Goal: Task Accomplishment & Management: Complete application form

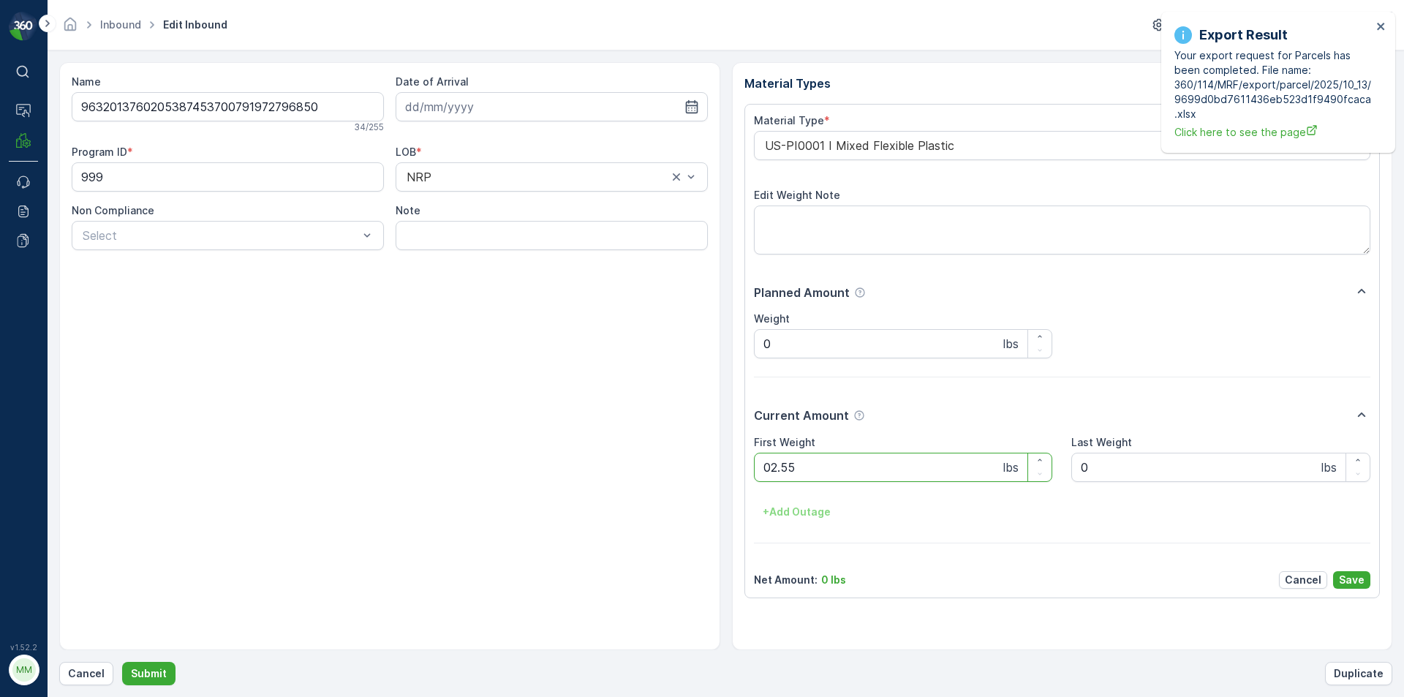
click at [122, 662] on button "Submit" at bounding box center [148, 673] width 53 height 23
click at [1388, 31] on div "Export Result Your export request for Parcels has been completed. File name: 36…" at bounding box center [1278, 82] width 234 height 141
click at [1379, 26] on icon "close" at bounding box center [1381, 26] width 10 height 12
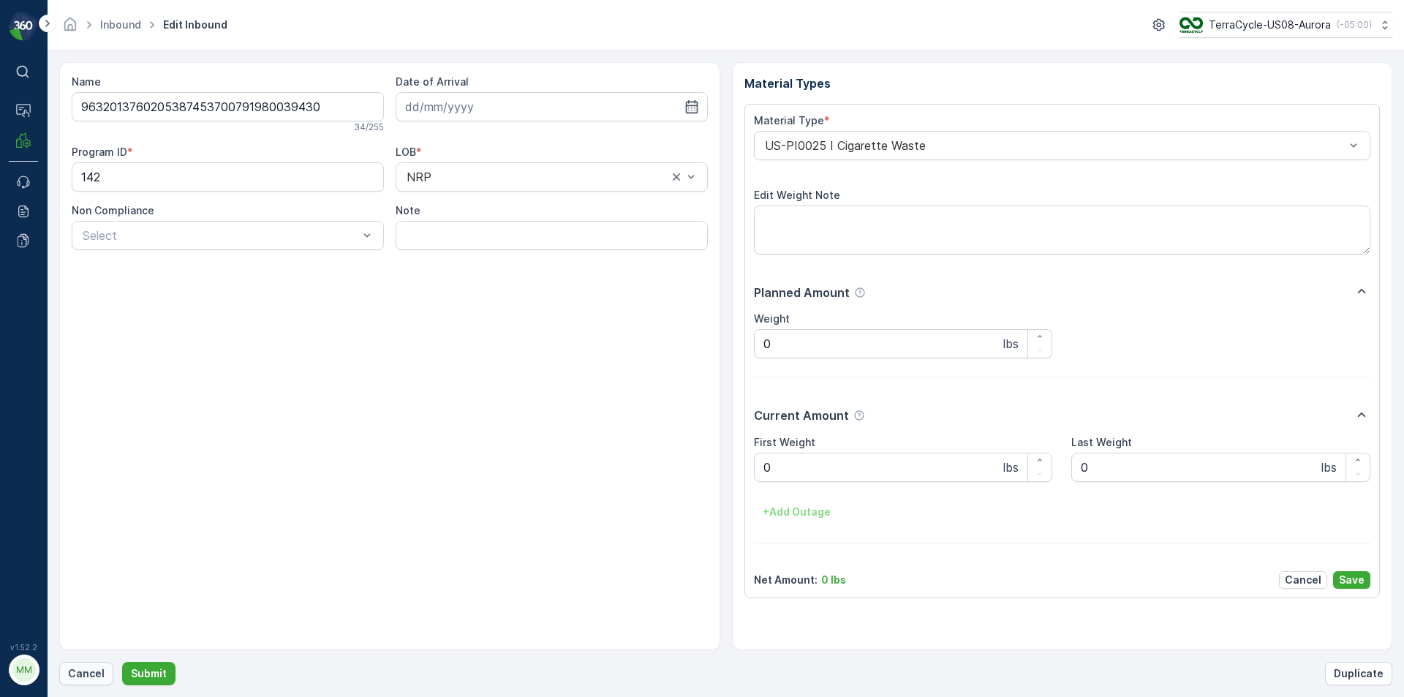
click at [91, 676] on p "Cancel" at bounding box center [86, 673] width 37 height 15
click at [122, 662] on button "Submit" at bounding box center [148, 673] width 53 height 23
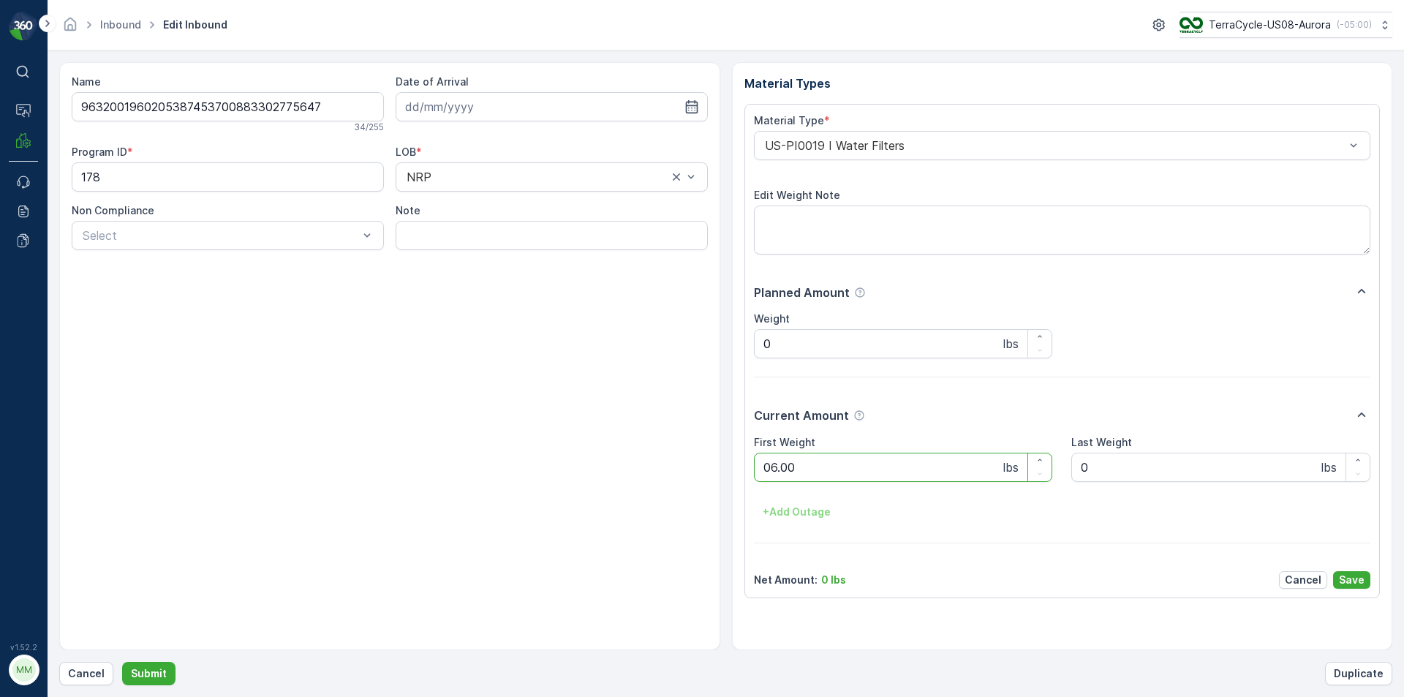
click at [122, 662] on button "Submit" at bounding box center [148, 673] width 53 height 23
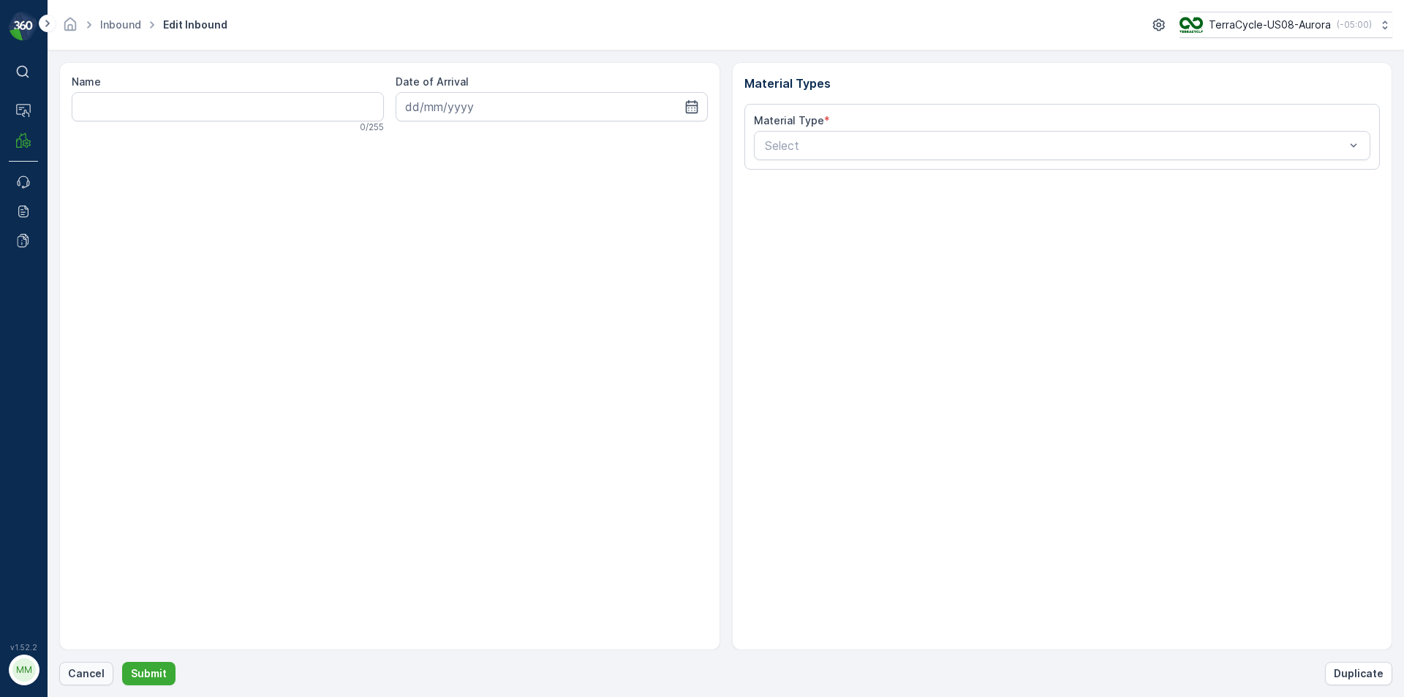
click at [89, 671] on p "Cancel" at bounding box center [86, 673] width 37 height 15
click at [89, 675] on p "Cancel" at bounding box center [86, 673] width 37 height 15
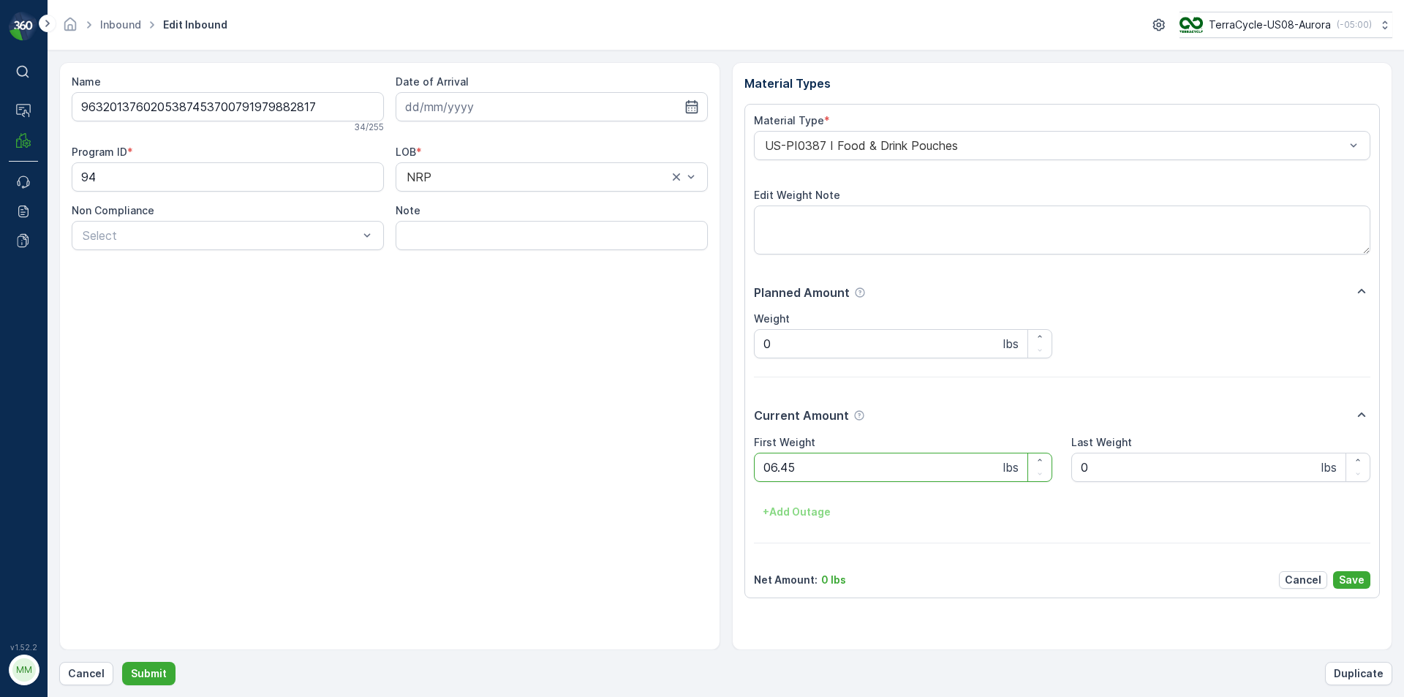
click at [122, 662] on button "Submit" at bounding box center [148, 673] width 53 height 23
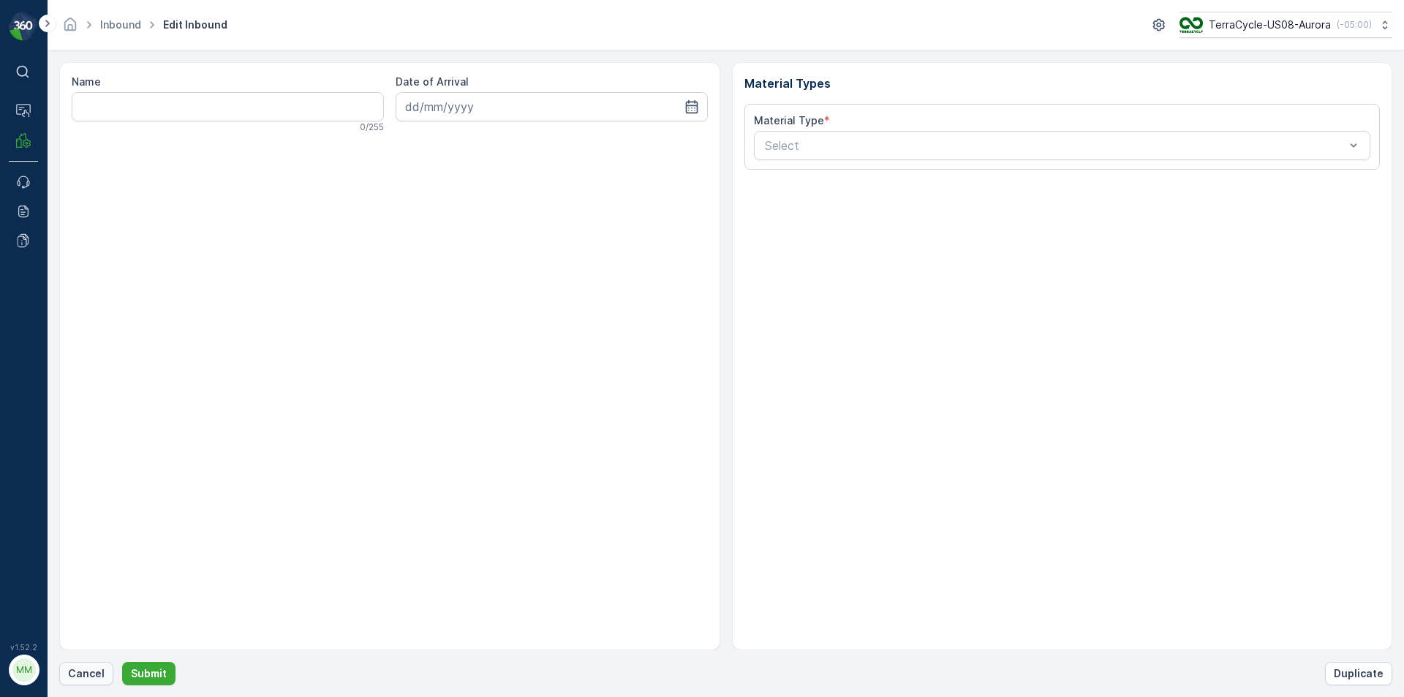
drag, startPoint x: 715, startPoint y: 162, endPoint x: 92, endPoint y: 673, distance: 806.3
click at [92, 673] on p "Cancel" at bounding box center [86, 673] width 37 height 15
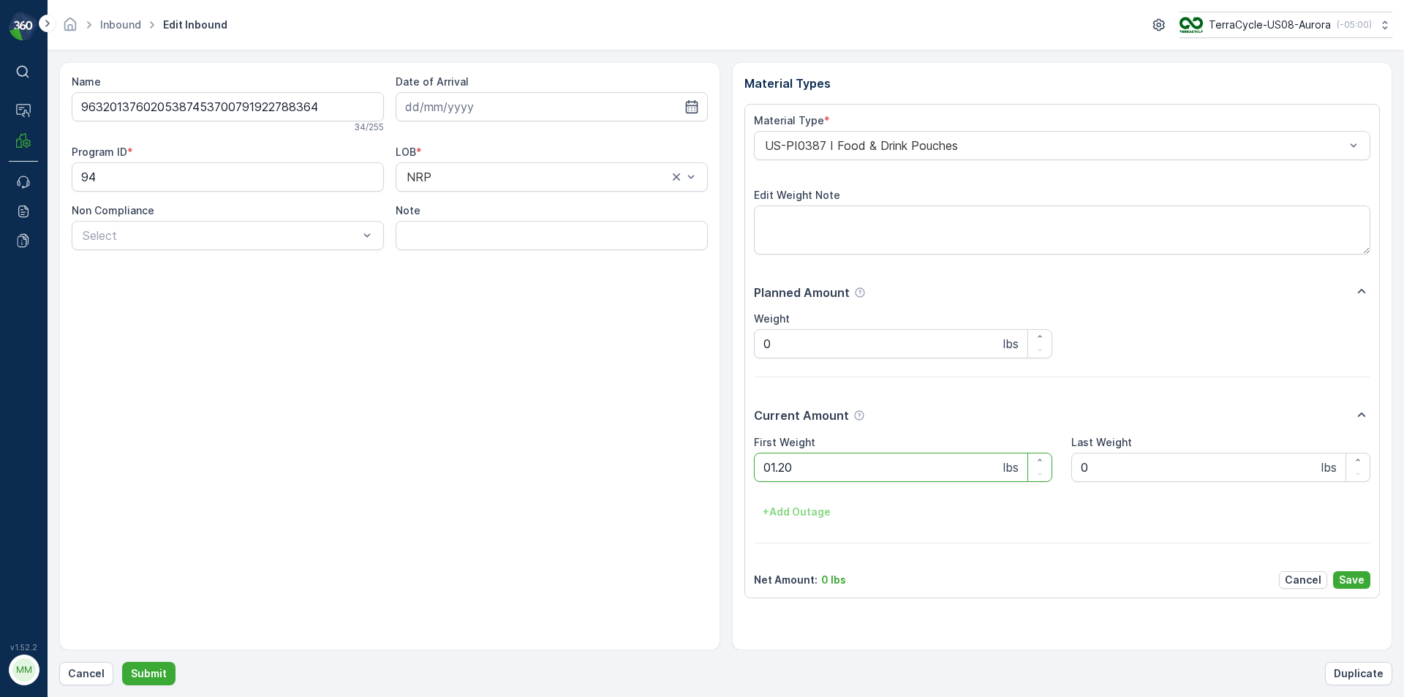
click at [122, 662] on button "Submit" at bounding box center [148, 673] width 53 height 23
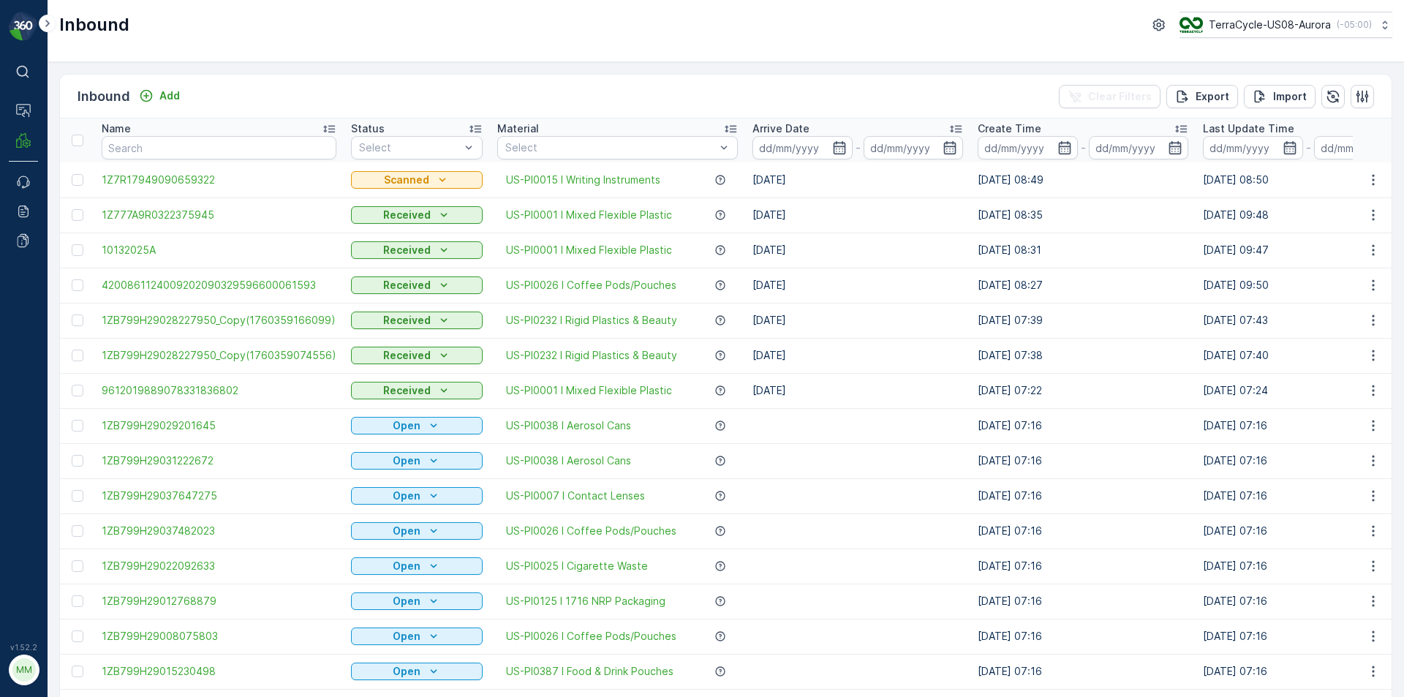
click at [770, 102] on div "Inbound Add Clear Filters Export Import" at bounding box center [725, 97] width 1331 height 44
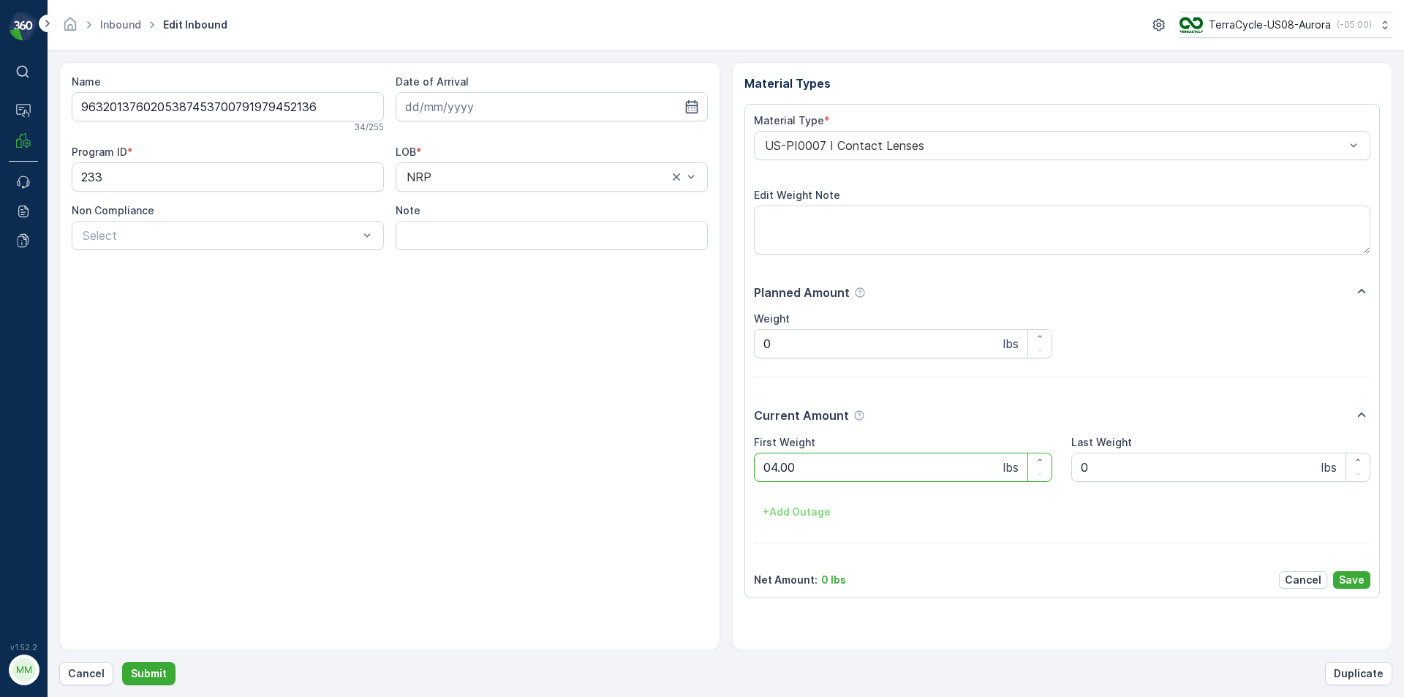
click at [122, 662] on button "Submit" at bounding box center [148, 673] width 53 height 23
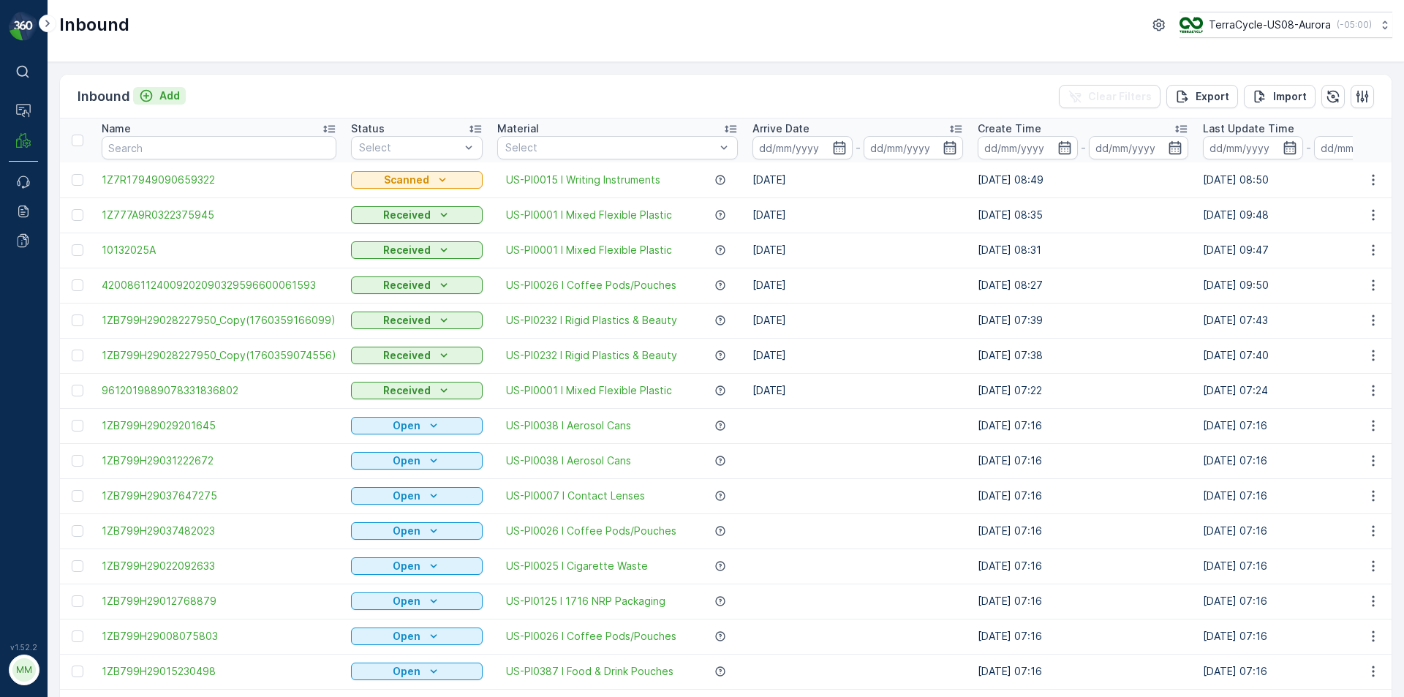
click at [180, 102] on button "Add" at bounding box center [159, 96] width 53 height 18
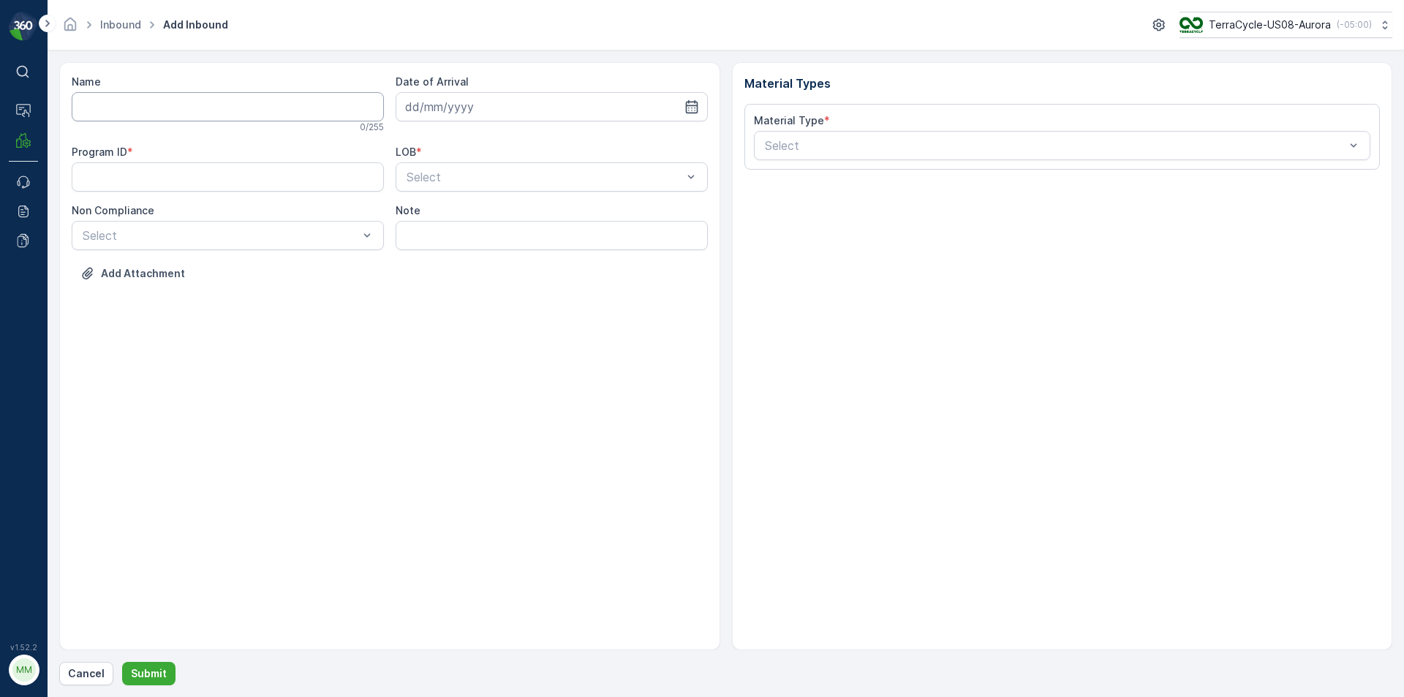
click at [180, 118] on input "Name" at bounding box center [228, 106] width 312 height 29
type input "9622001900004733273400483245086335"
click at [122, 662] on button "Submit" at bounding box center [148, 673] width 53 height 23
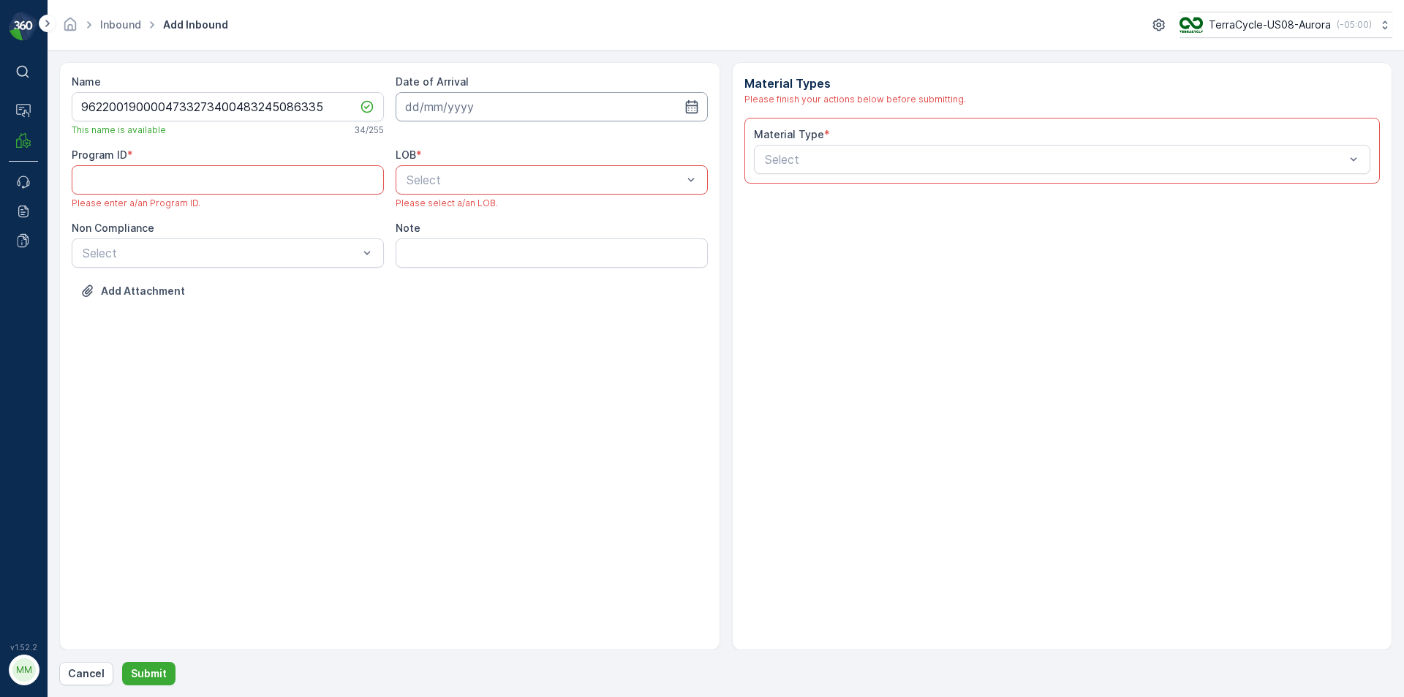
click at [557, 111] on input at bounding box center [552, 106] width 312 height 29
click at [444, 260] on div "13" at bounding box center [446, 257] width 23 height 23
type input "[DATE]"
click at [477, 219] on div "NRP" at bounding box center [551, 215] width 295 height 13
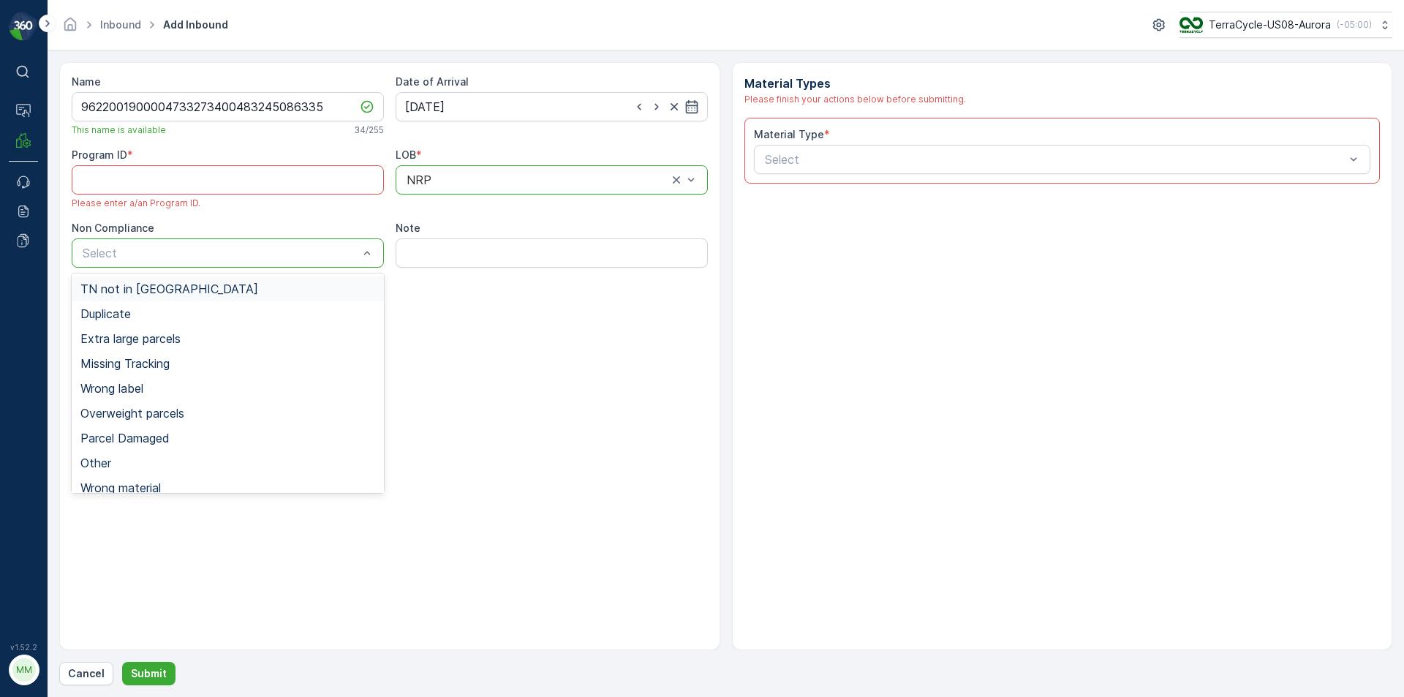
click at [268, 294] on div "TN not in [GEOGRAPHIC_DATA]" at bounding box center [227, 288] width 295 height 13
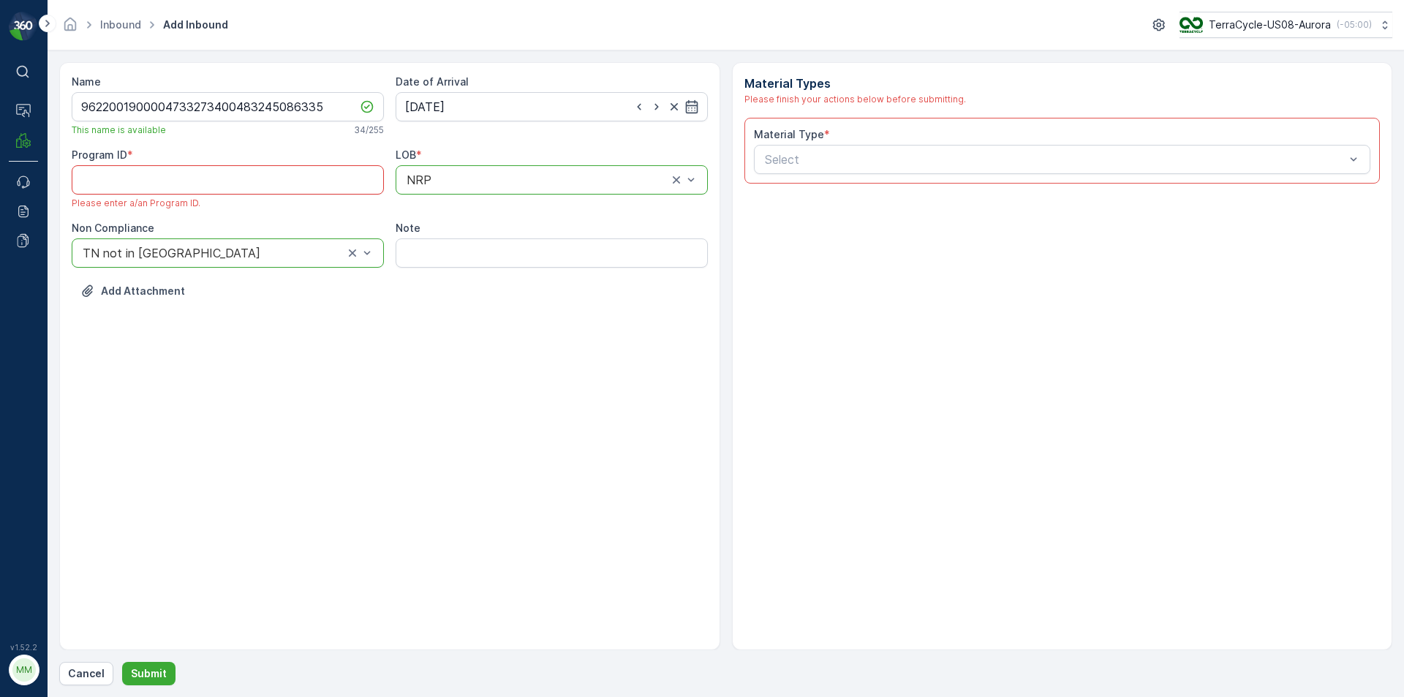
paste ID "2068"
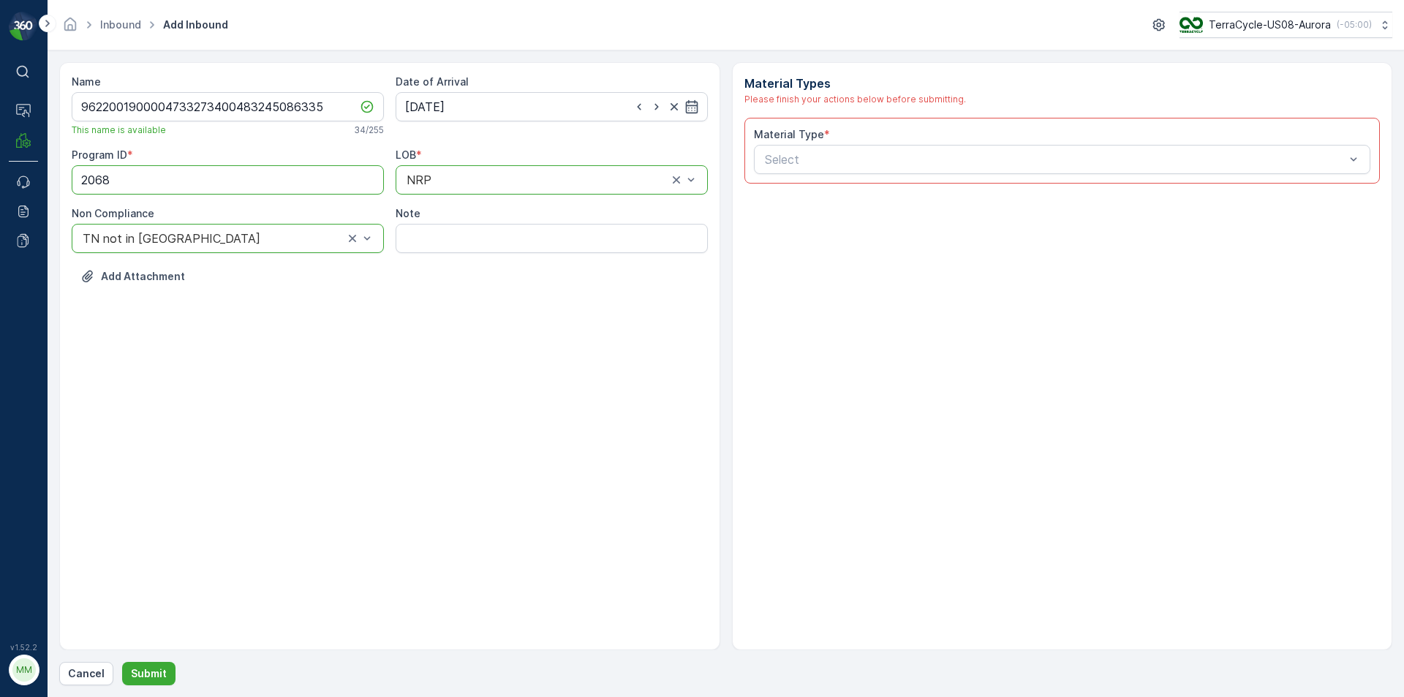
type ID "2068"
click at [801, 142] on span "Material Type" at bounding box center [789, 134] width 70 height 15
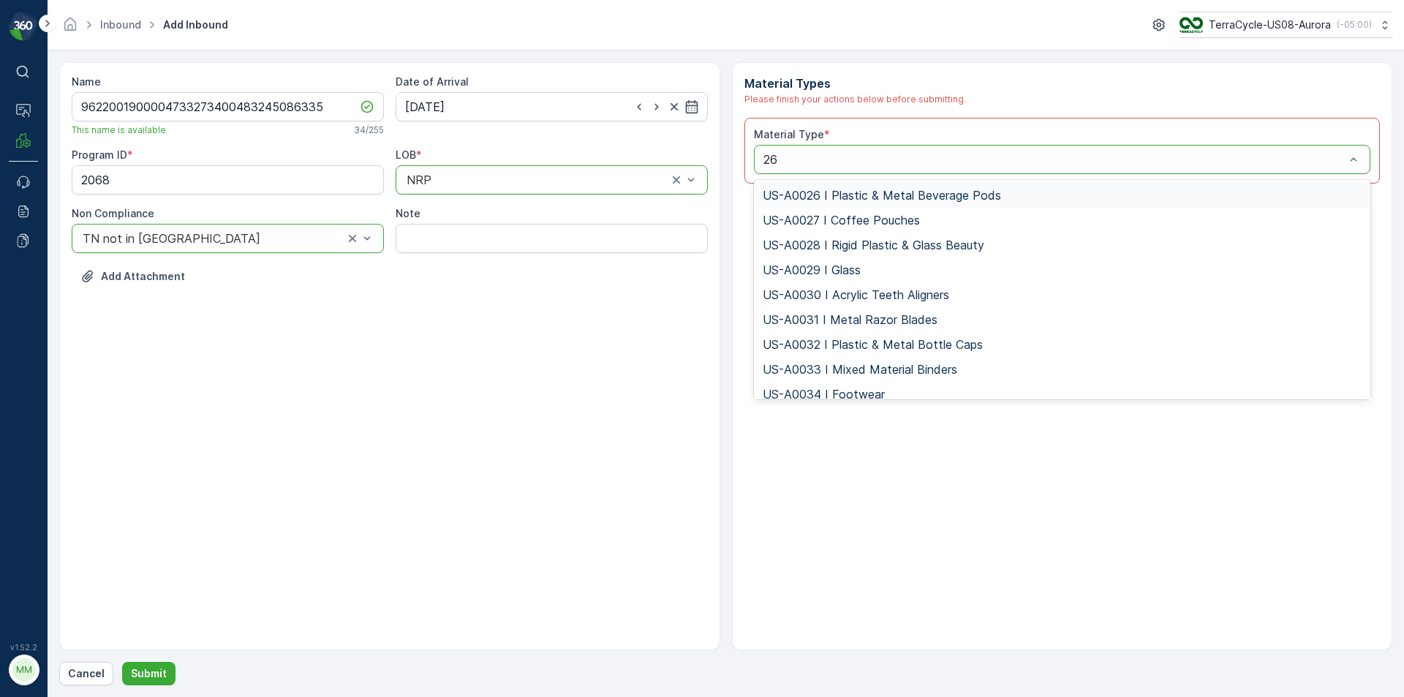
type input "263"
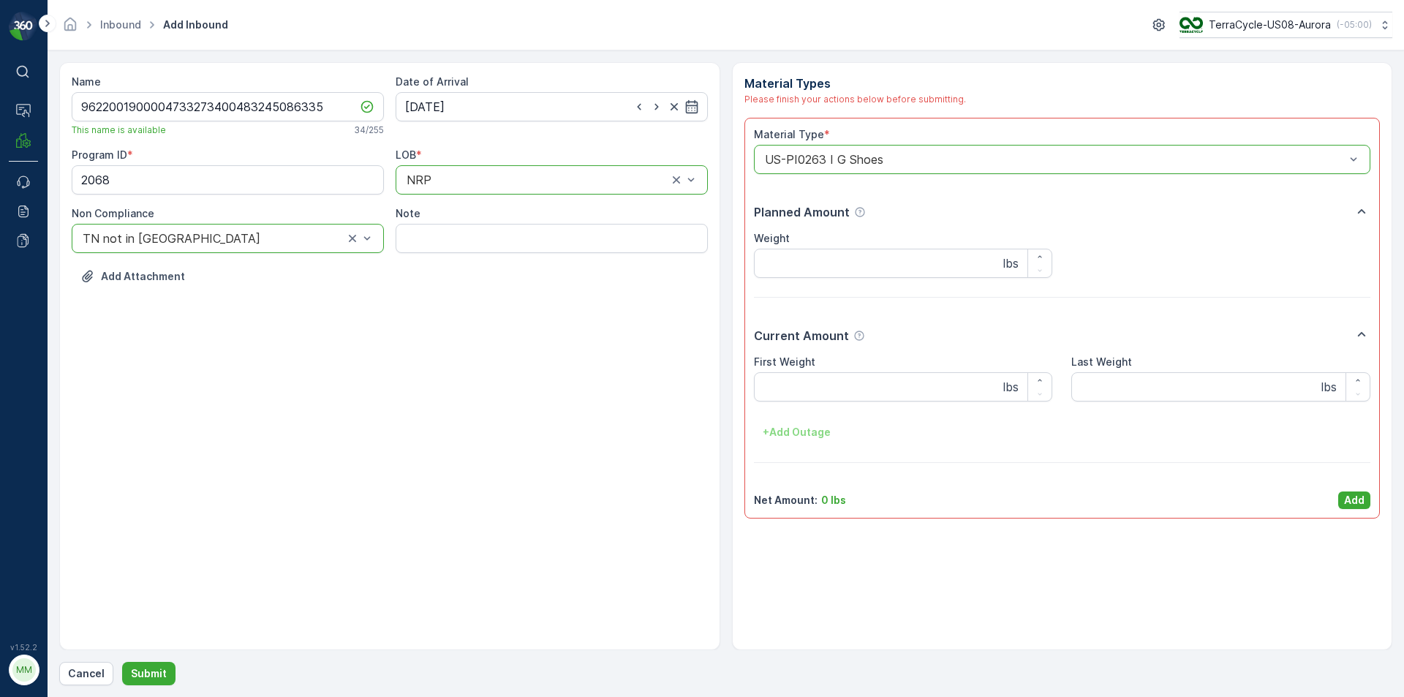
click at [1364, 512] on div "Material Type * option US-PI0263 I G Shoes, selected. US-PI0263 I G Shoes Plann…" at bounding box center [1062, 318] width 636 height 401
click at [1358, 502] on p "Add" at bounding box center [1354, 500] width 20 height 15
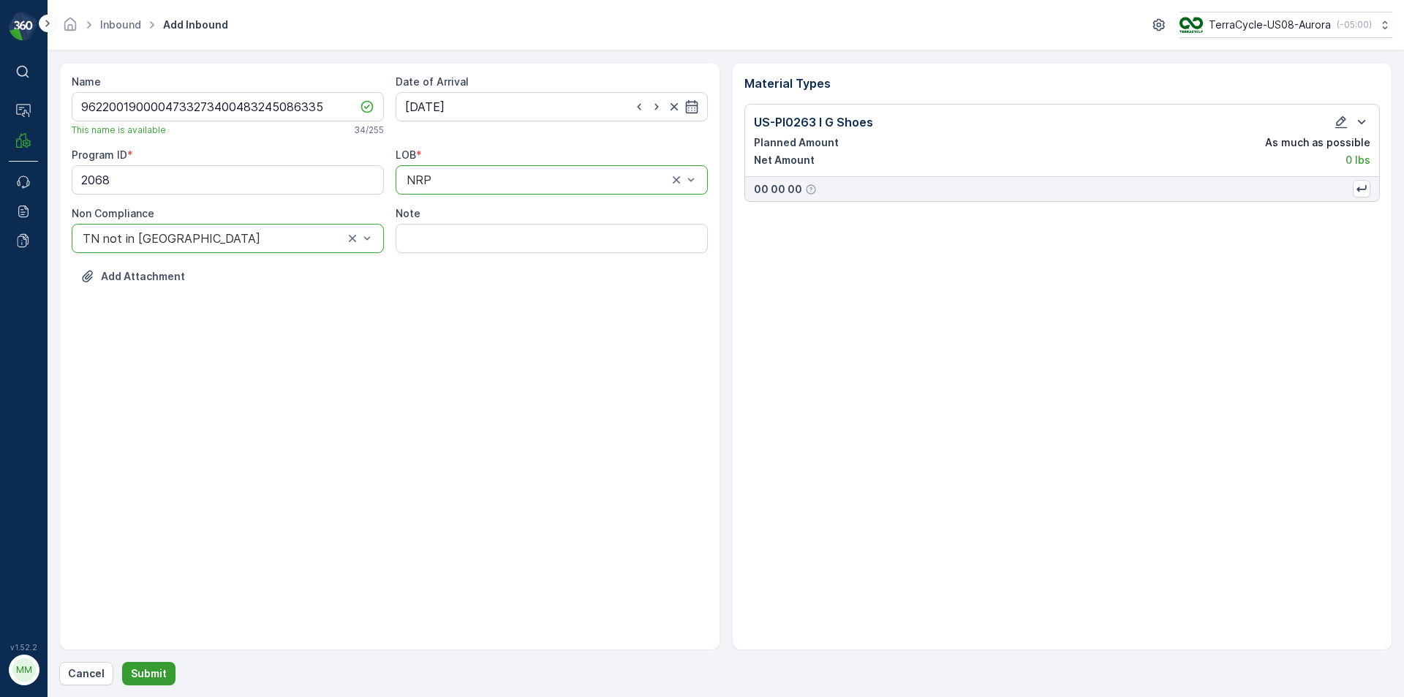
click at [165, 679] on button "Submit" at bounding box center [148, 673] width 53 height 23
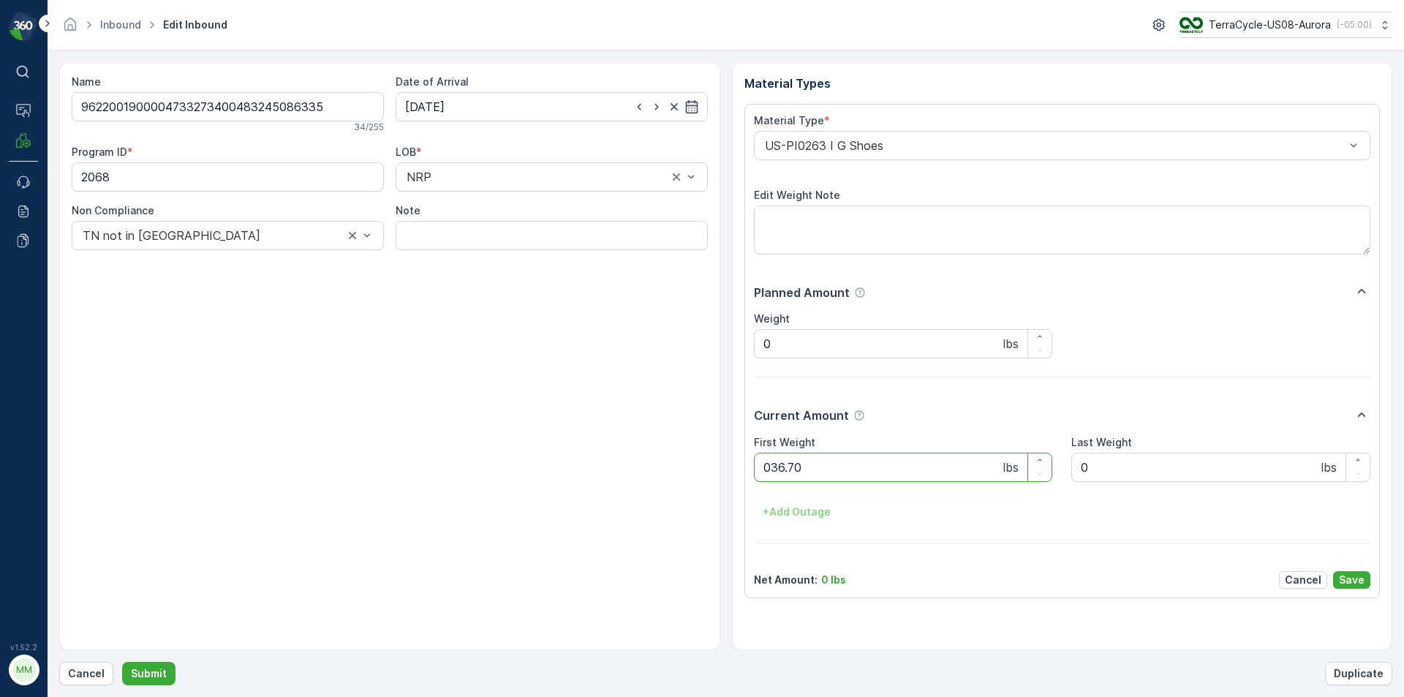
click at [122, 662] on button "Submit" at bounding box center [148, 673] width 53 height 23
click at [792, 477] on Weight "0" at bounding box center [903, 467] width 299 height 29
click at [122, 662] on button "Submit" at bounding box center [148, 673] width 53 height 23
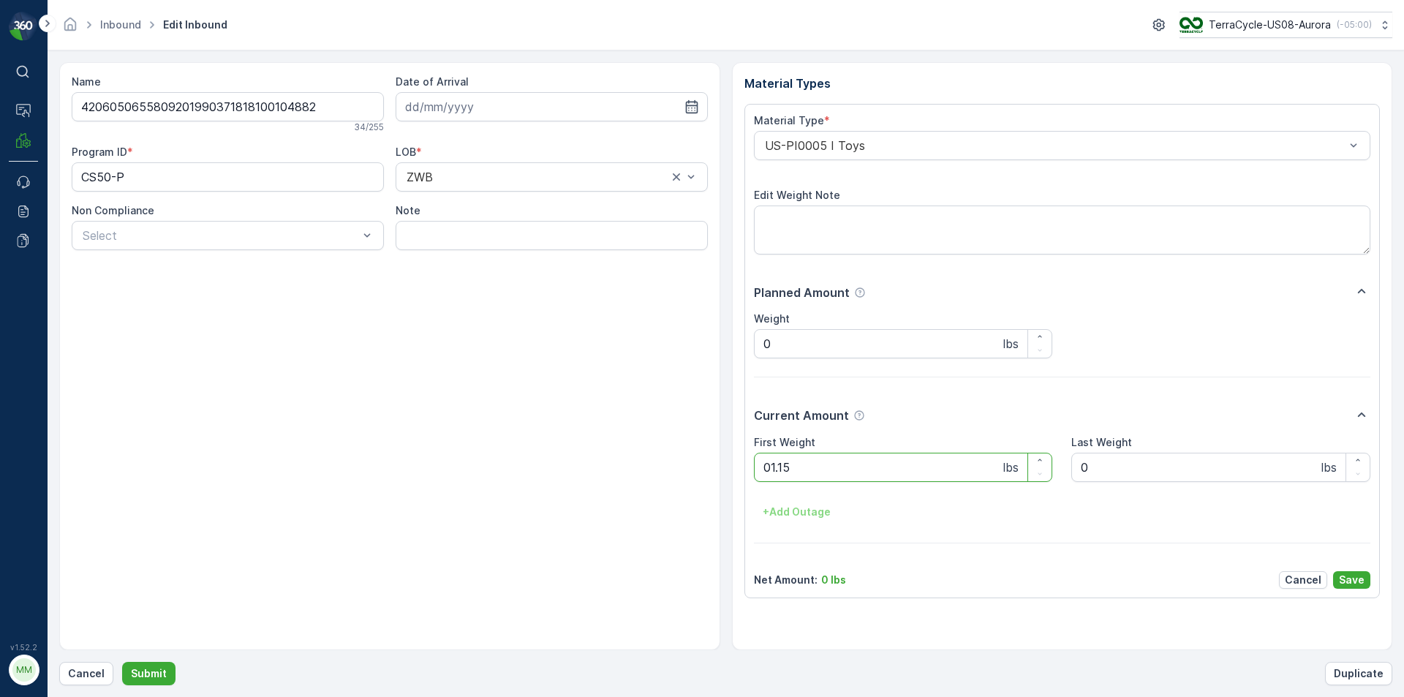
click at [122, 662] on button "Submit" at bounding box center [148, 673] width 53 height 23
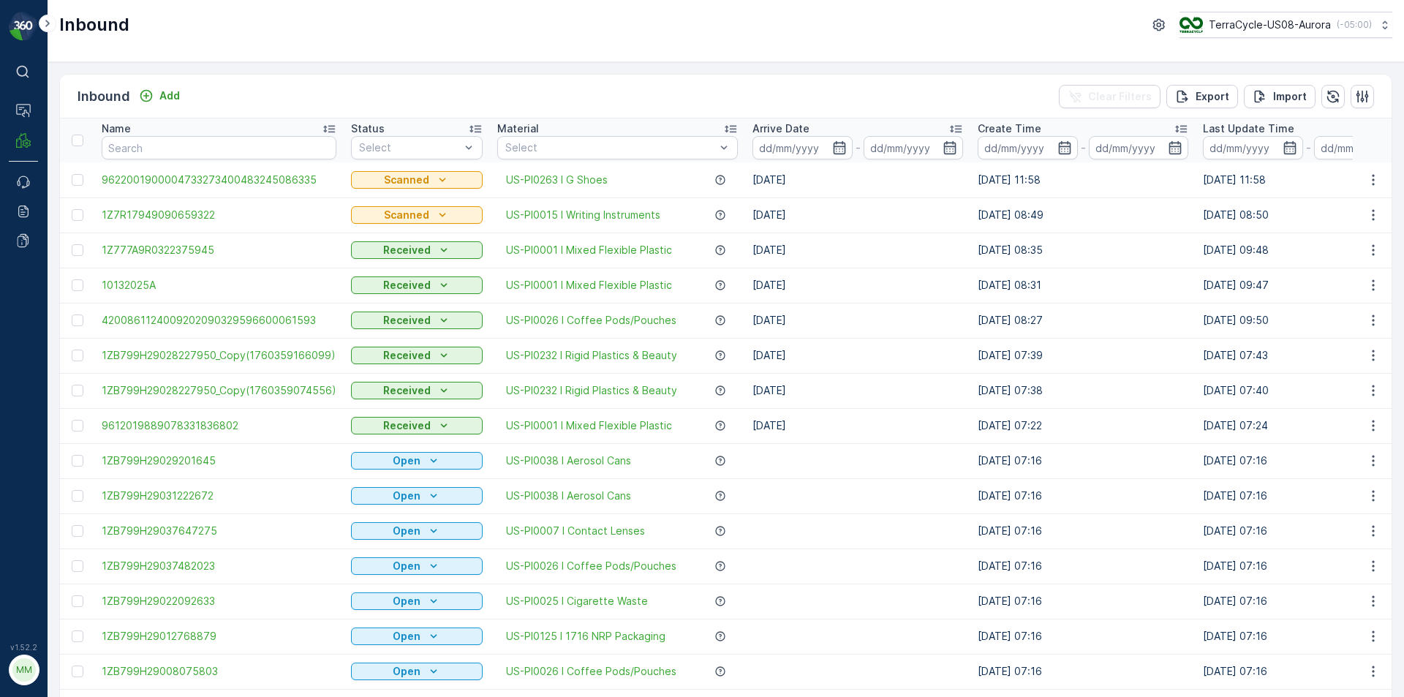
click at [184, 104] on div "Add" at bounding box center [159, 96] width 53 height 18
click at [179, 103] on button "Add" at bounding box center [159, 96] width 53 height 18
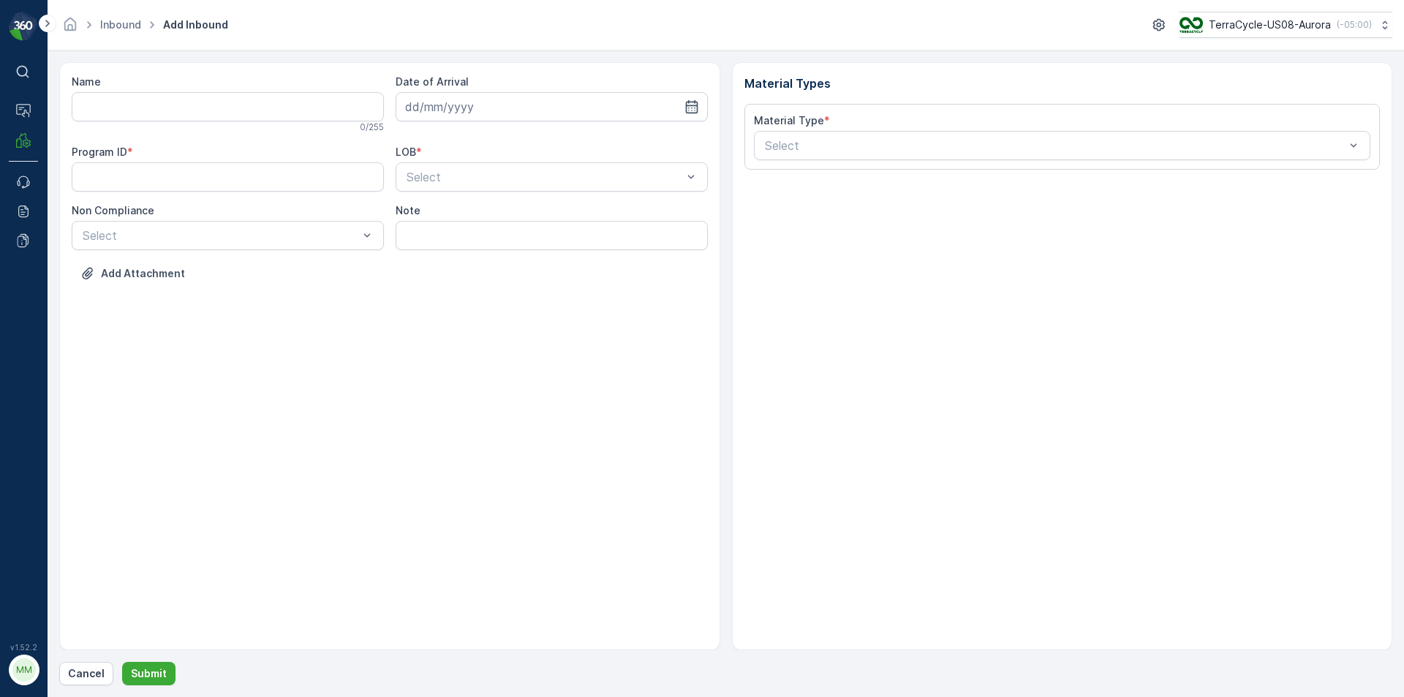
click at [197, 115] on input "Name" at bounding box center [228, 106] width 312 height 29
type input "9622001900004733273400483245086232"
click at [122, 662] on button "Submit" at bounding box center [148, 673] width 53 height 23
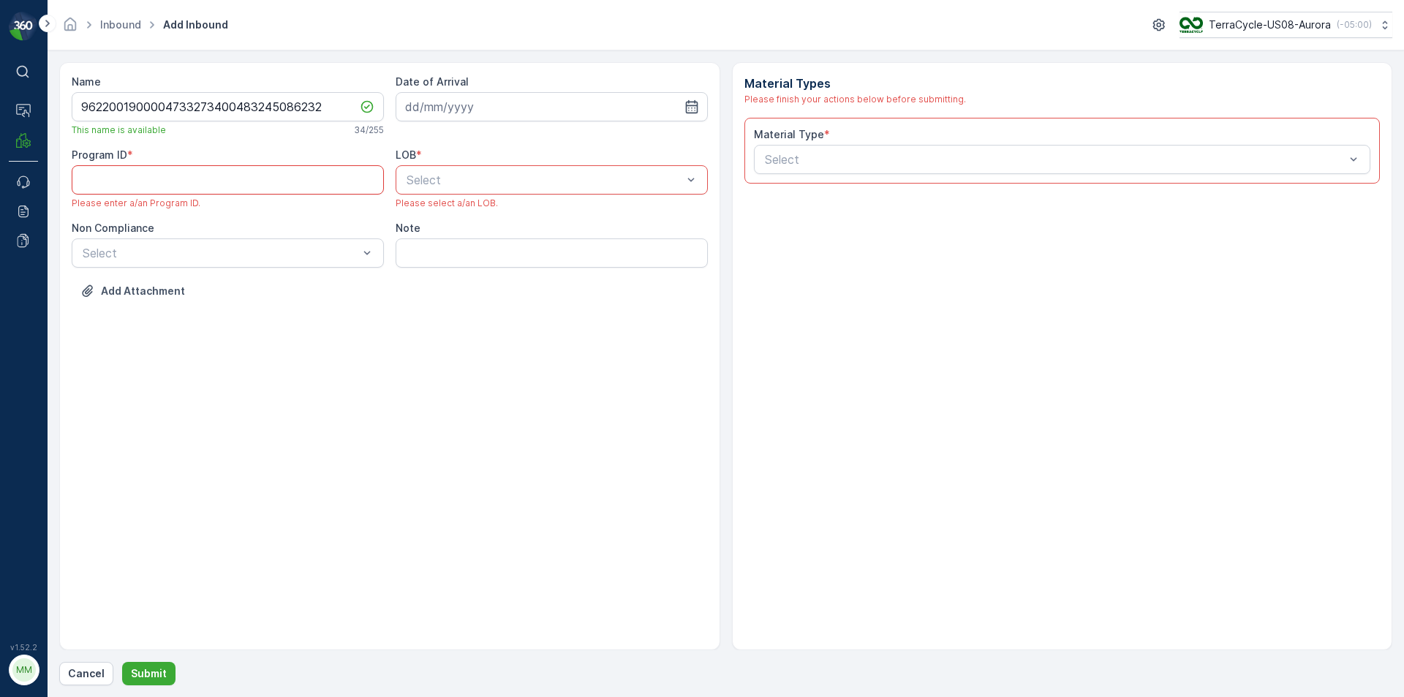
paste ID "2068"
type ID "2068"
click at [444, 219] on div "NRP" at bounding box center [551, 215] width 295 height 13
click at [346, 248] on div "Select" at bounding box center [228, 238] width 312 height 29
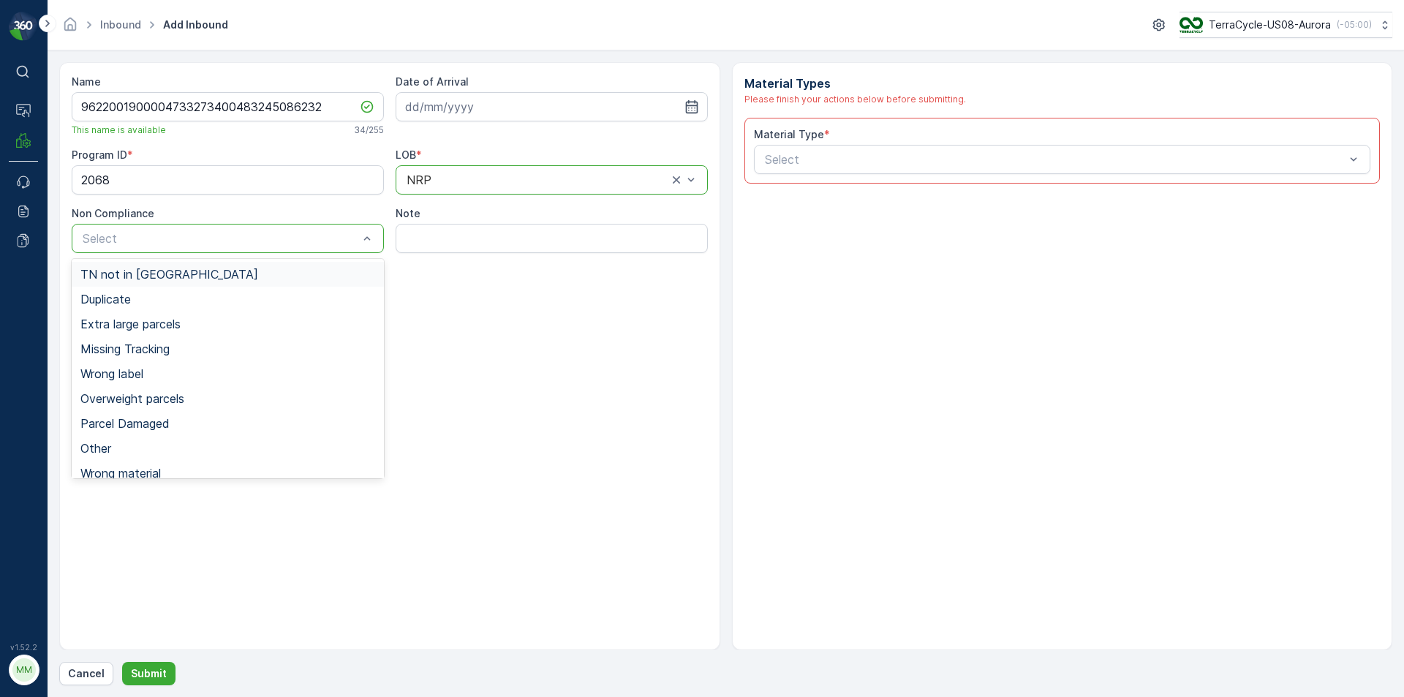
click at [278, 276] on div "TN not in [GEOGRAPHIC_DATA]" at bounding box center [227, 274] width 295 height 13
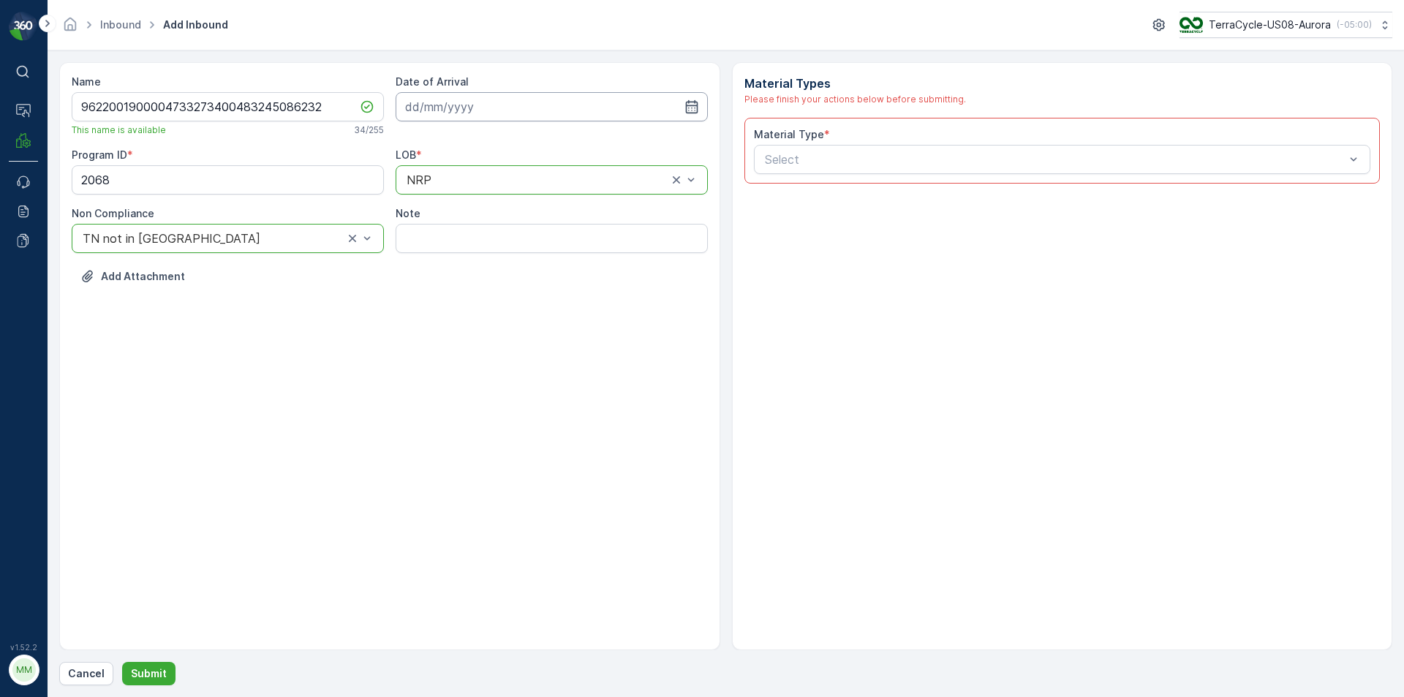
click at [481, 108] on input at bounding box center [552, 106] width 312 height 29
click at [437, 256] on div "13" at bounding box center [446, 257] width 23 height 23
type input "[DATE]"
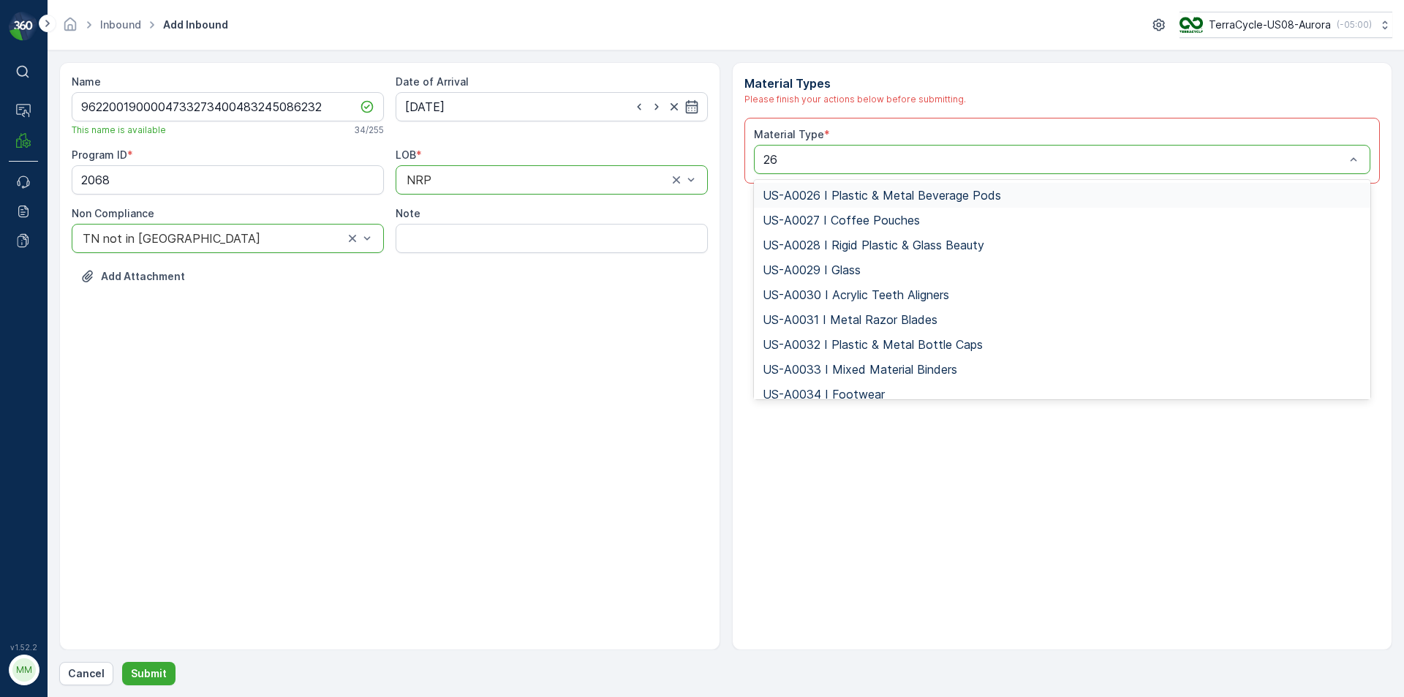
type input "263"
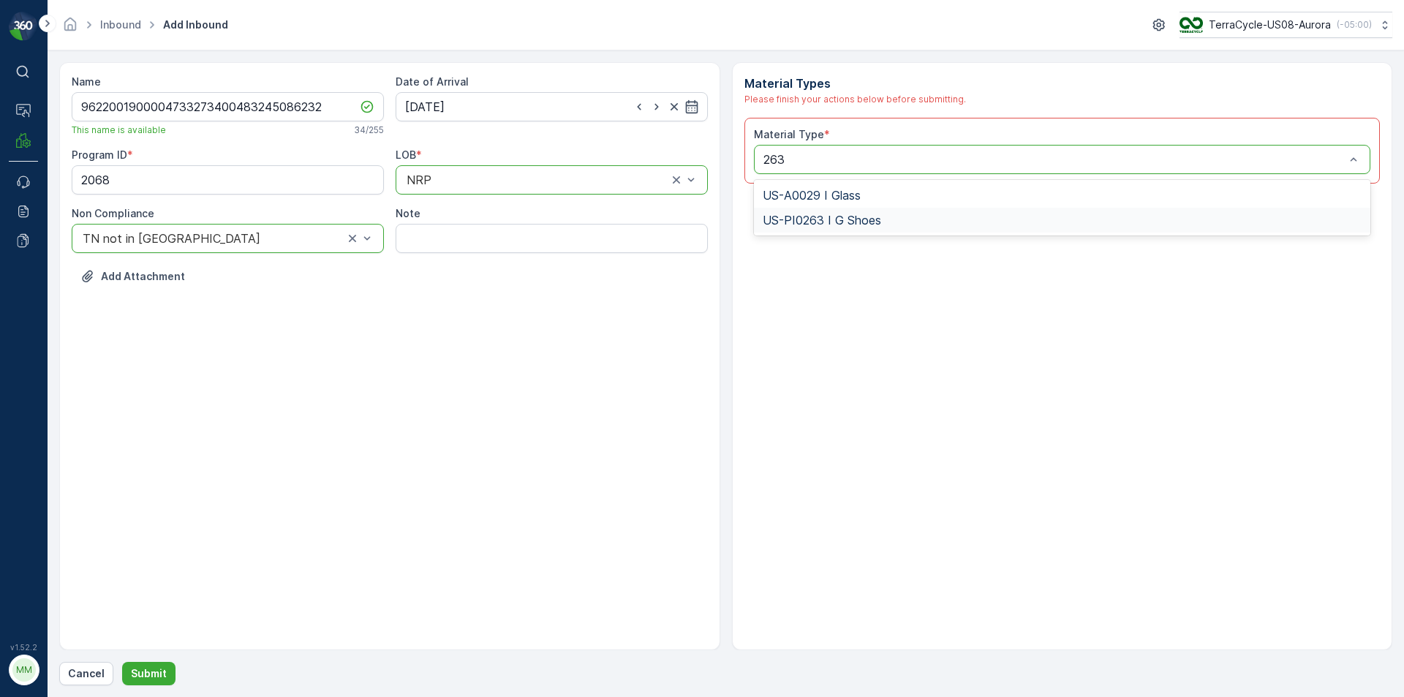
click at [908, 219] on div "US-PI0263 I G Shoes" at bounding box center [1063, 220] width 600 height 13
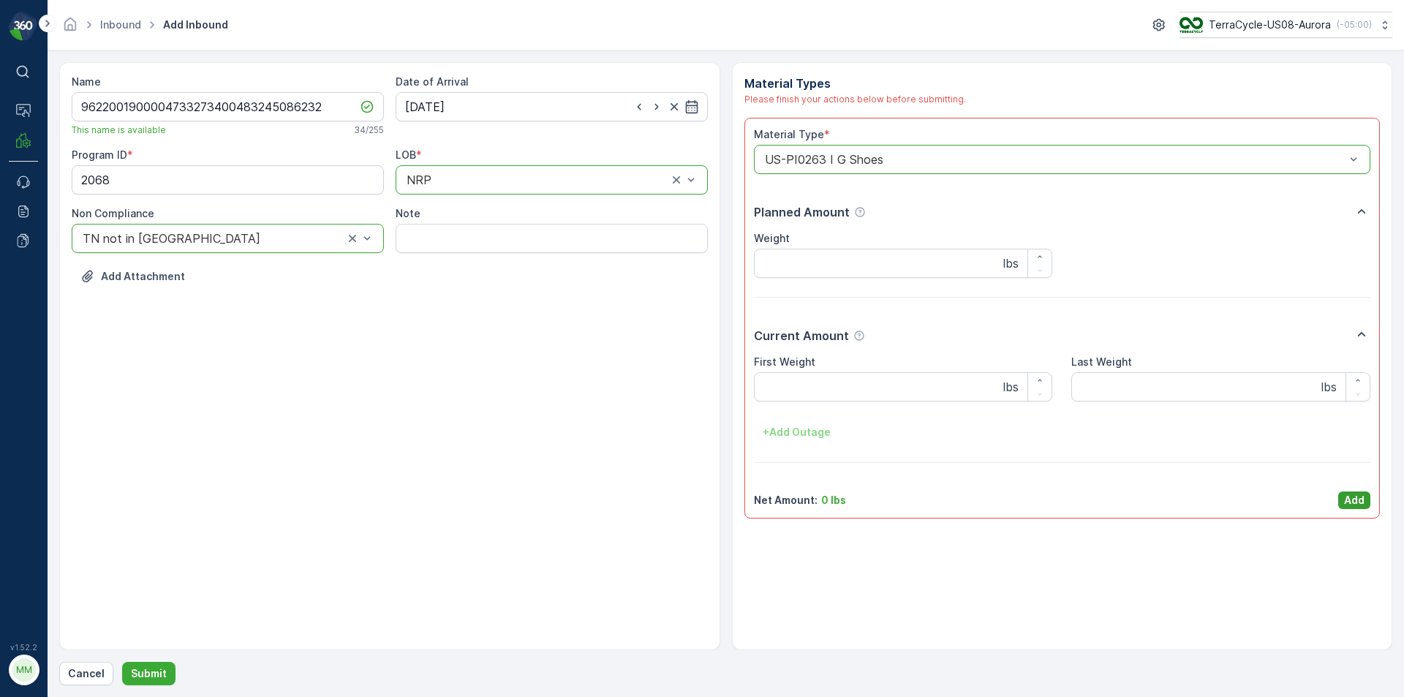
click at [1350, 495] on p "Add" at bounding box center [1354, 500] width 20 height 15
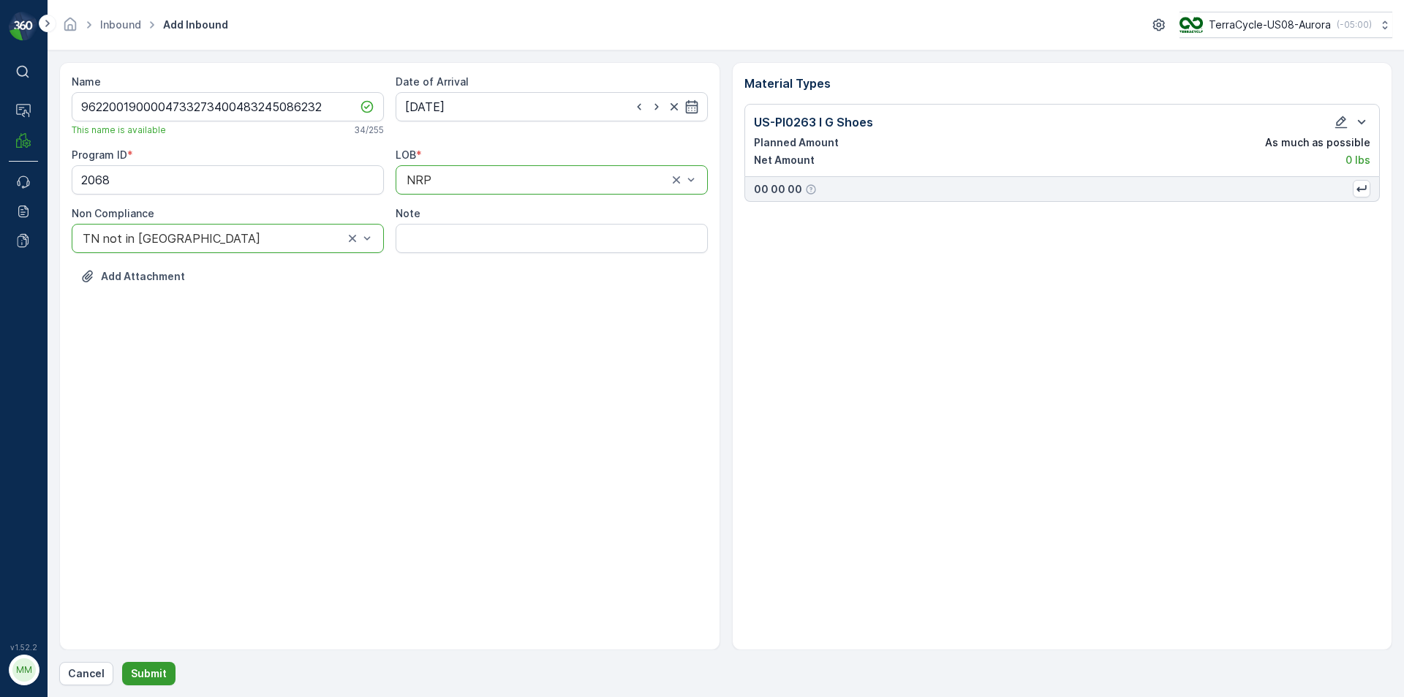
click at [170, 670] on button "Submit" at bounding box center [148, 673] width 53 height 23
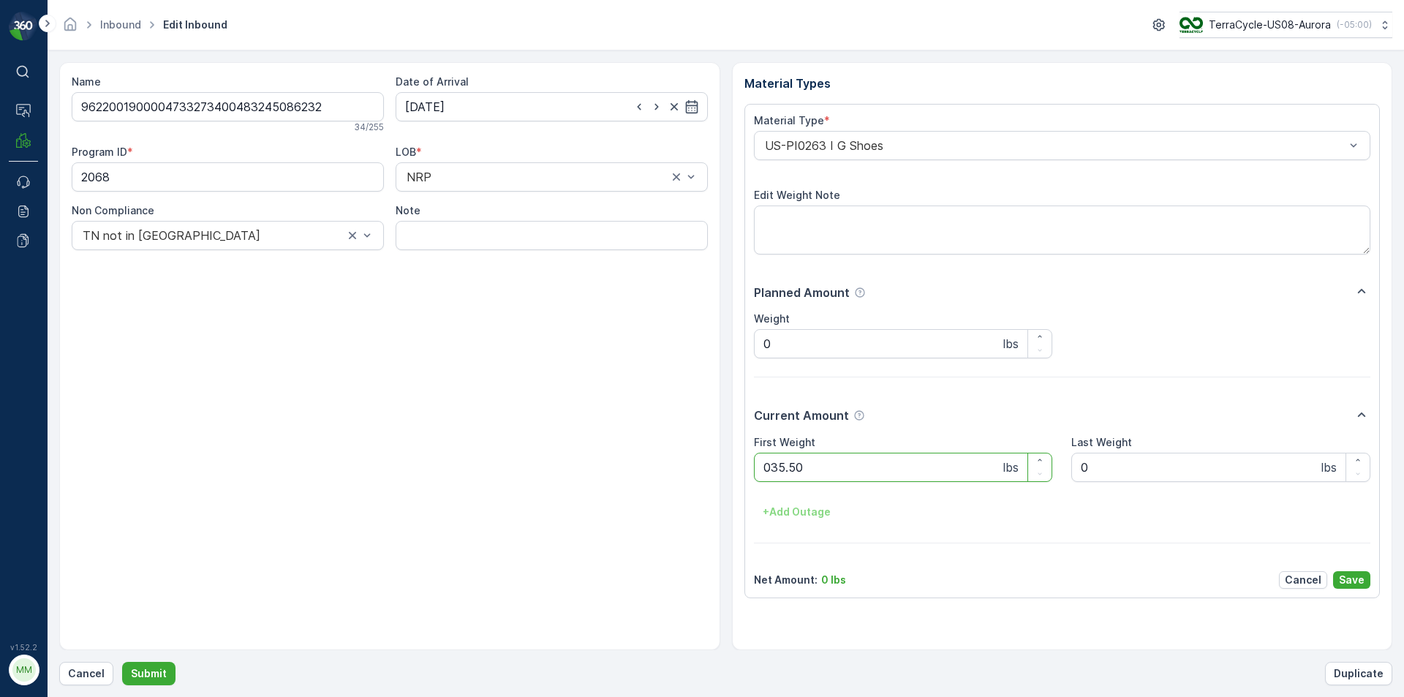
click at [122, 662] on button "Submit" at bounding box center [148, 673] width 53 height 23
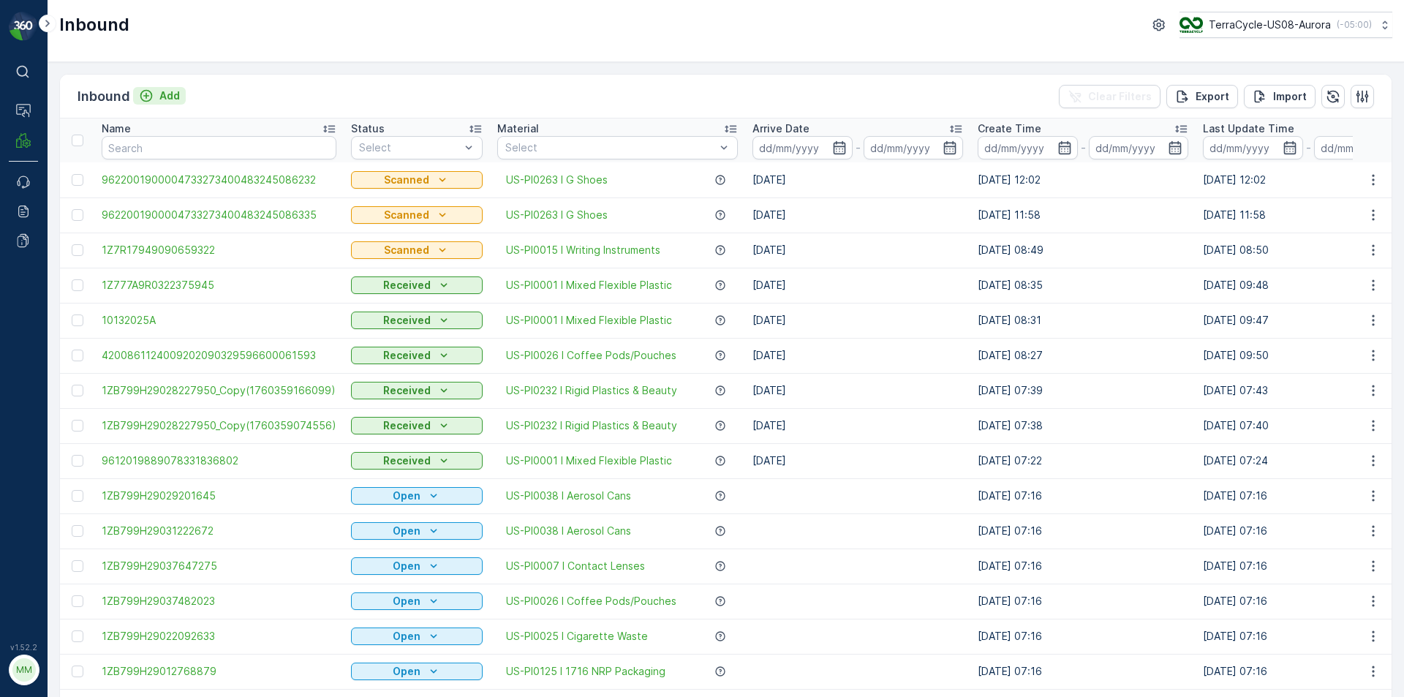
drag, startPoint x: 162, startPoint y: 80, endPoint x: 156, endPoint y: 88, distance: 9.5
click at [162, 81] on div "Inbound Add Clear Filters Export Import" at bounding box center [725, 97] width 1331 height 44
click at [159, 91] on div "Add" at bounding box center [159, 95] width 41 height 15
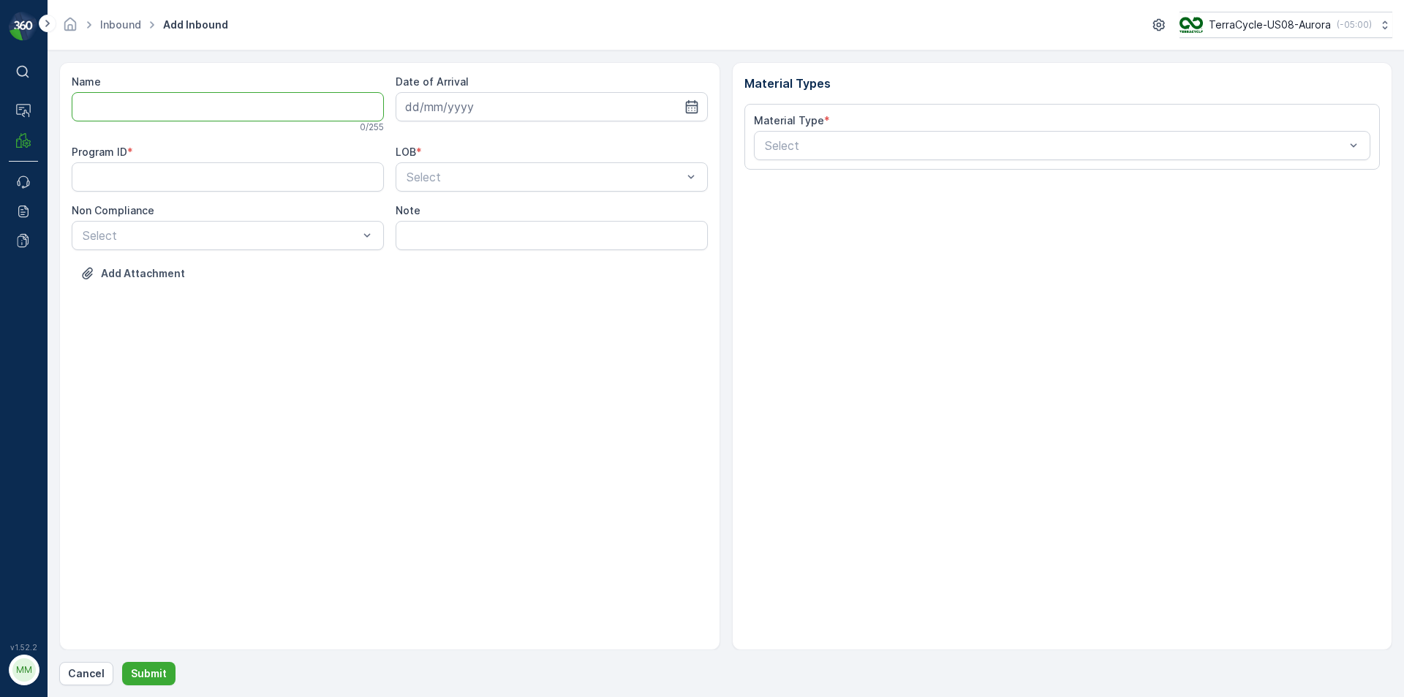
click at [167, 118] on input "Name" at bounding box center [228, 106] width 312 height 29
type input "9622001900004733273400483245086324"
click at [122, 662] on button "Submit" at bounding box center [148, 673] width 53 height 23
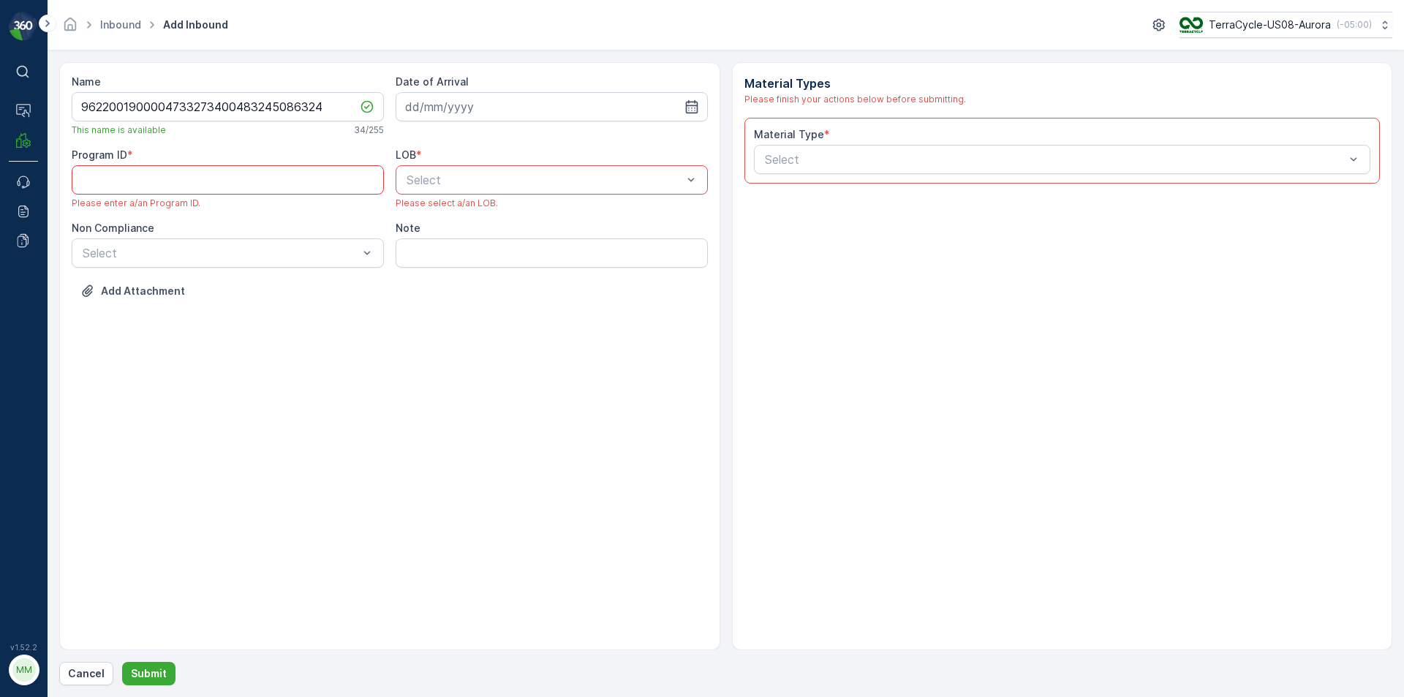
paste ID "2068"
type ID "2068"
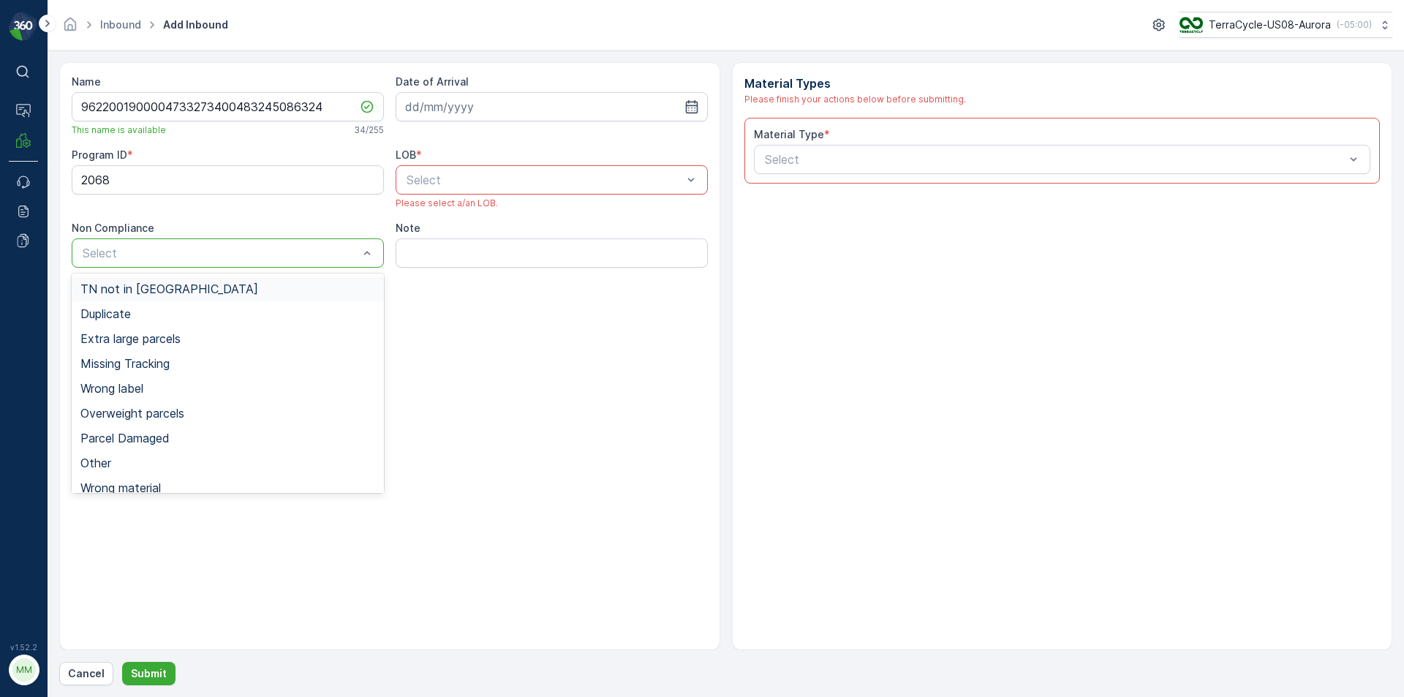
click at [265, 284] on div "TN not in [GEOGRAPHIC_DATA]" at bounding box center [227, 288] width 295 height 13
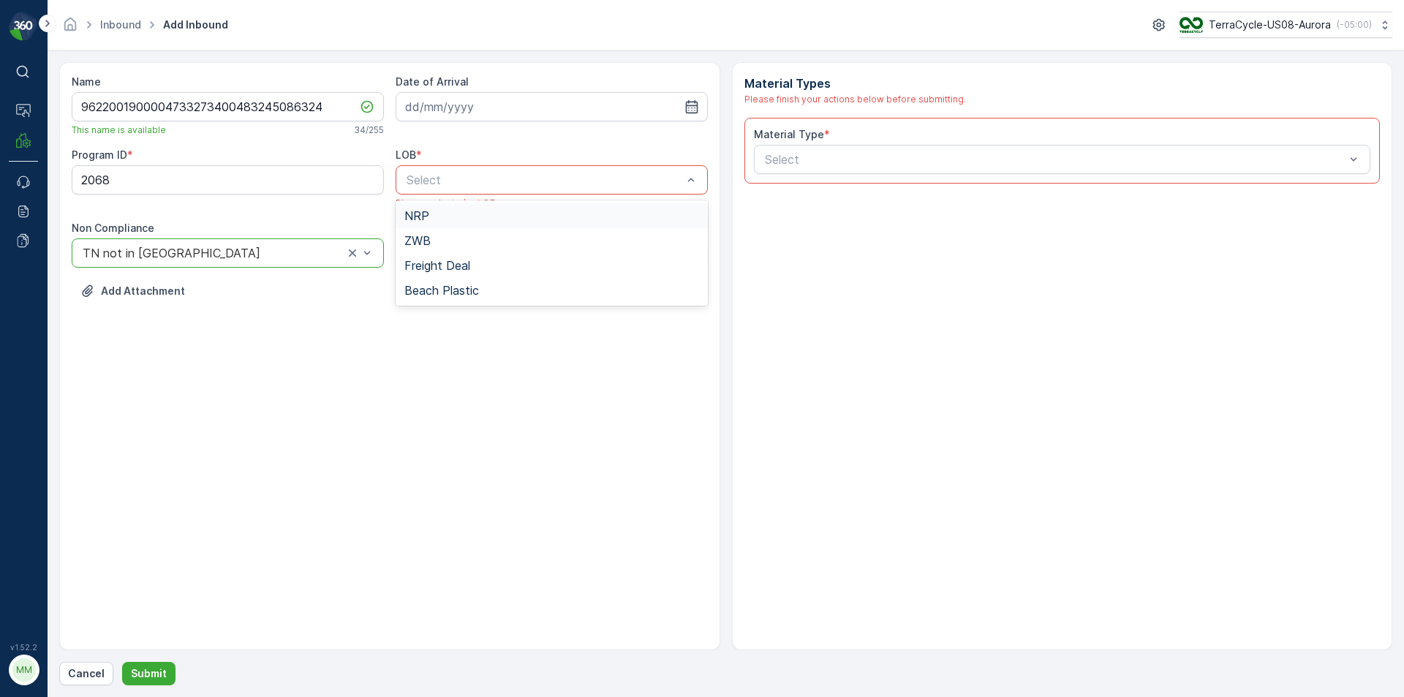
click at [459, 189] on div "Select" at bounding box center [552, 179] width 312 height 29
click at [437, 219] on div "NRP" at bounding box center [551, 215] width 295 height 13
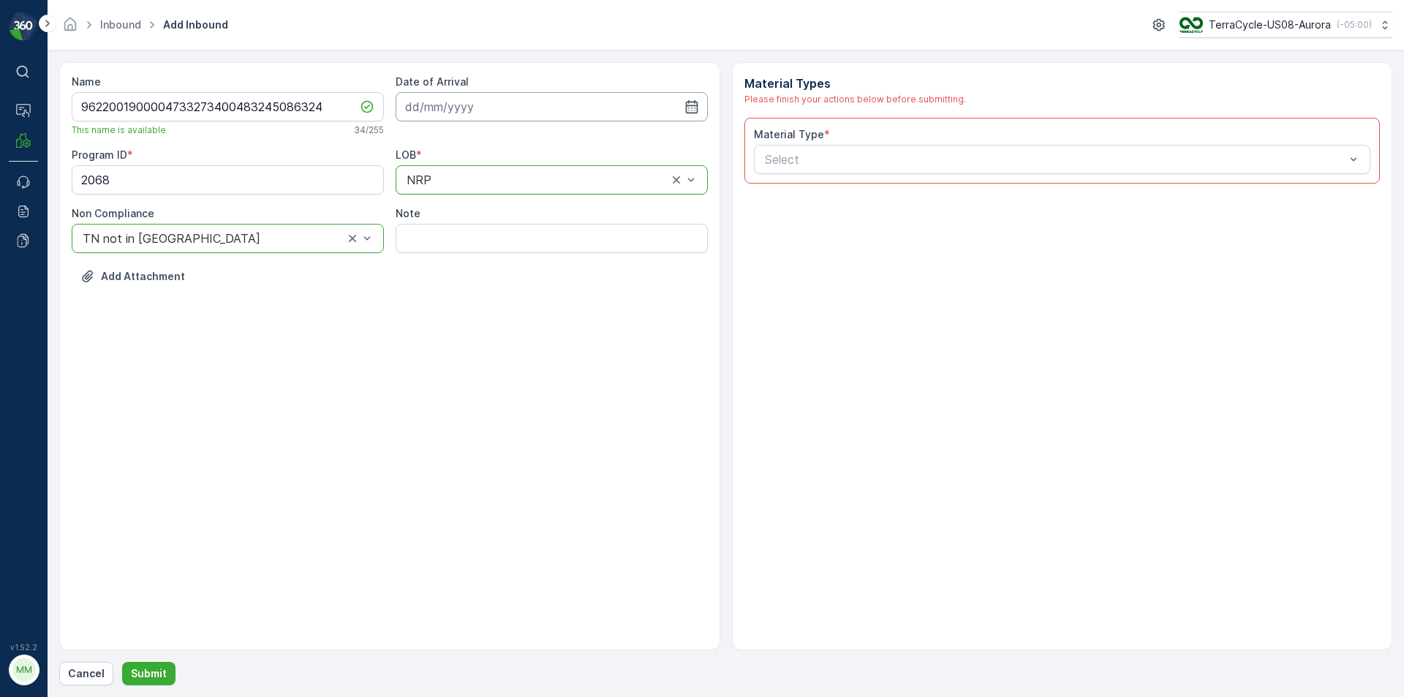
click at [477, 106] on input at bounding box center [552, 106] width 312 height 29
click at [445, 258] on div "13" at bounding box center [446, 257] width 23 height 23
type input "[DATE]"
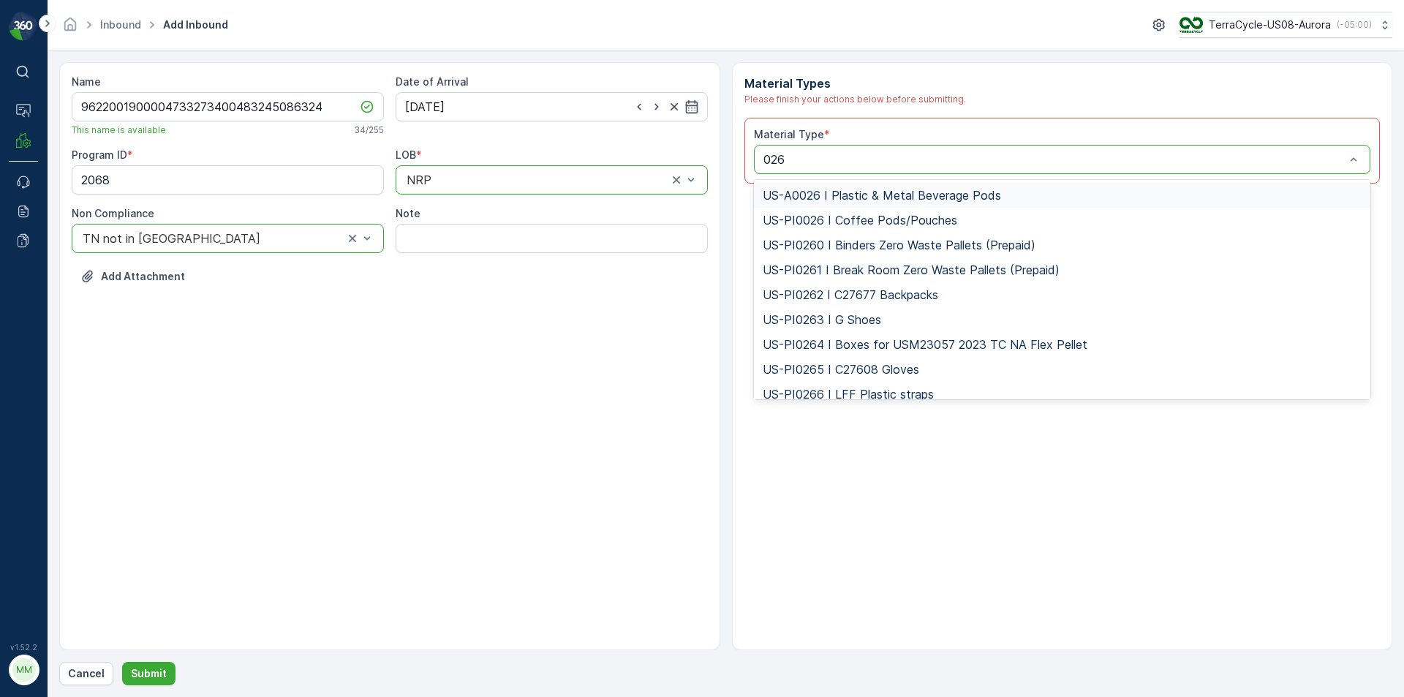
type input "0263"
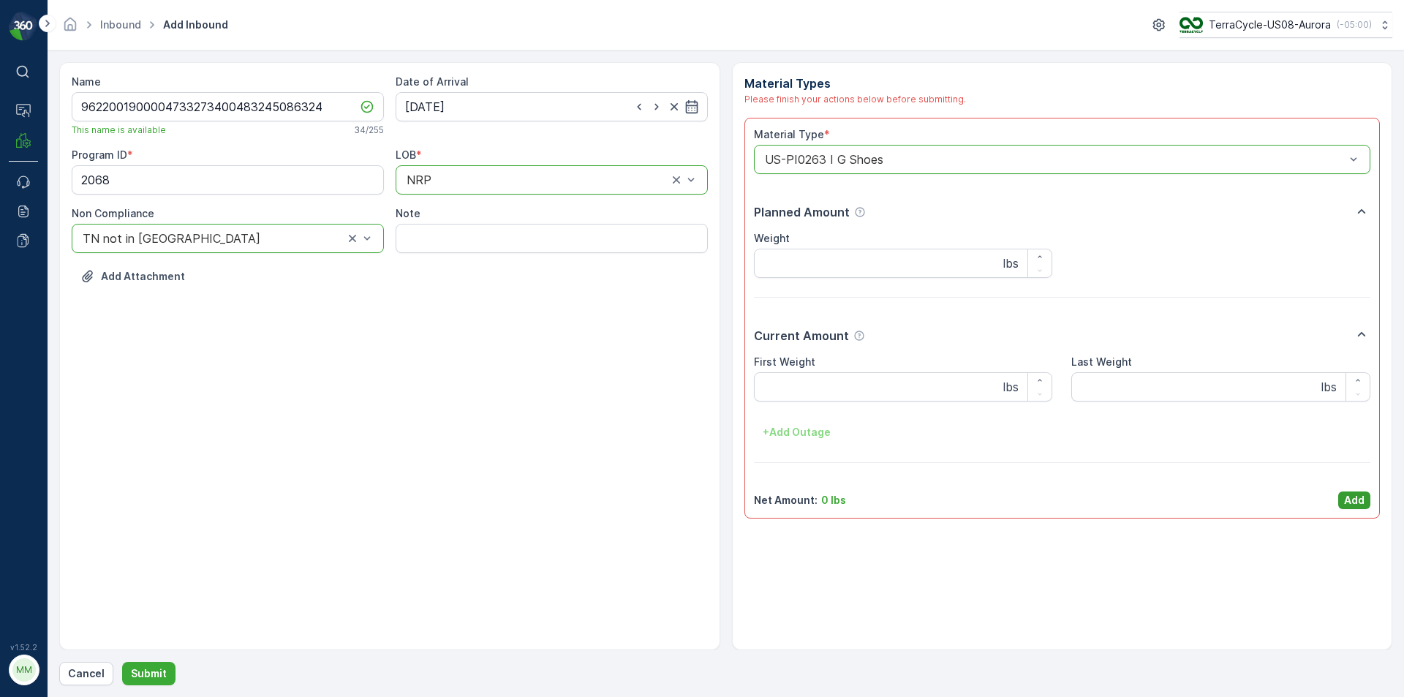
click at [1365, 502] on button "Add" at bounding box center [1354, 500] width 32 height 18
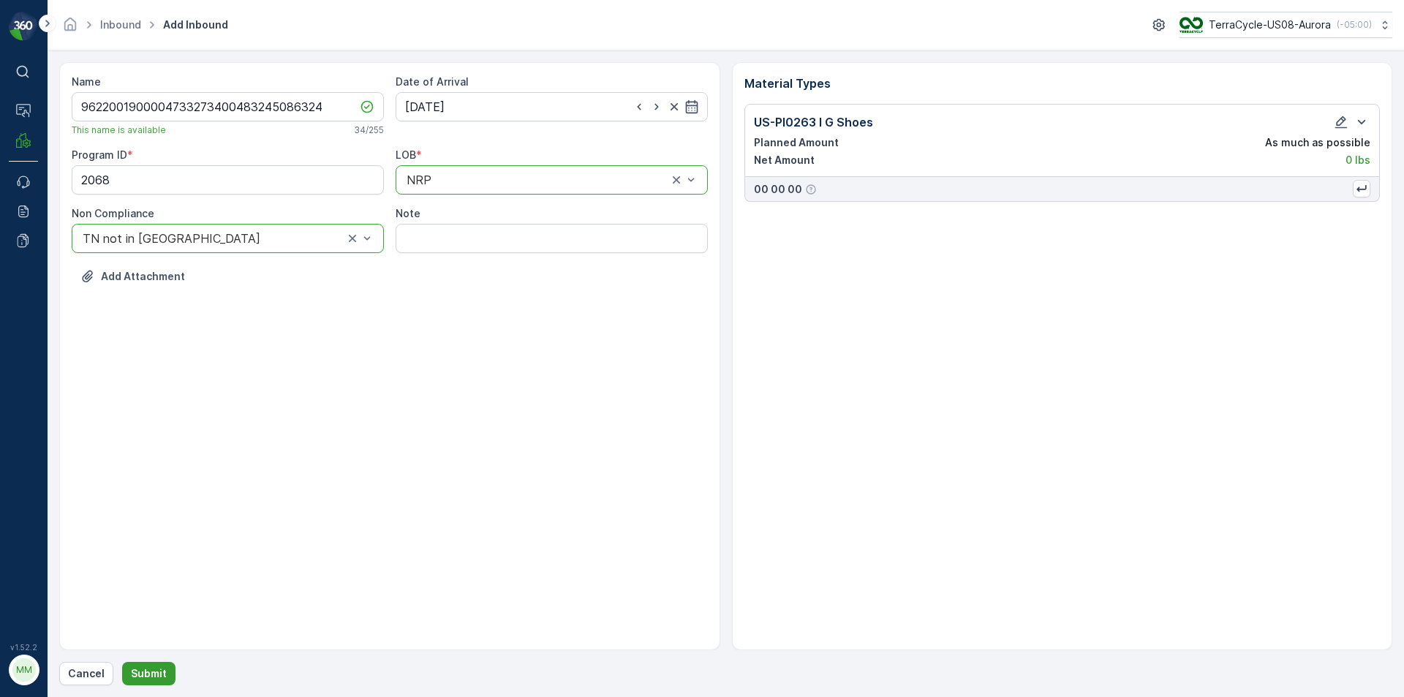
click at [153, 682] on button "Submit" at bounding box center [148, 673] width 53 height 23
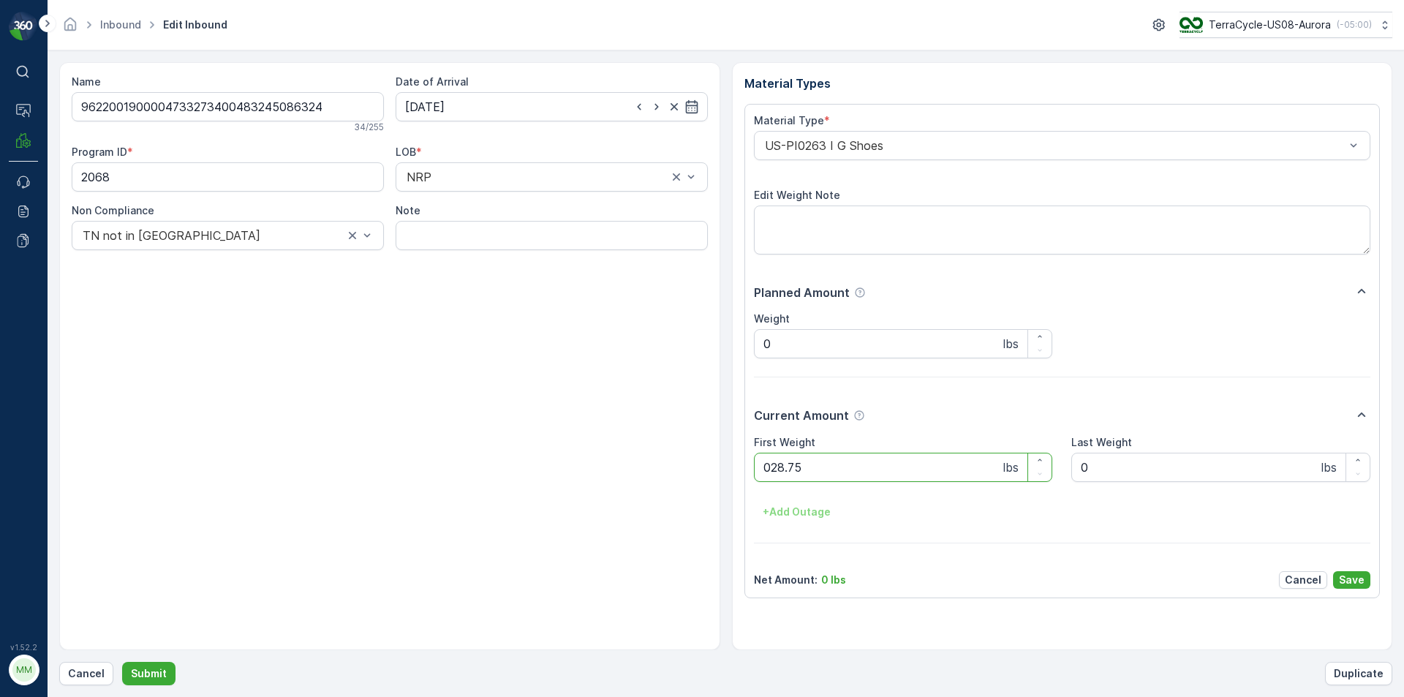
click at [122, 662] on button "Submit" at bounding box center [148, 673] width 53 height 23
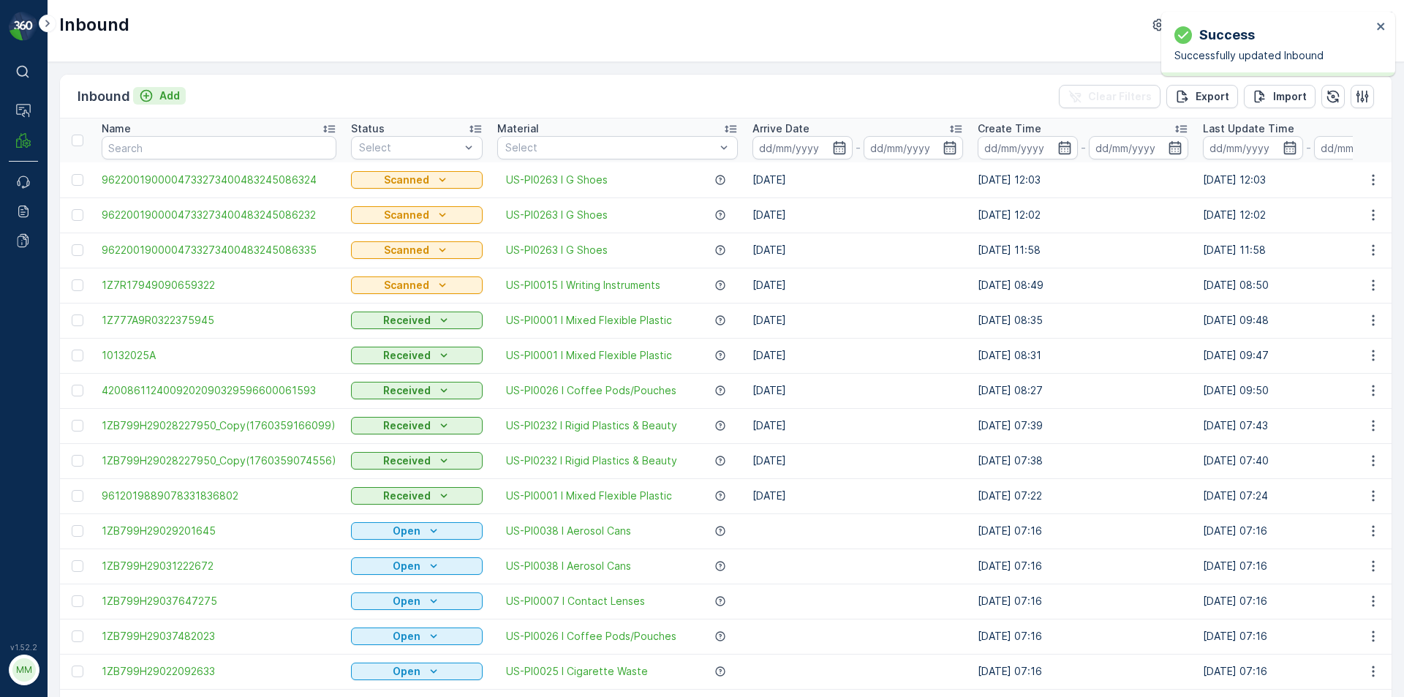
click at [153, 97] on icon "Add" at bounding box center [146, 95] width 15 height 15
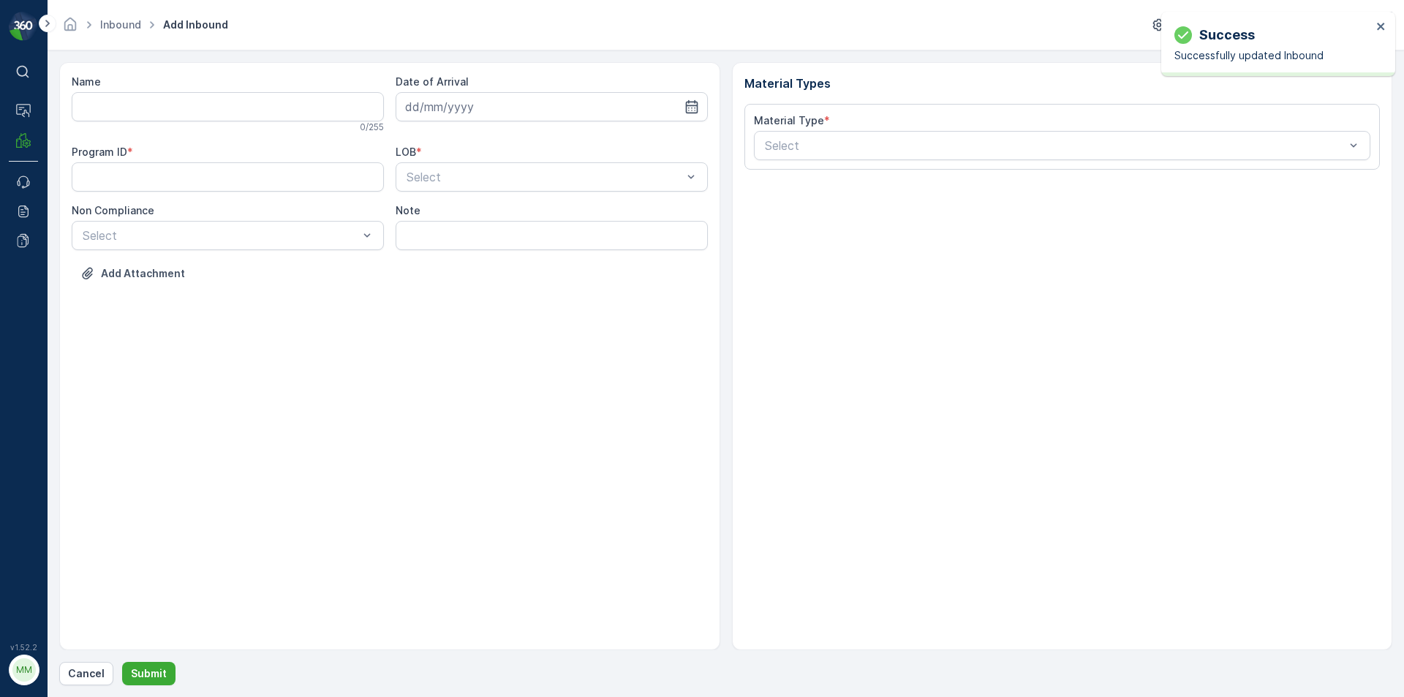
click at [189, 107] on input "Name" at bounding box center [228, 106] width 312 height 29
type input "9622001900004733273400483245086298"
click at [122, 662] on button "Submit" at bounding box center [148, 673] width 53 height 23
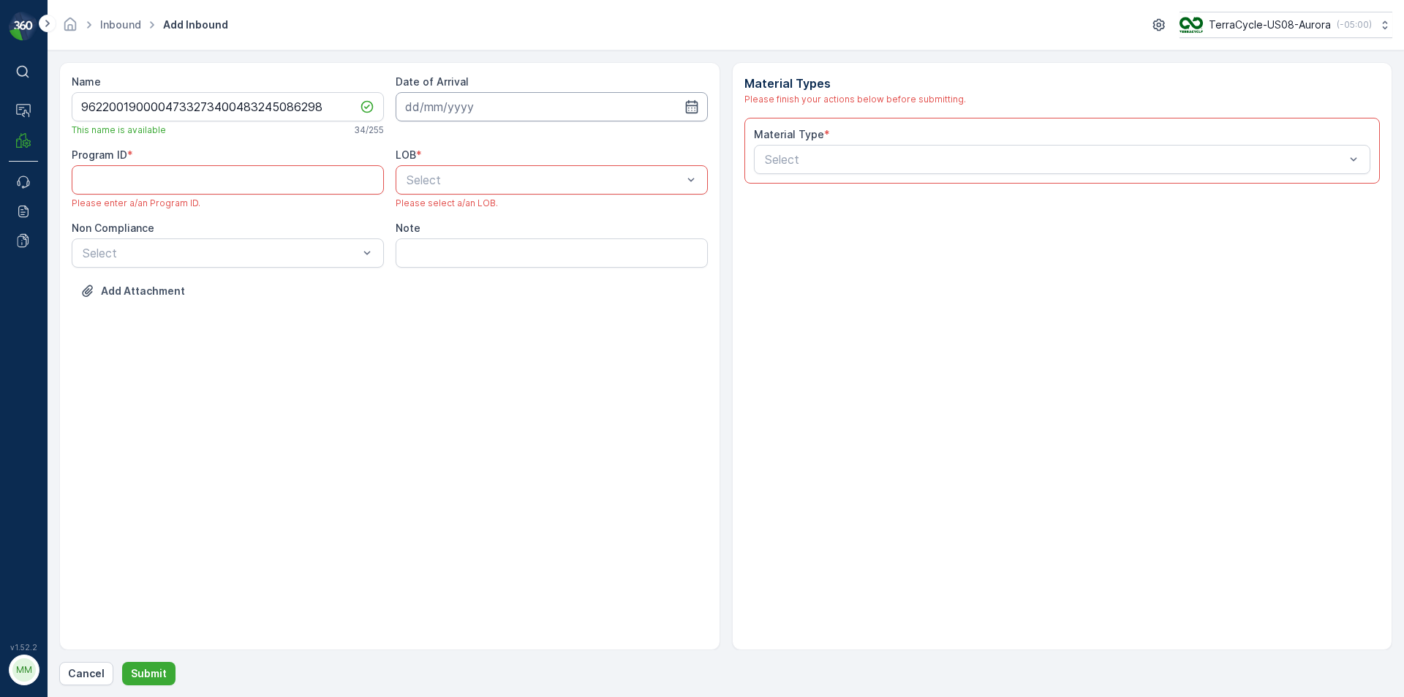
click at [433, 103] on input at bounding box center [552, 106] width 312 height 29
click at [456, 262] on div "13" at bounding box center [446, 257] width 23 height 23
type input "[DATE]"
paste ID "2068"
type ID "2068"
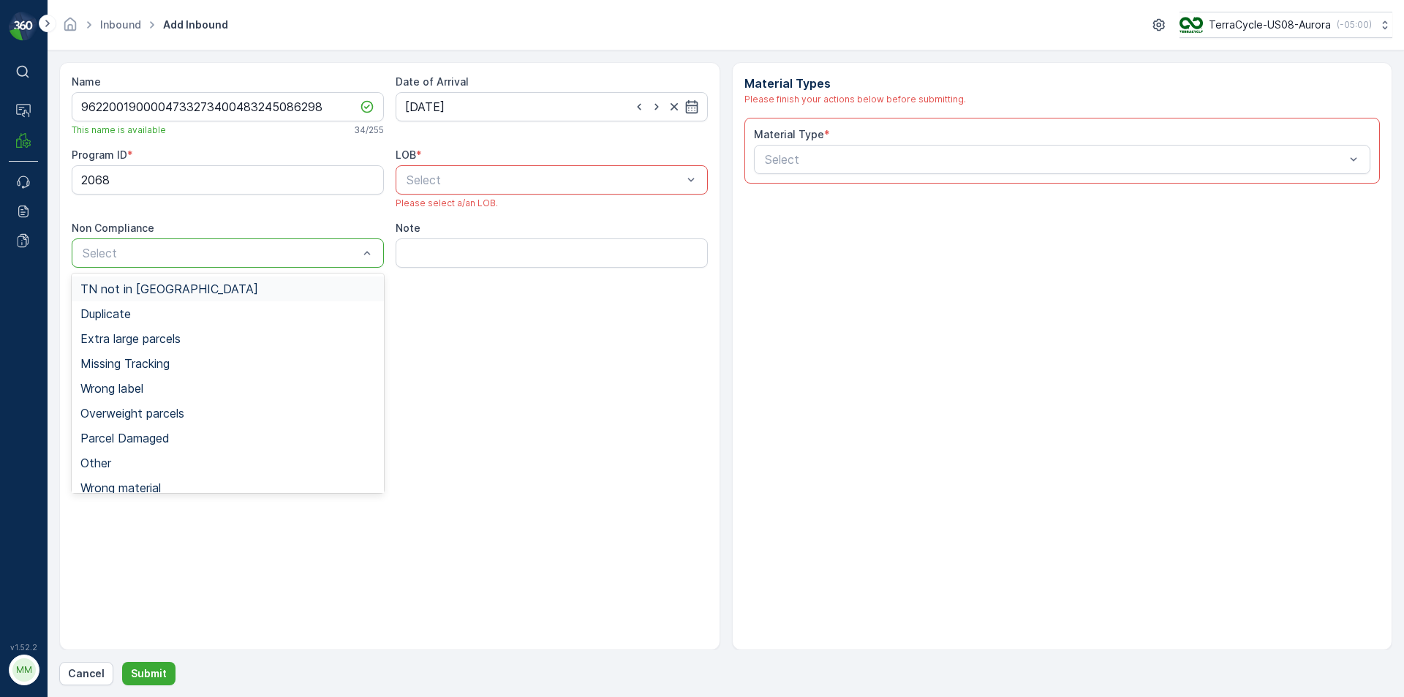
click at [224, 289] on div "TN not in [GEOGRAPHIC_DATA]" at bounding box center [227, 288] width 295 height 13
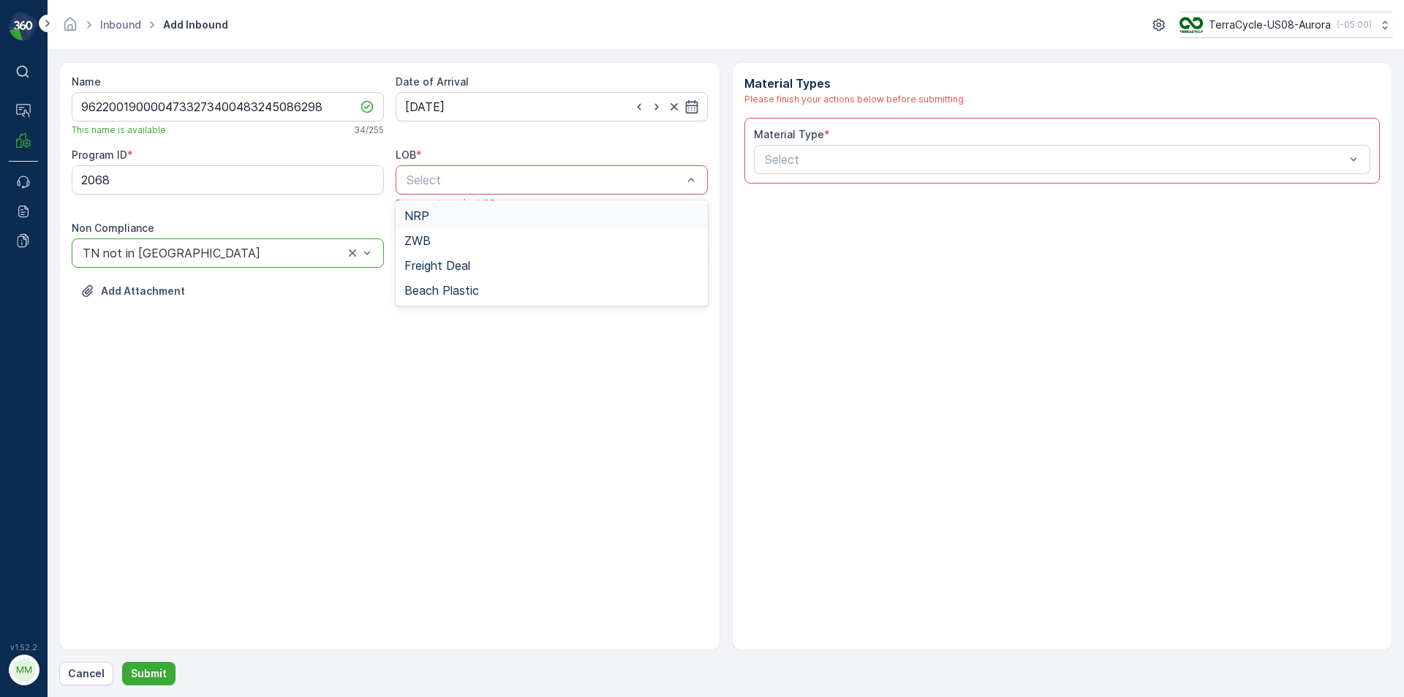
click at [440, 217] on div "NRP" at bounding box center [551, 215] width 295 height 13
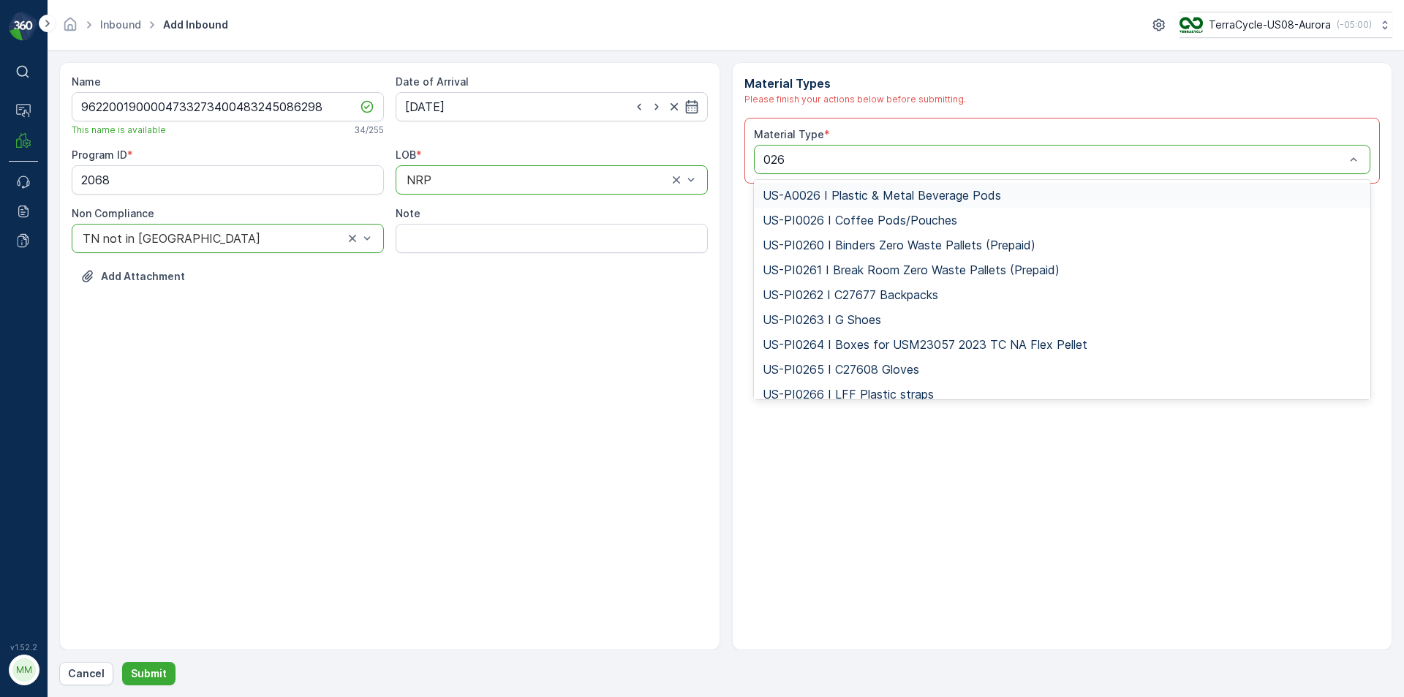
type input "0263"
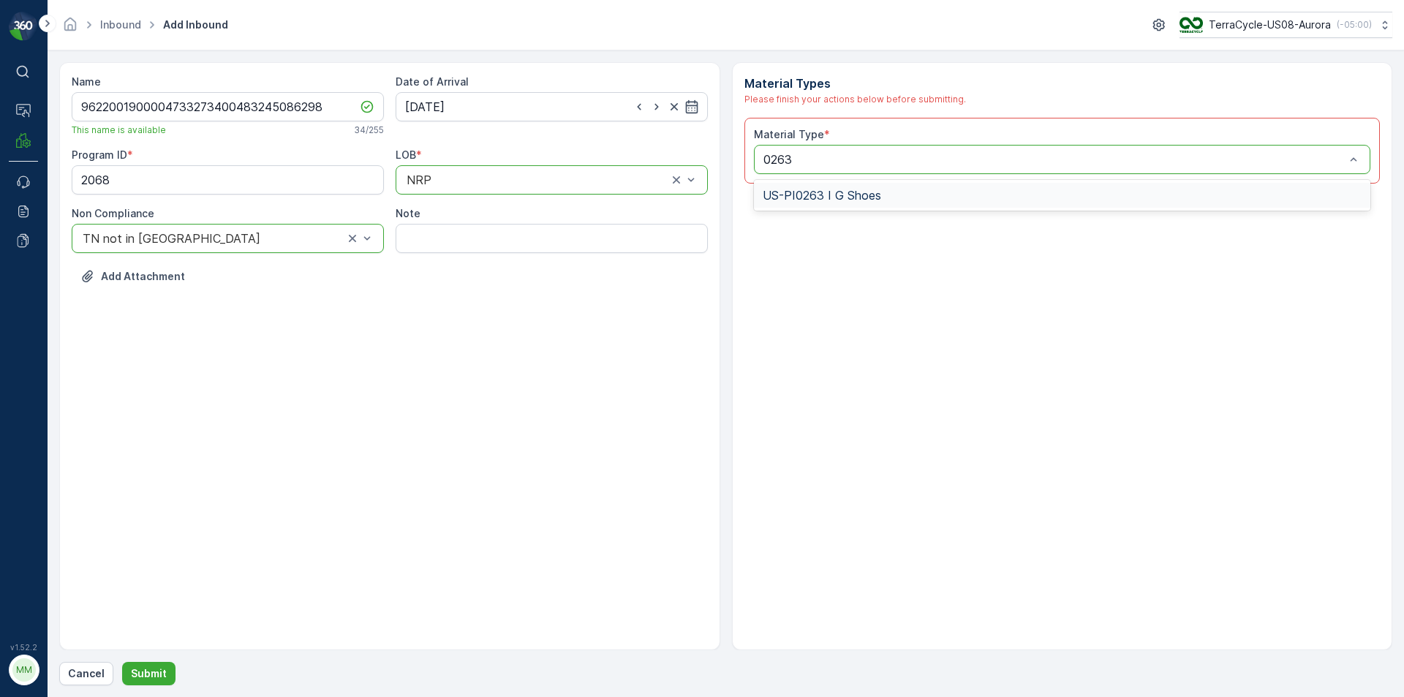
click at [884, 196] on div "US-PI0263 I G Shoes" at bounding box center [1063, 195] width 600 height 13
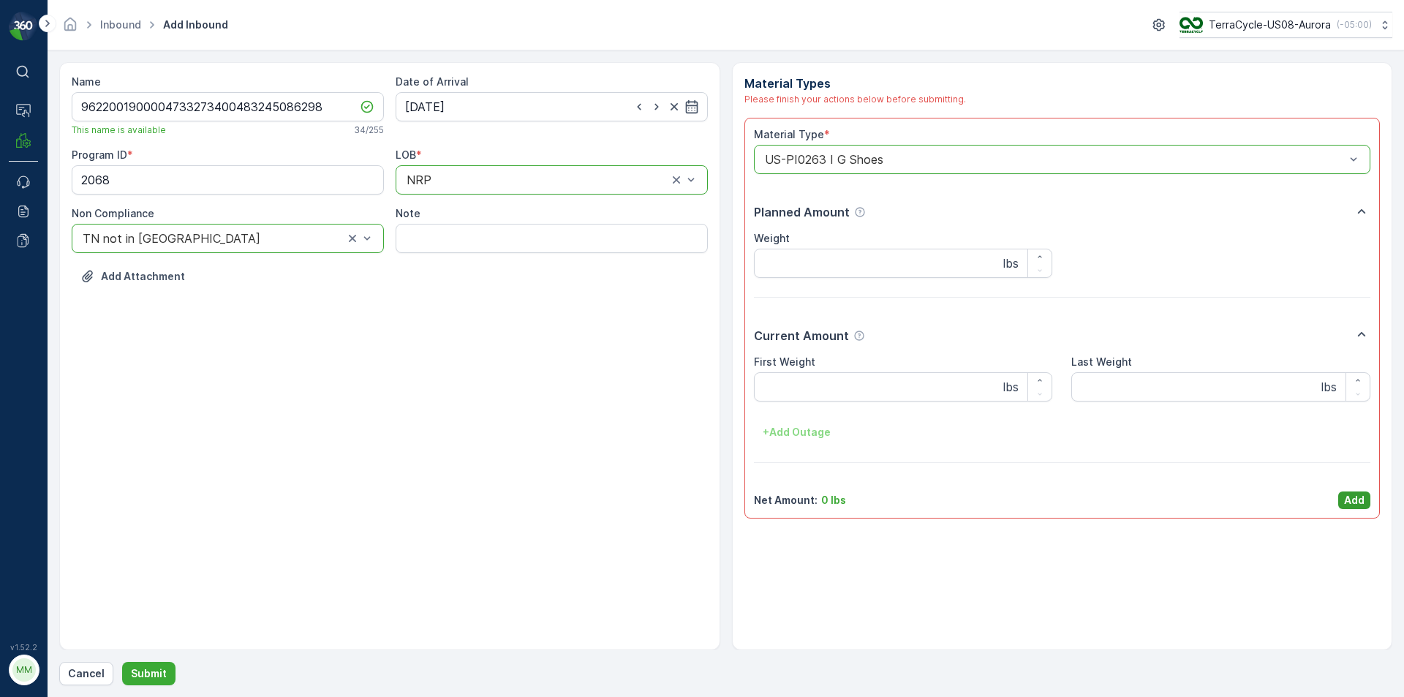
click at [1349, 504] on p "Add" at bounding box center [1354, 500] width 20 height 15
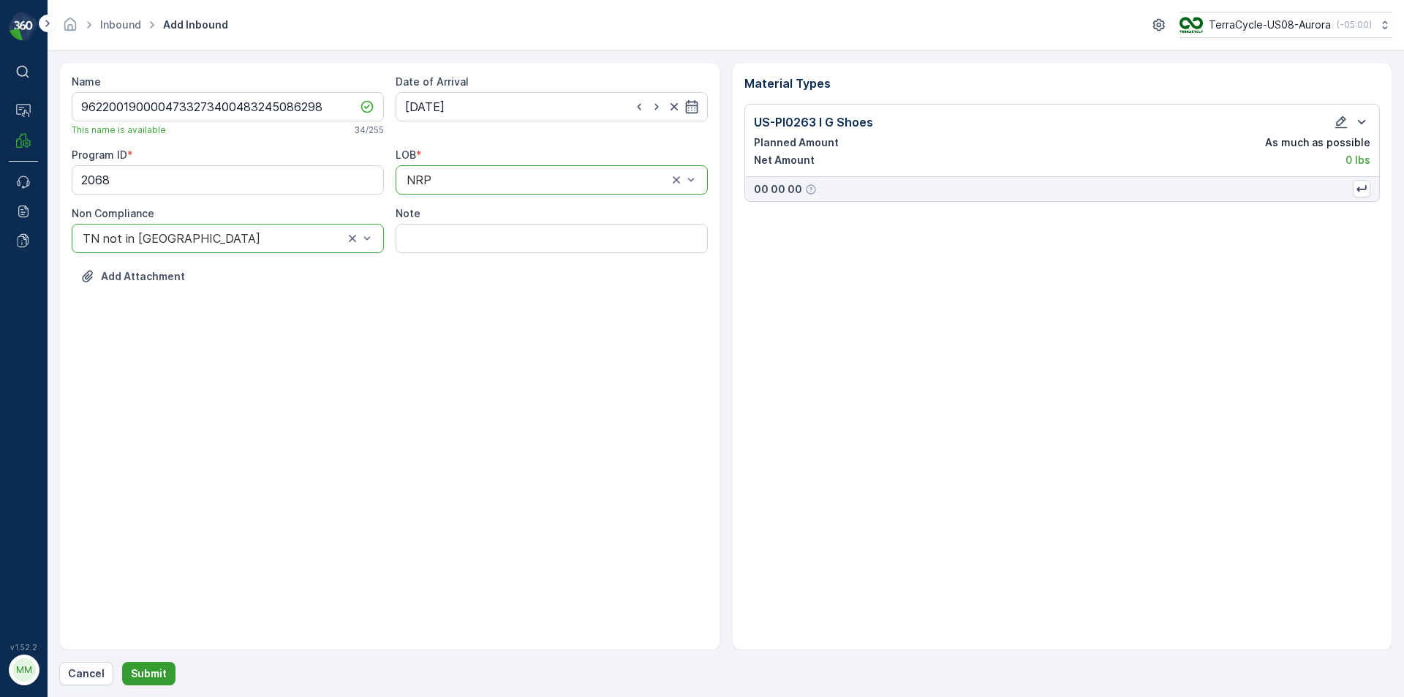
click at [148, 668] on p "Submit" at bounding box center [149, 673] width 36 height 15
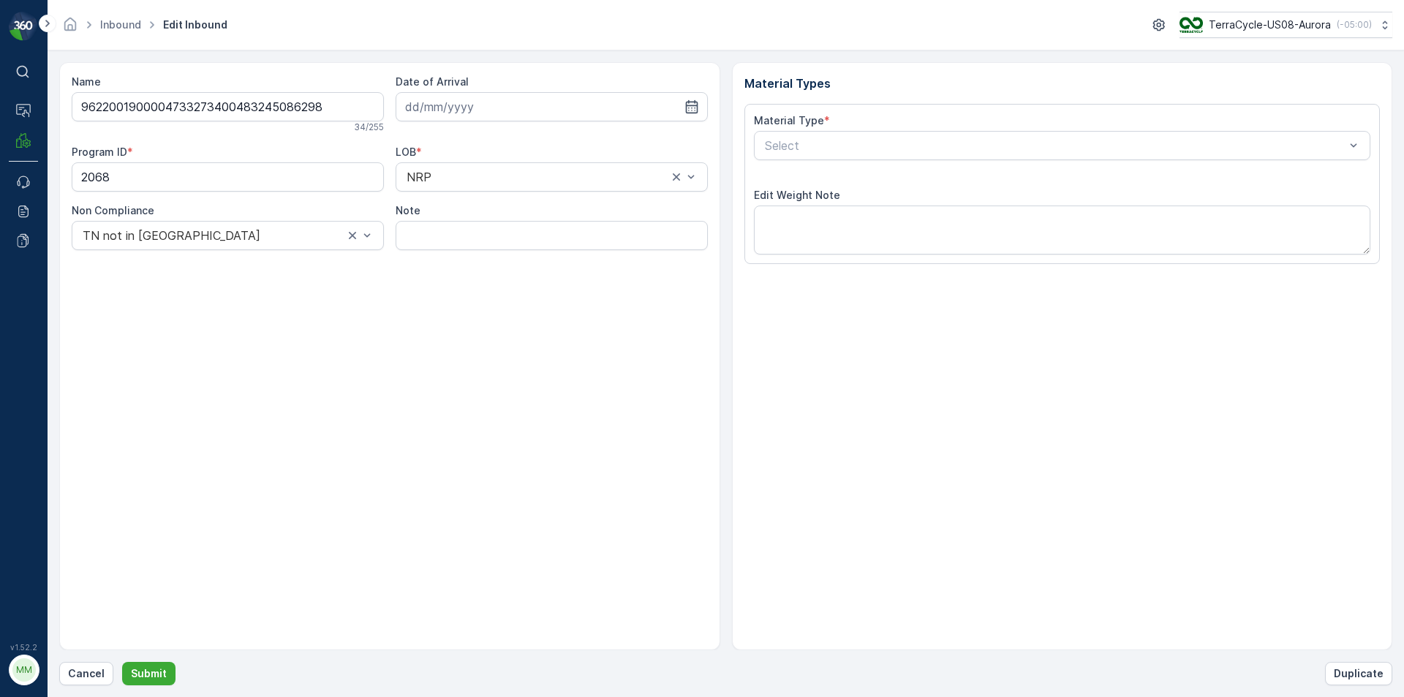
type input "[DATE]"
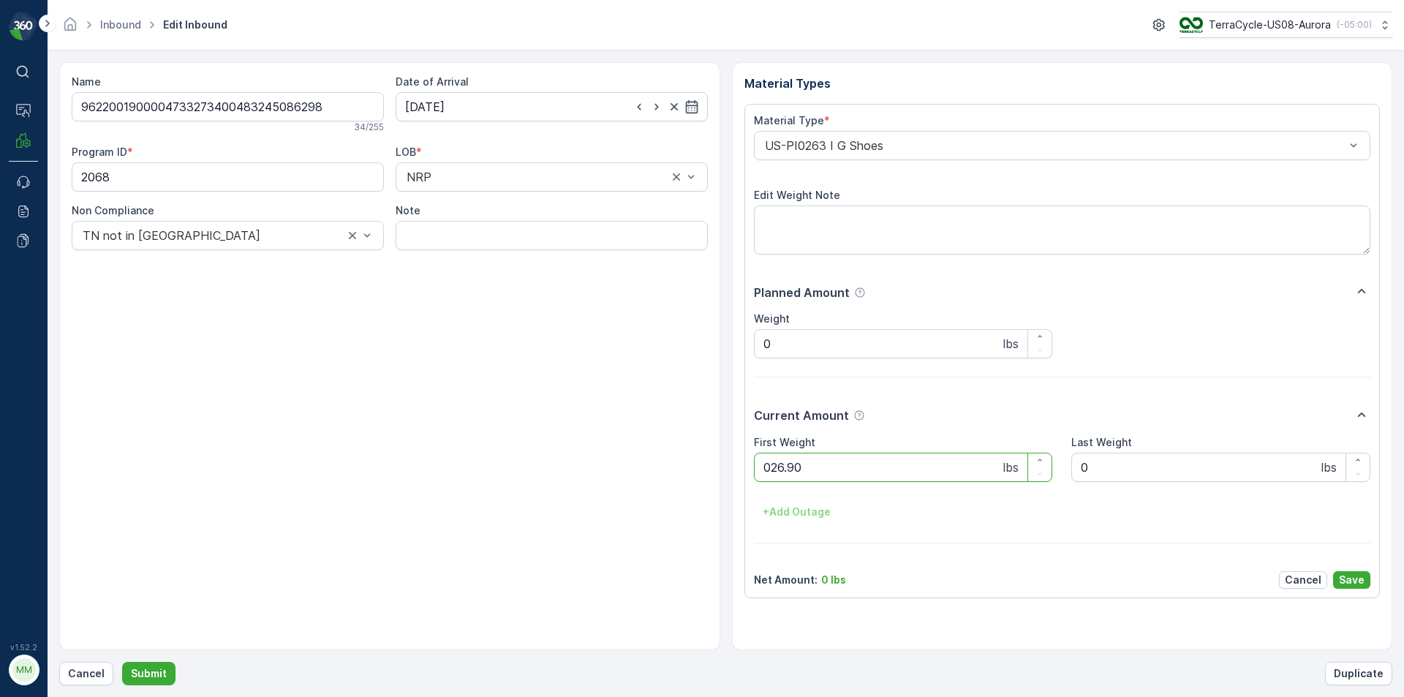
click at [122, 662] on button "Submit" at bounding box center [148, 673] width 53 height 23
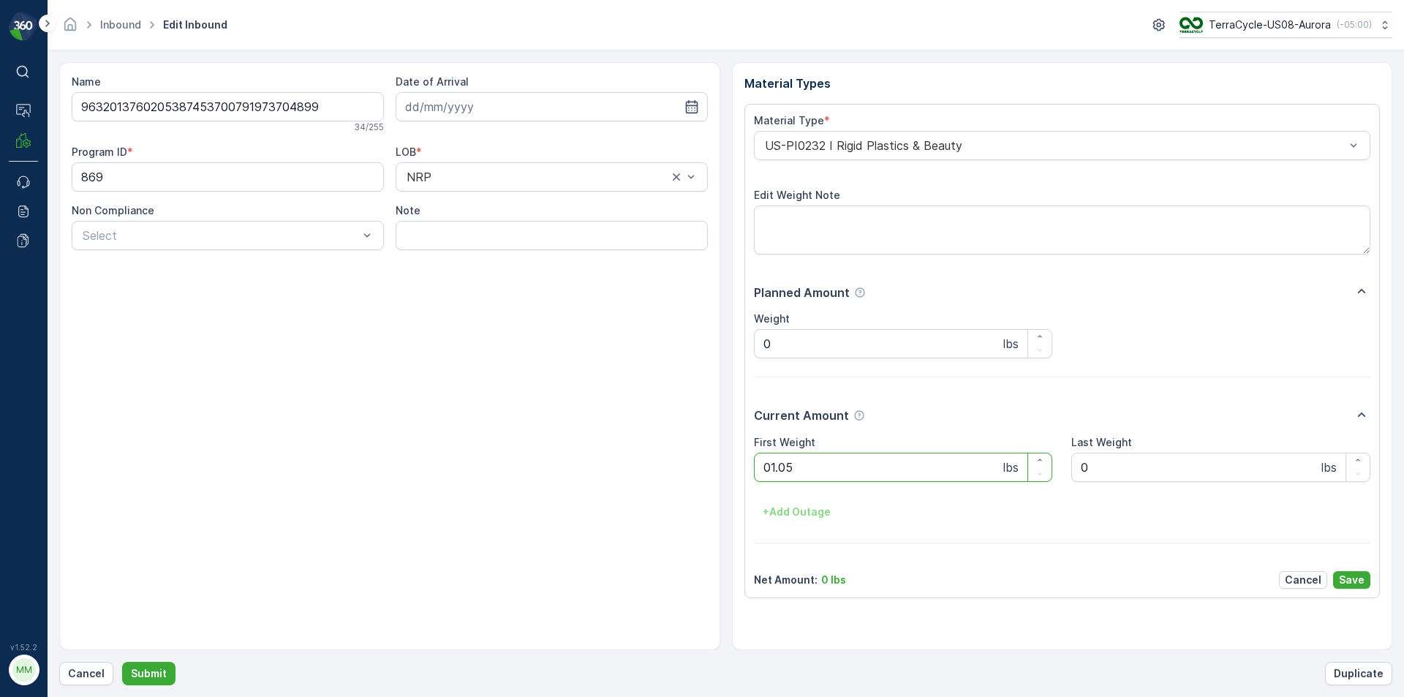
click at [122, 662] on button "Submit" at bounding box center [148, 673] width 53 height 23
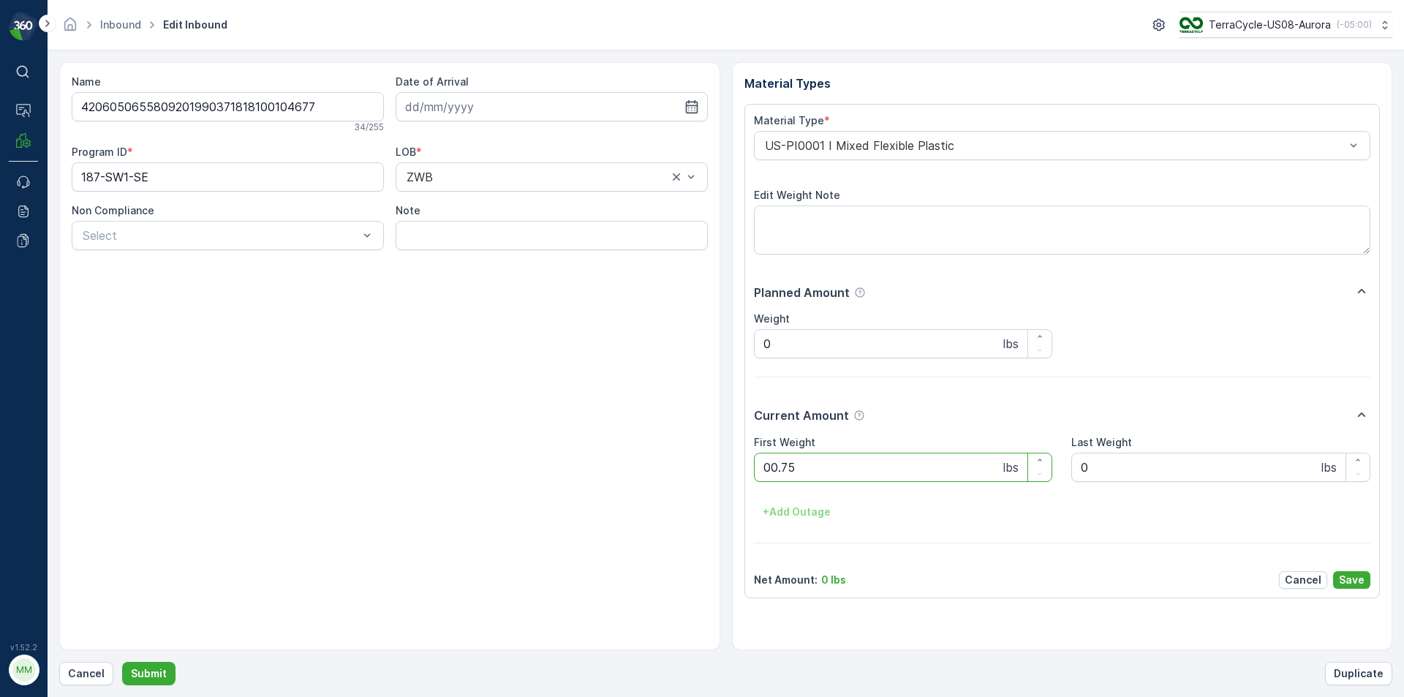
click at [122, 662] on button "Submit" at bounding box center [148, 673] width 53 height 23
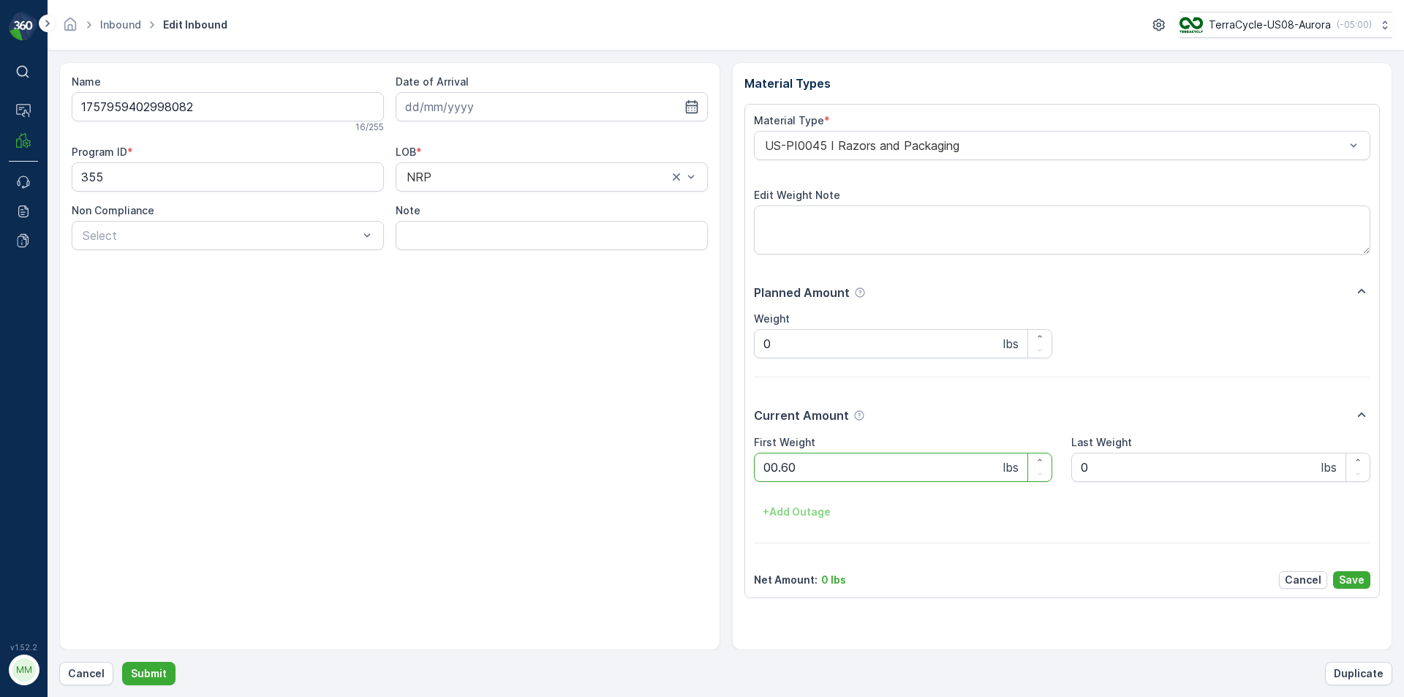
click at [122, 662] on button "Submit" at bounding box center [148, 673] width 53 height 23
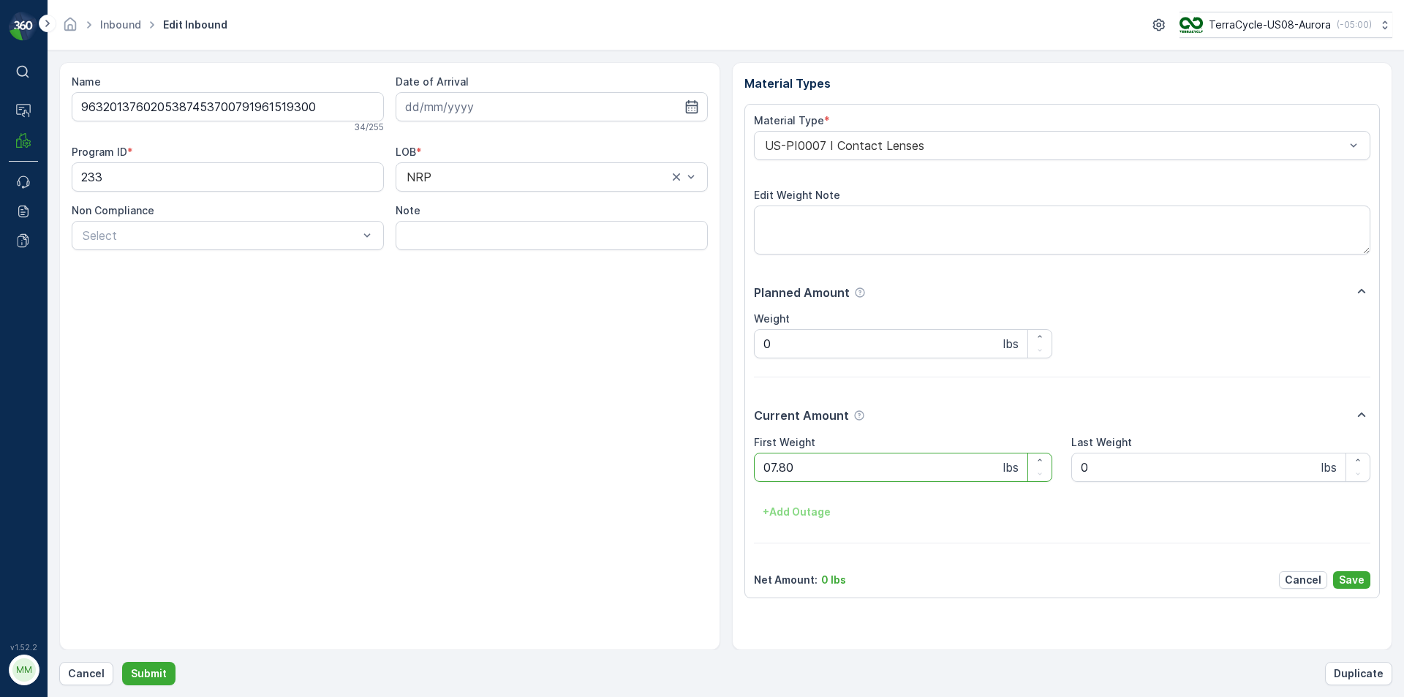
click at [122, 662] on button "Submit" at bounding box center [148, 673] width 53 height 23
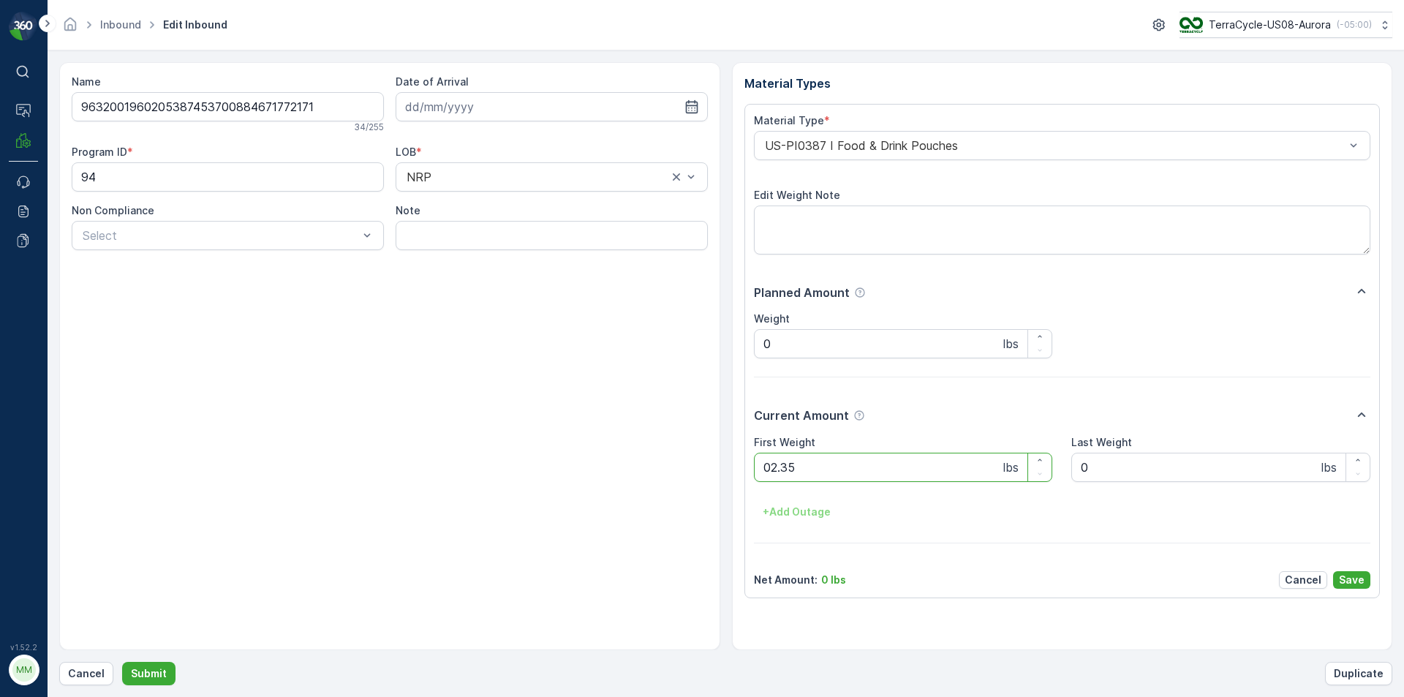
click at [122, 662] on button "Submit" at bounding box center [148, 673] width 53 height 23
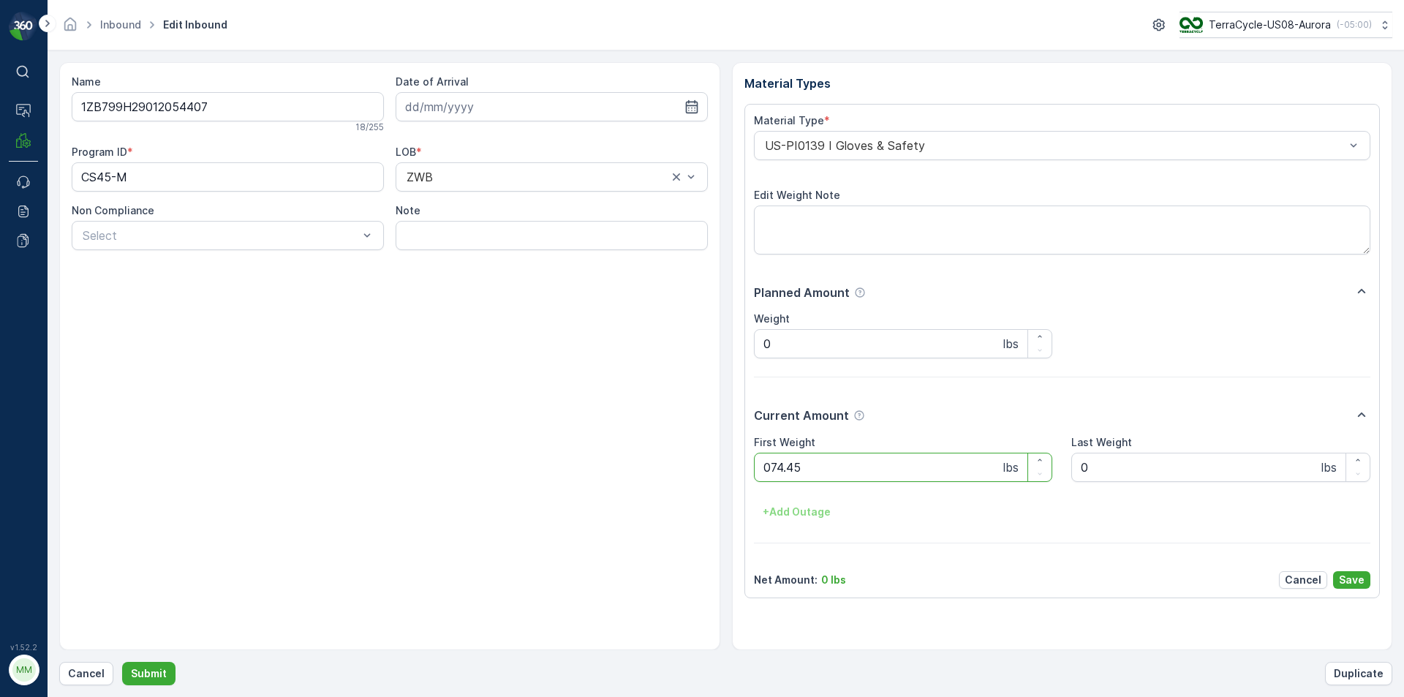
click at [122, 662] on button "Submit" at bounding box center [148, 673] width 53 height 23
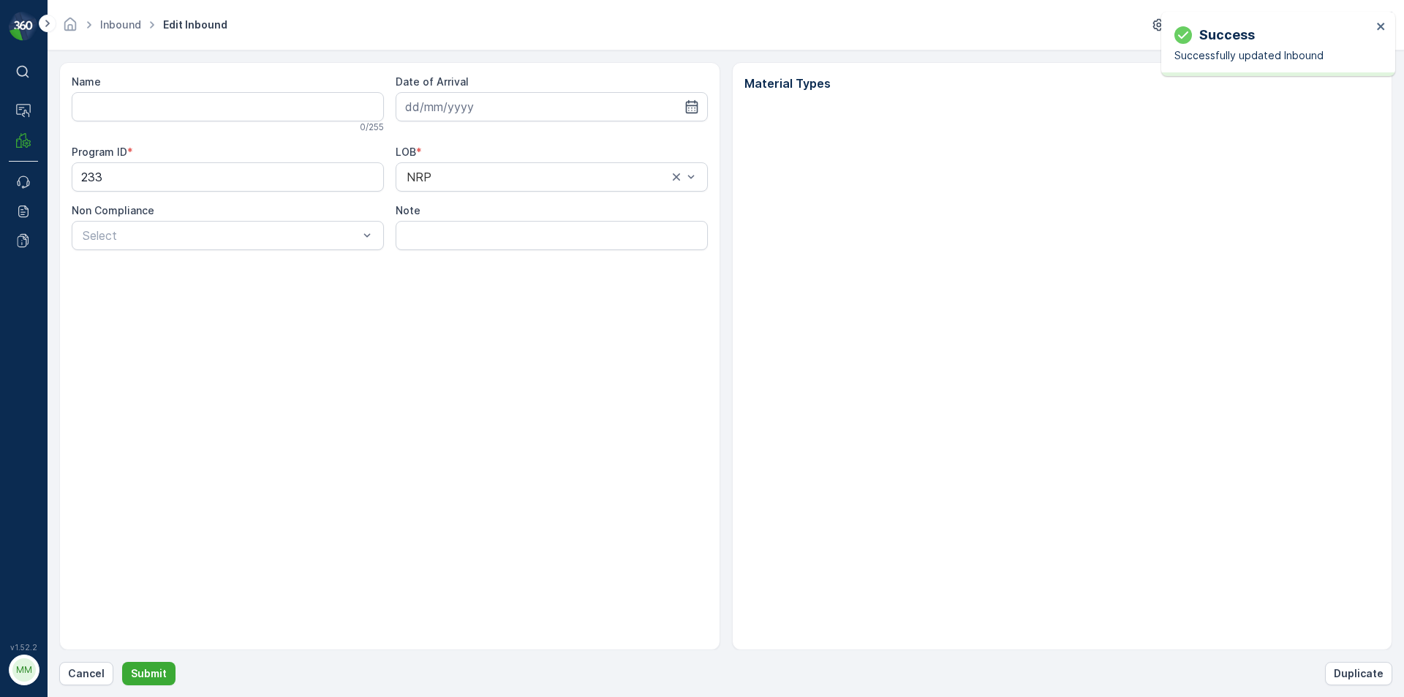
type input "1ZB799H29008387324"
type input "[DATE]"
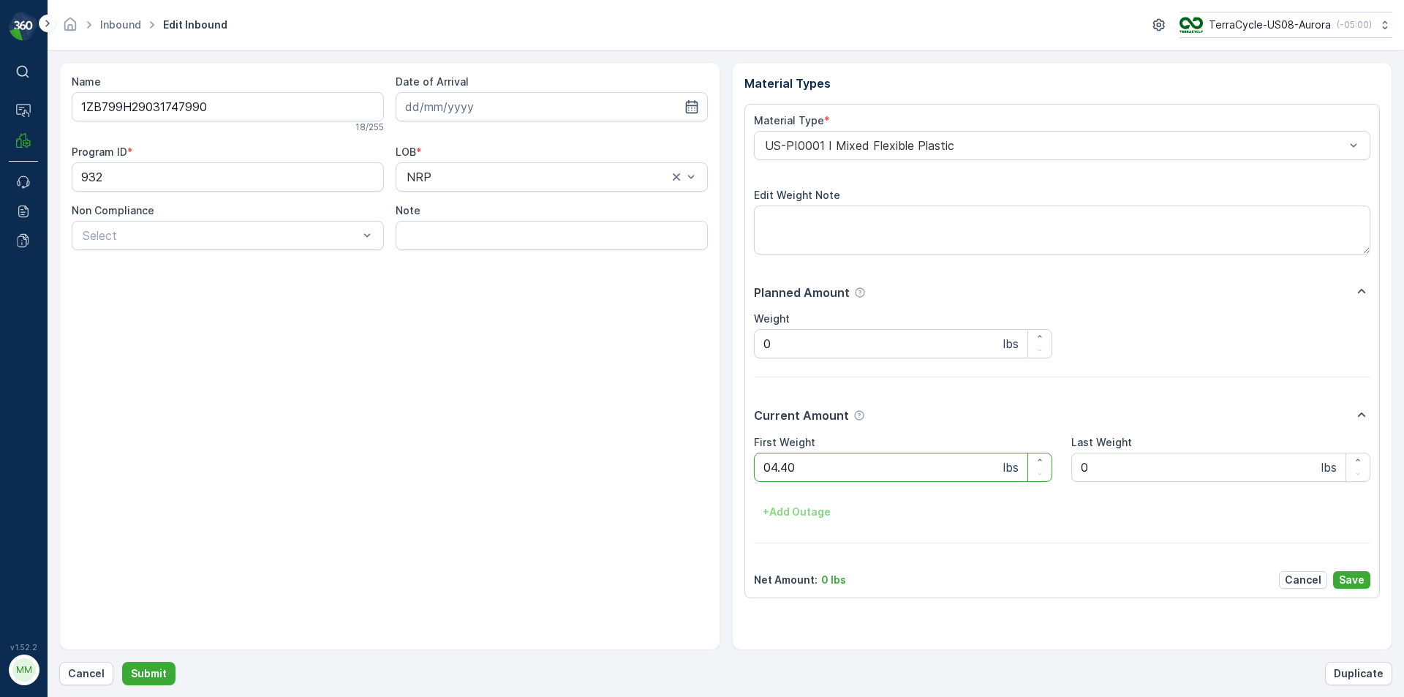
click at [122, 662] on button "Submit" at bounding box center [148, 673] width 53 height 23
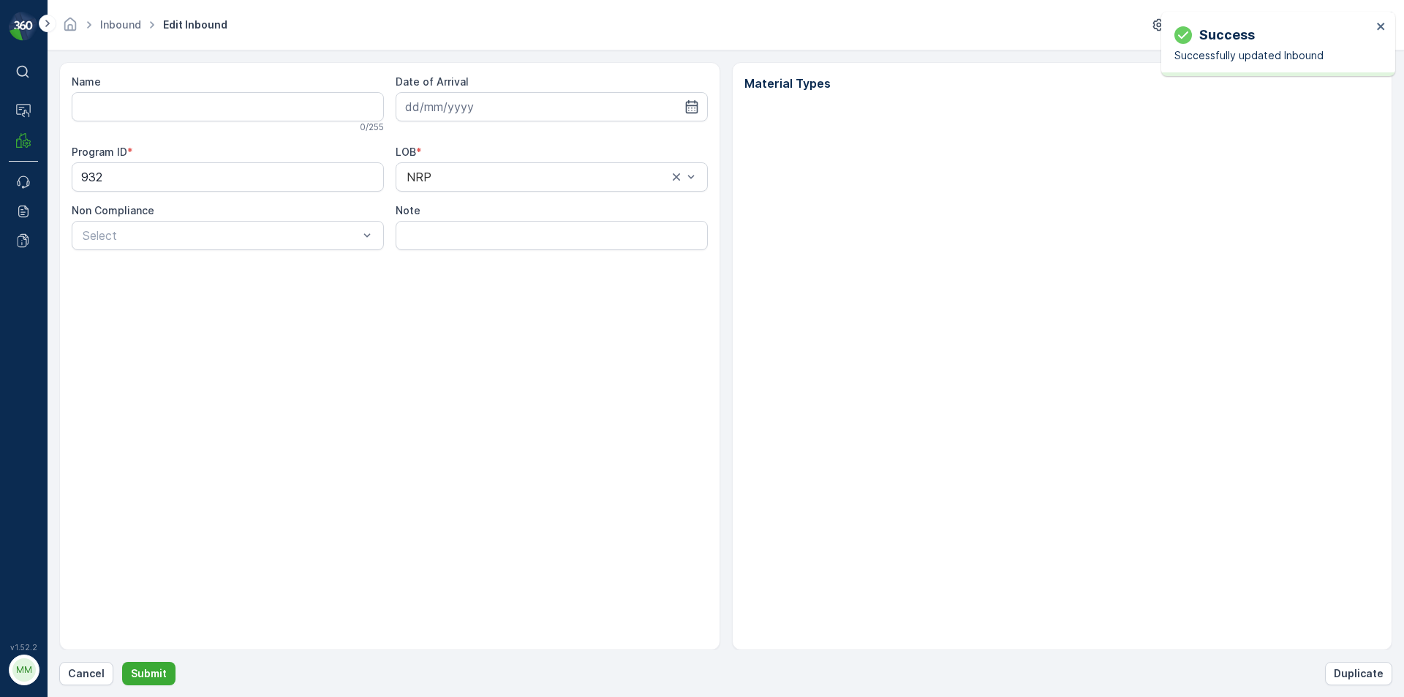
type input "1ZB799H29031747990"
type input "[DATE]"
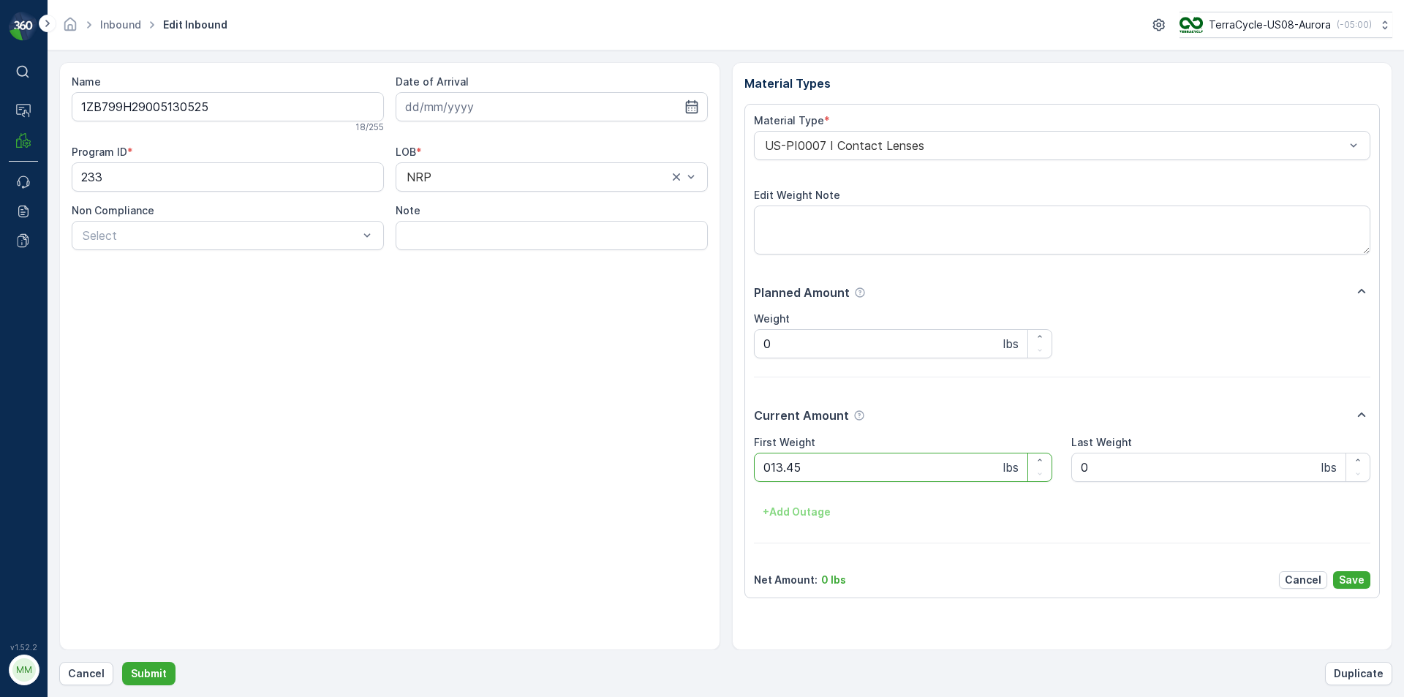
click at [122, 662] on button "Submit" at bounding box center [148, 673] width 53 height 23
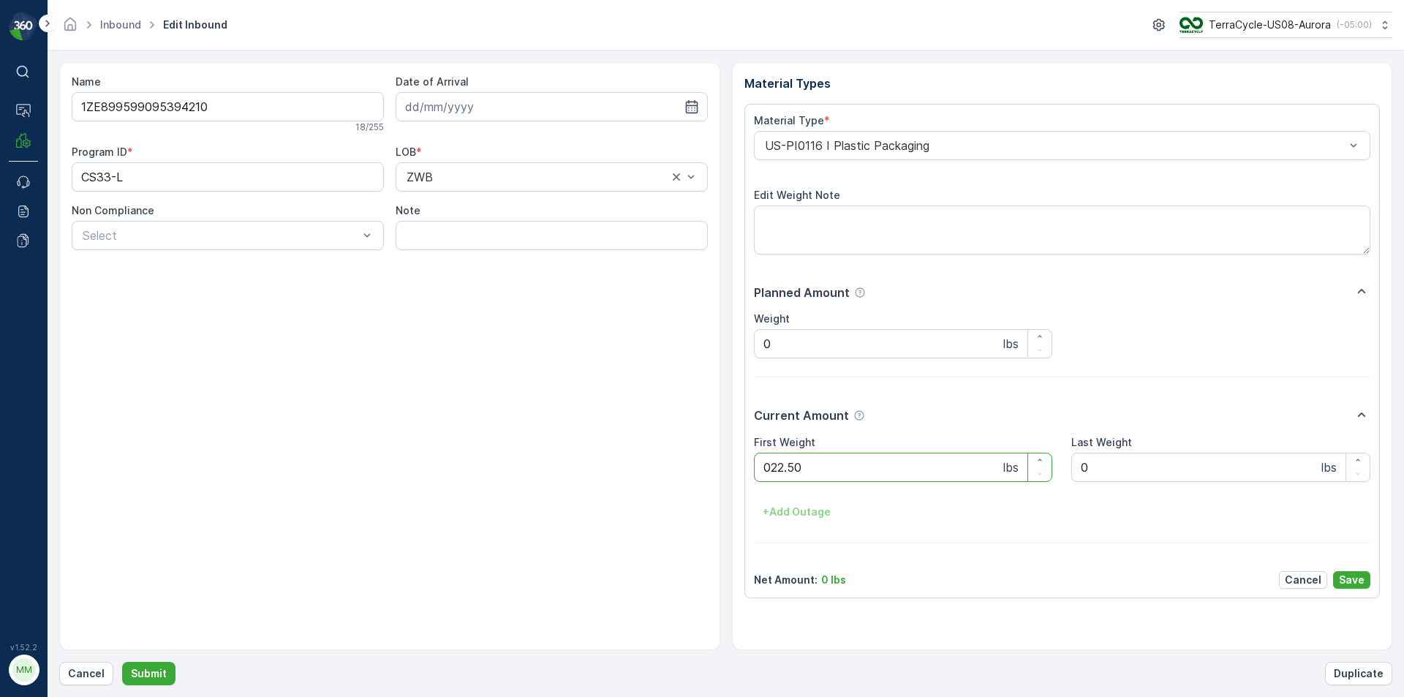
click at [122, 662] on button "Submit" at bounding box center [148, 673] width 53 height 23
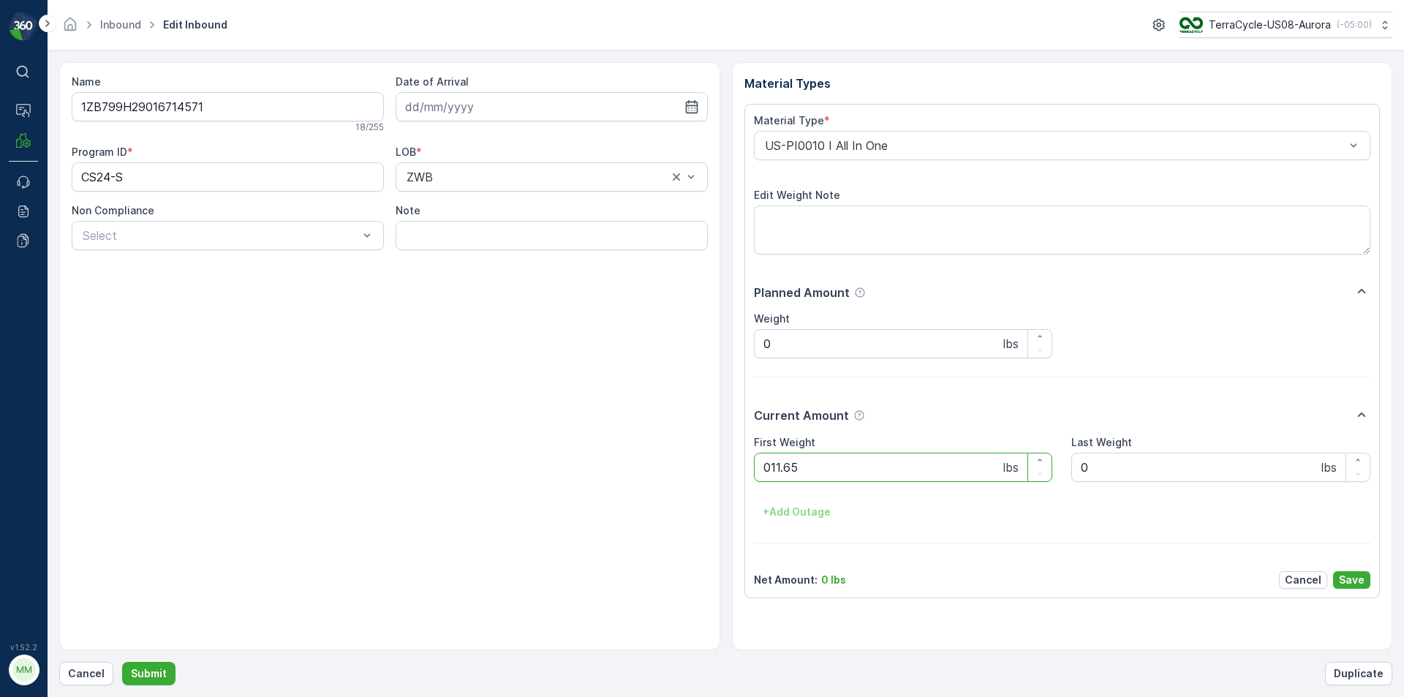
click at [122, 662] on button "Submit" at bounding box center [148, 673] width 53 height 23
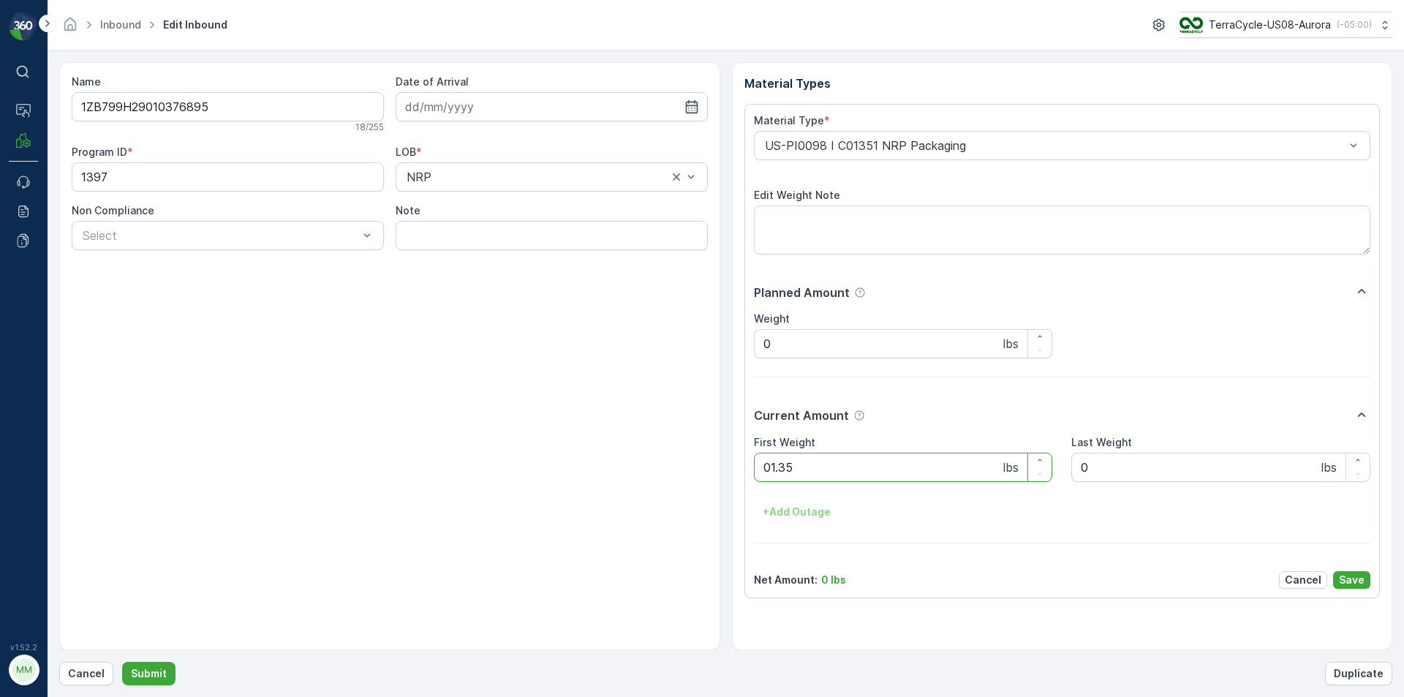
click at [122, 662] on button "Submit" at bounding box center [148, 673] width 53 height 23
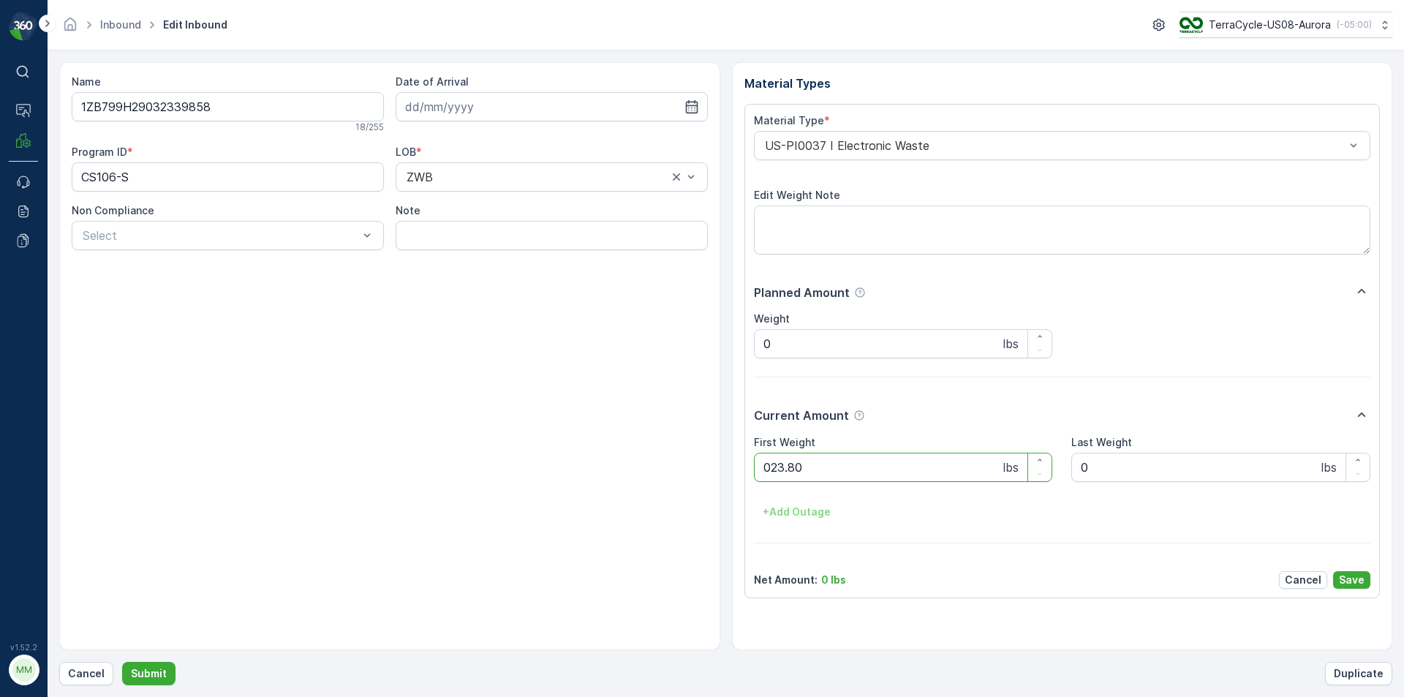
click at [122, 662] on button "Submit" at bounding box center [148, 673] width 53 height 23
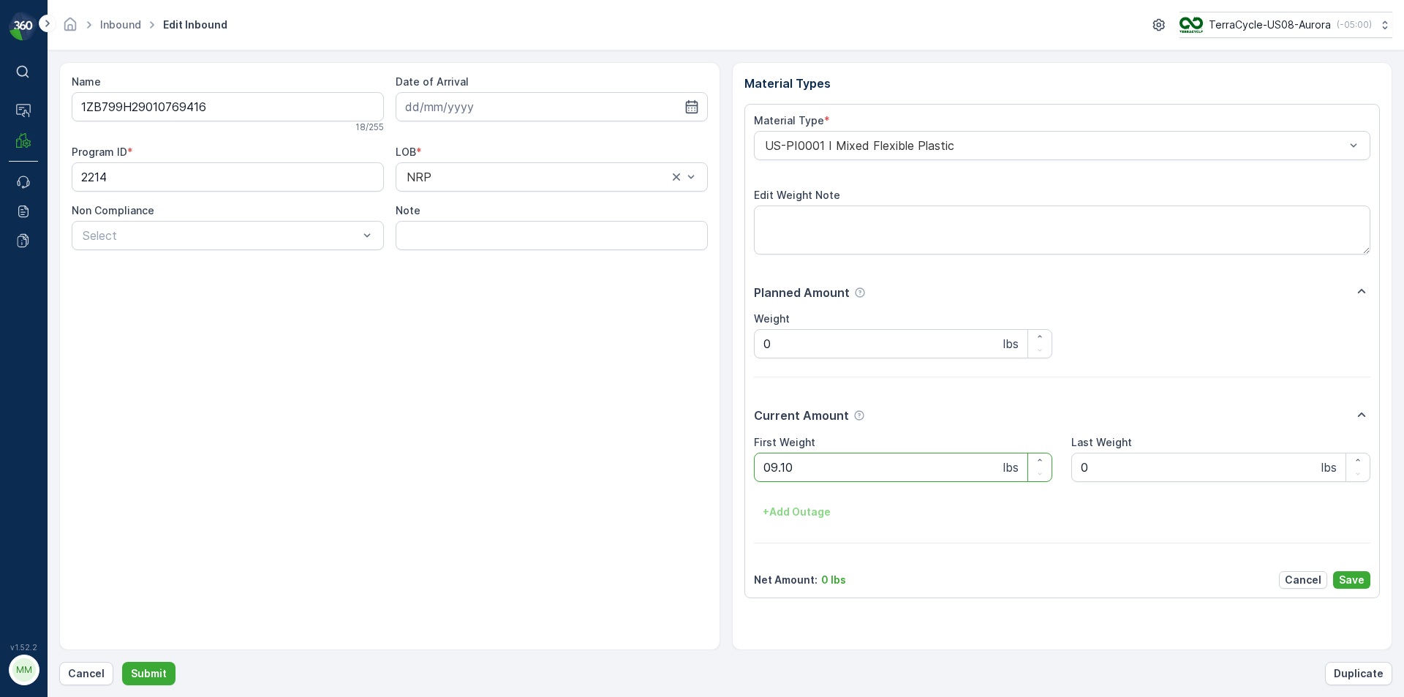
click at [122, 662] on button "Submit" at bounding box center [148, 673] width 53 height 23
click at [870, 462] on Weight "0" at bounding box center [903, 467] width 299 height 29
click at [122, 662] on button "Submit" at bounding box center [148, 673] width 53 height 23
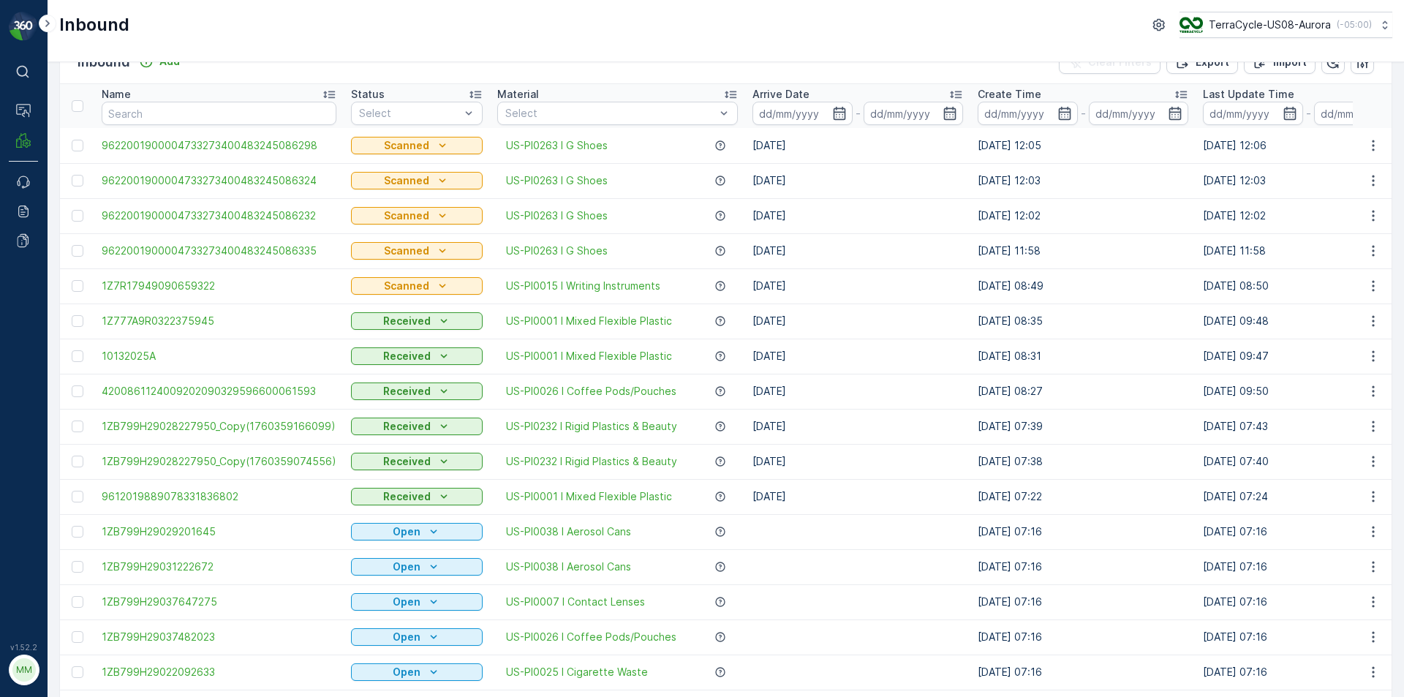
scroll to position [73, 0]
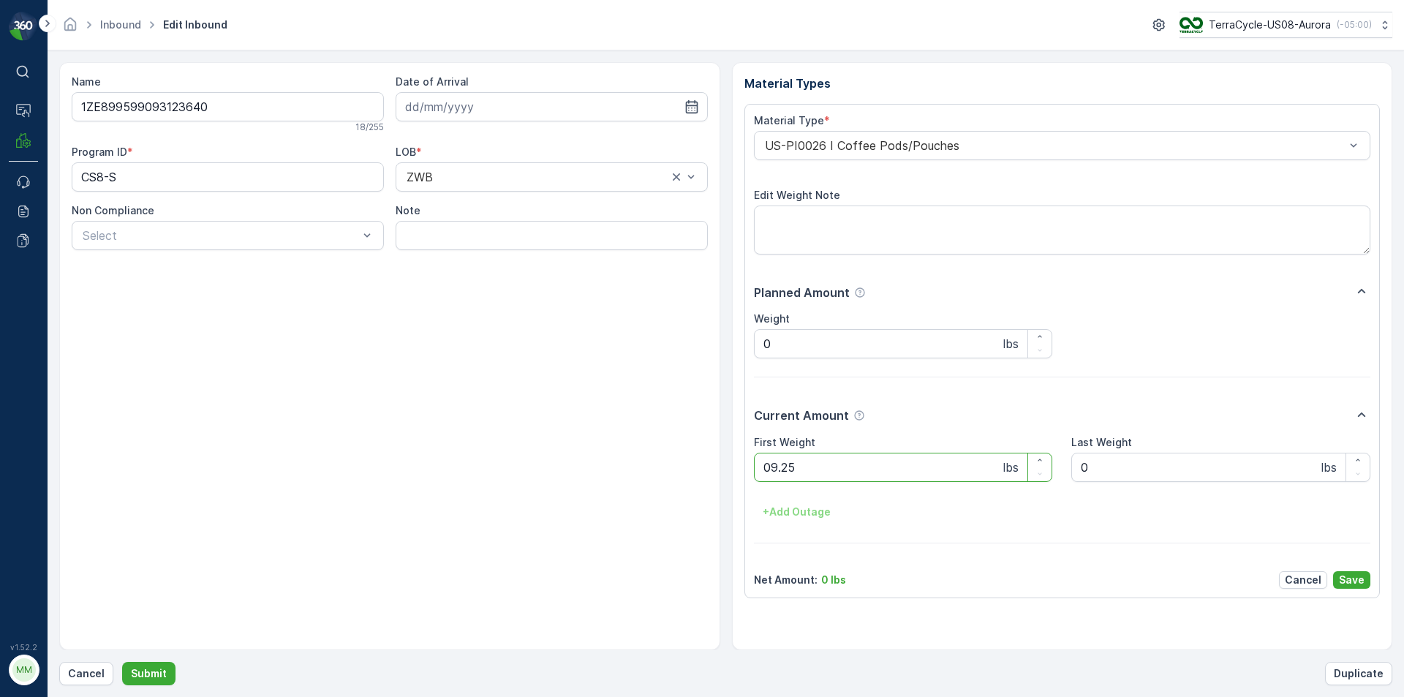
click at [122, 662] on button "Submit" at bounding box center [148, 673] width 53 height 23
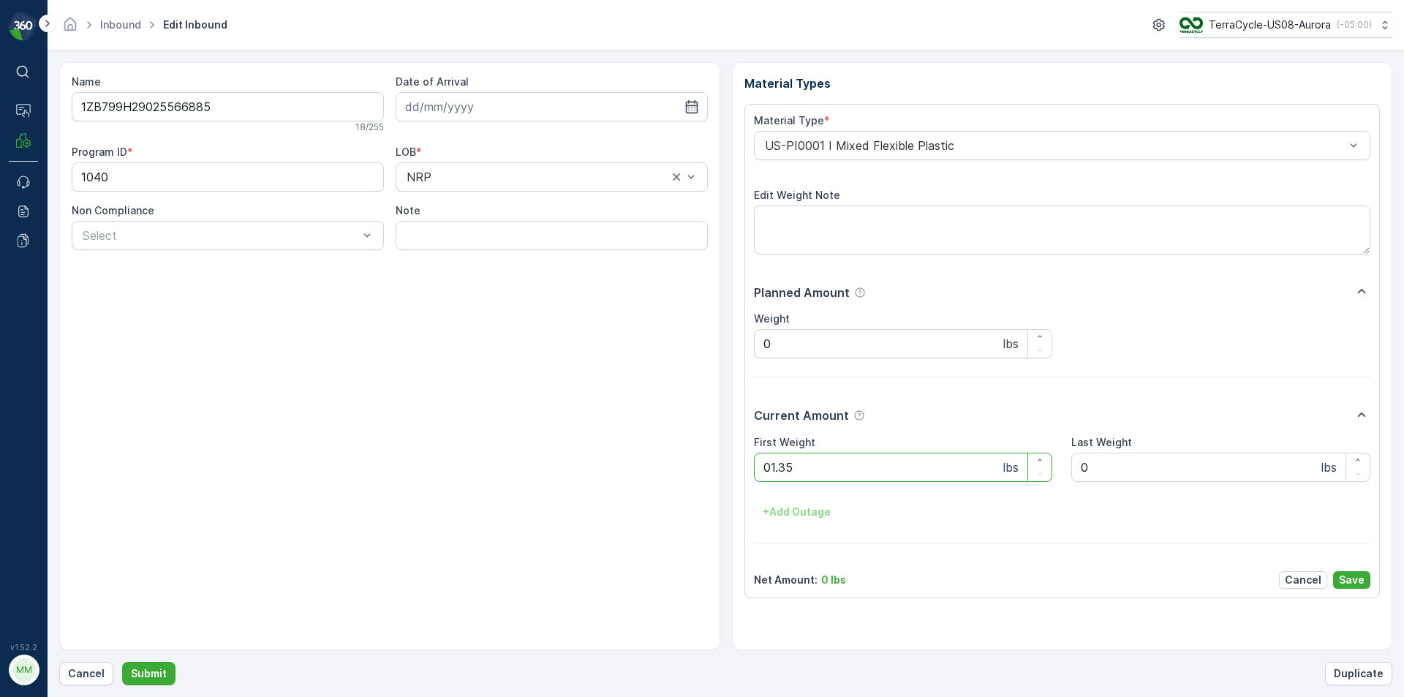
click at [122, 662] on button "Submit" at bounding box center [148, 673] width 53 height 23
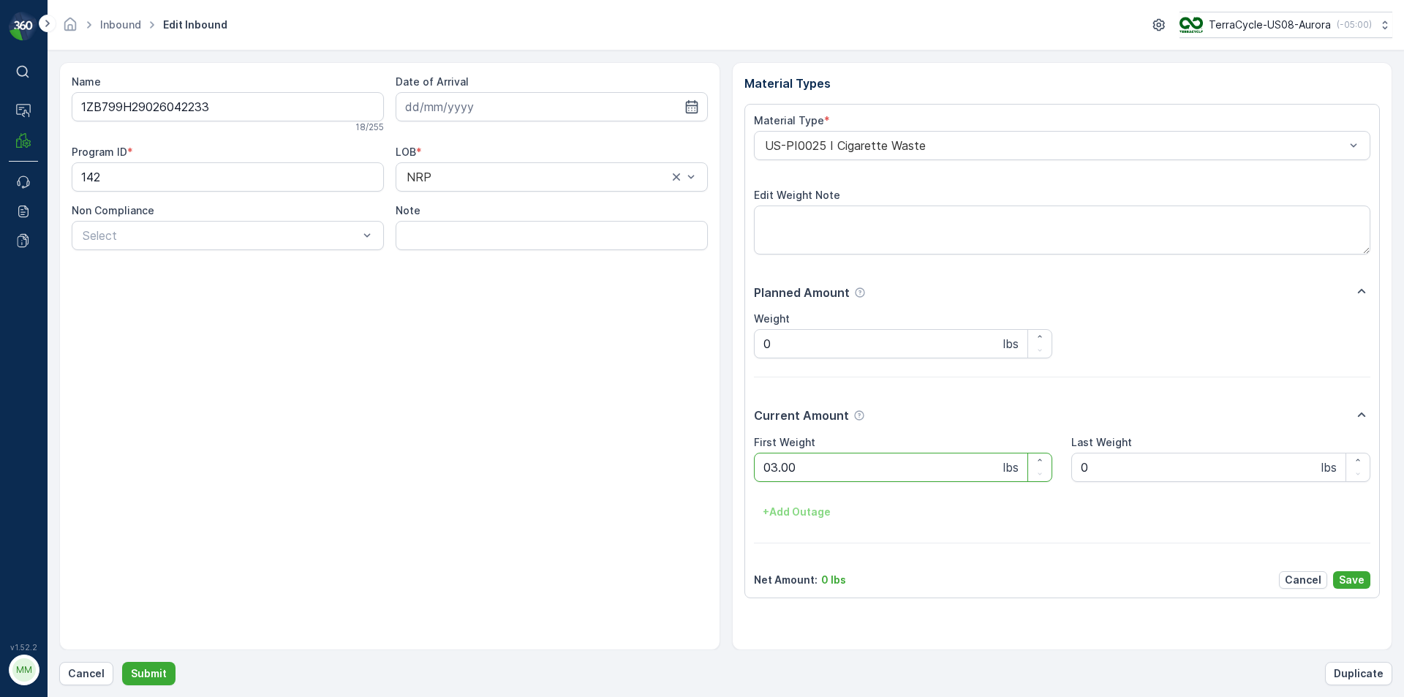
click at [122, 662] on button "Submit" at bounding box center [148, 673] width 53 height 23
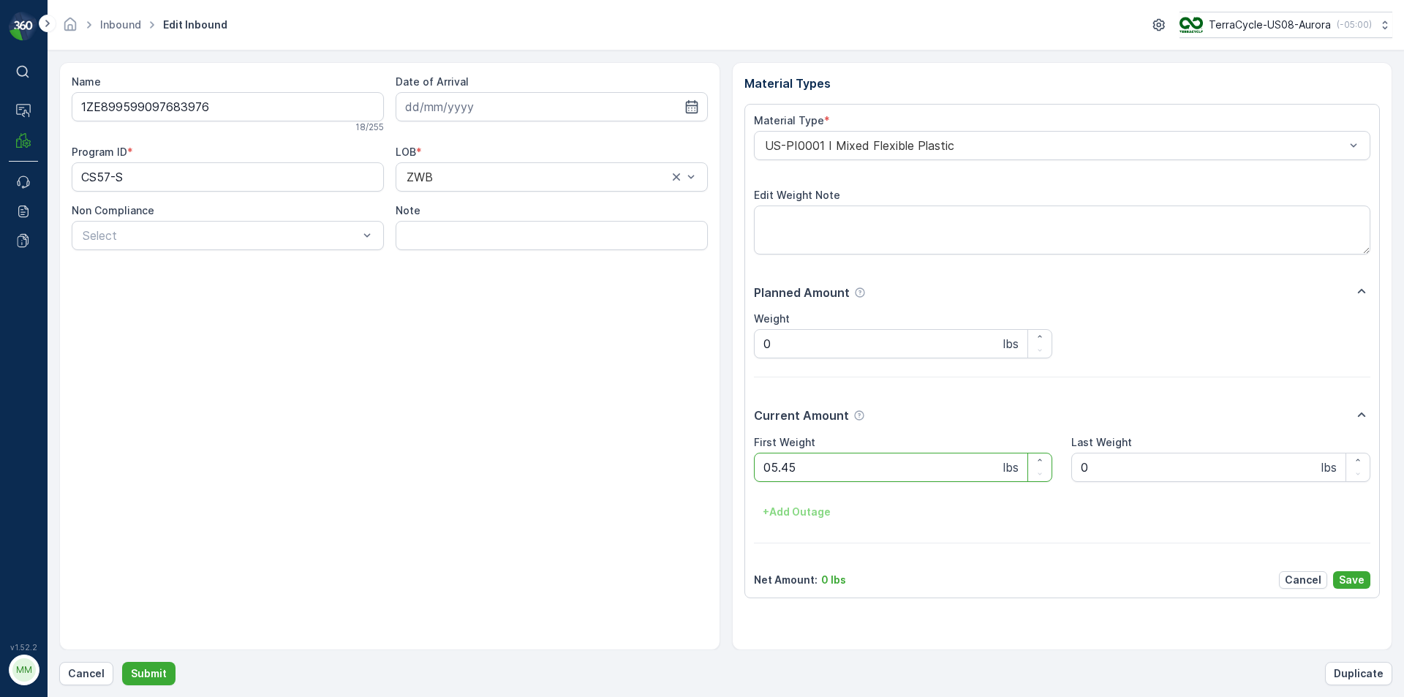
click at [122, 662] on button "Submit" at bounding box center [148, 673] width 53 height 23
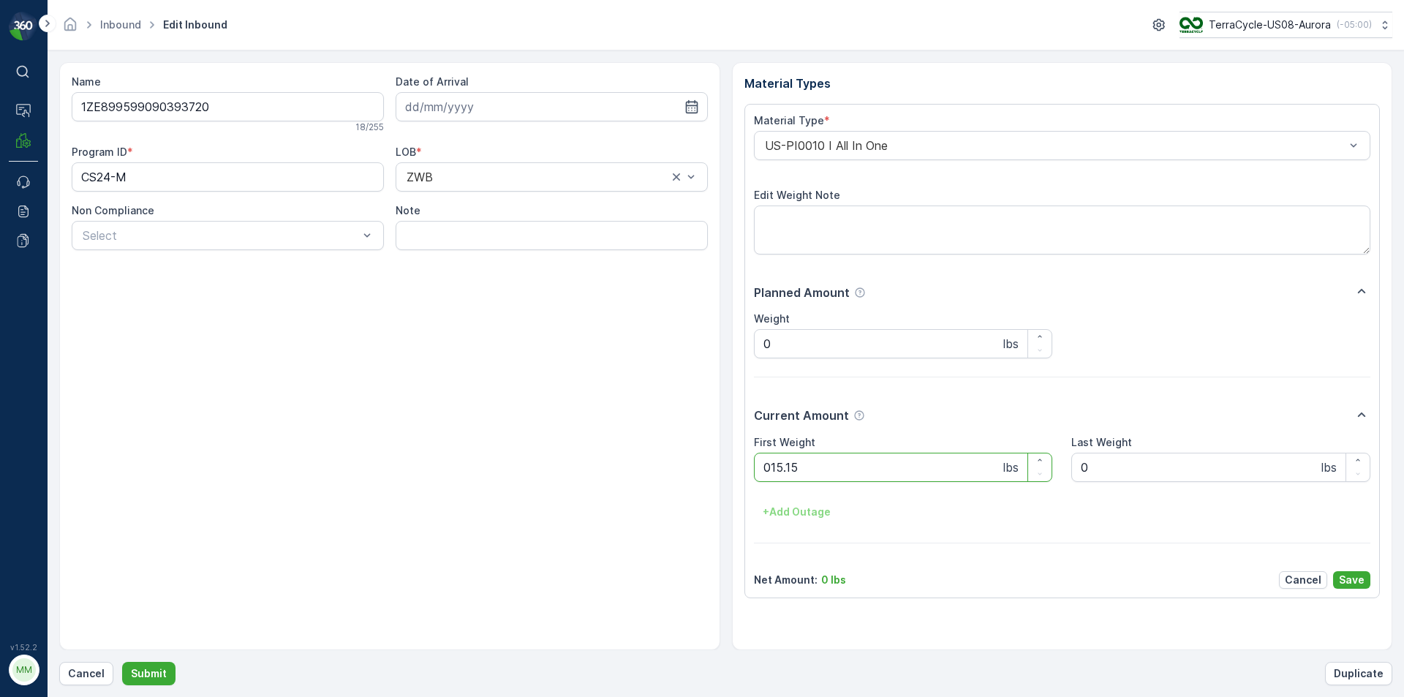
click at [122, 662] on button "Submit" at bounding box center [148, 673] width 53 height 23
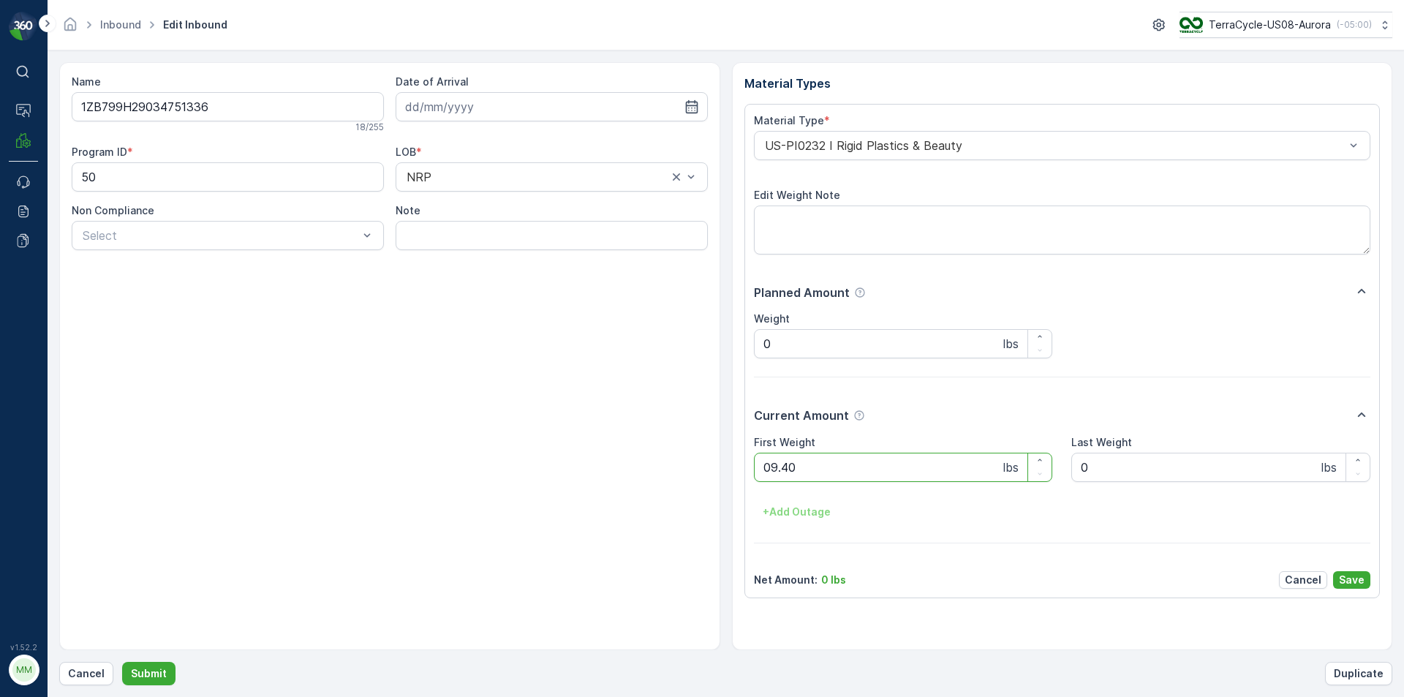
click at [122, 662] on button "Submit" at bounding box center [148, 673] width 53 height 23
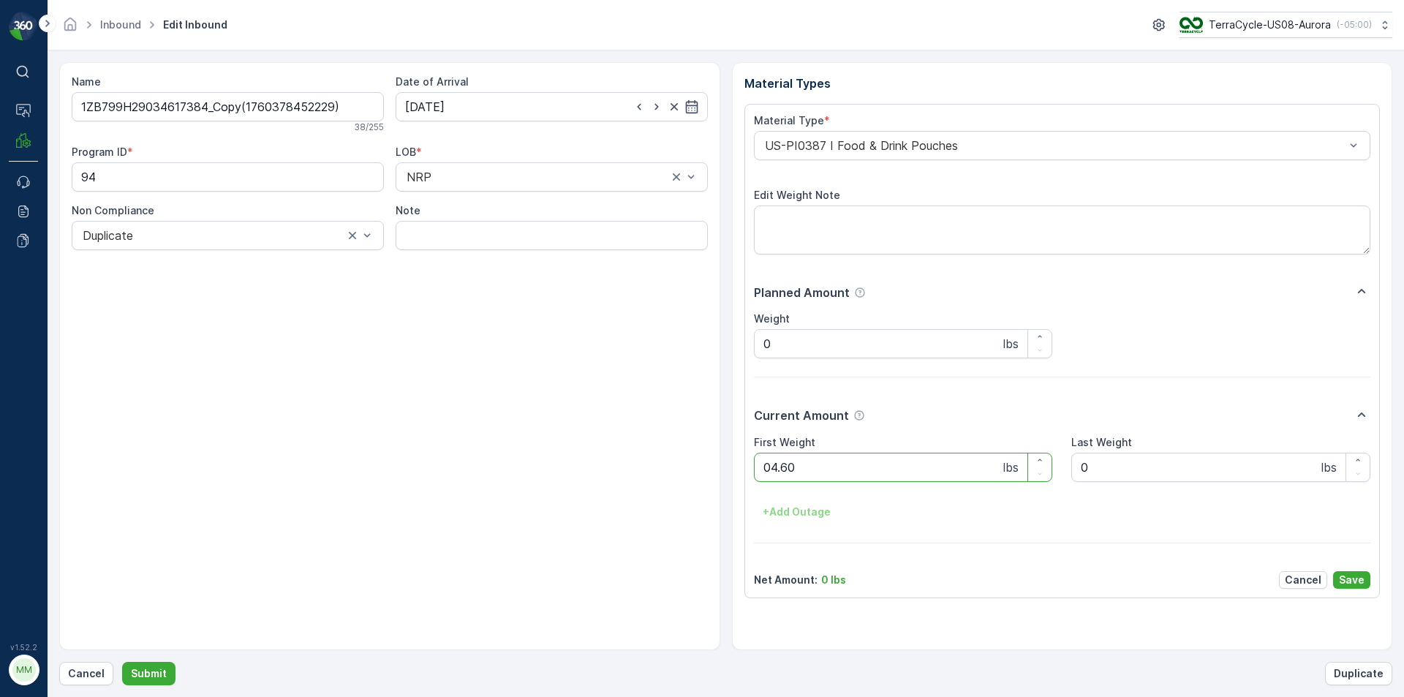
click at [122, 662] on button "Submit" at bounding box center [148, 673] width 53 height 23
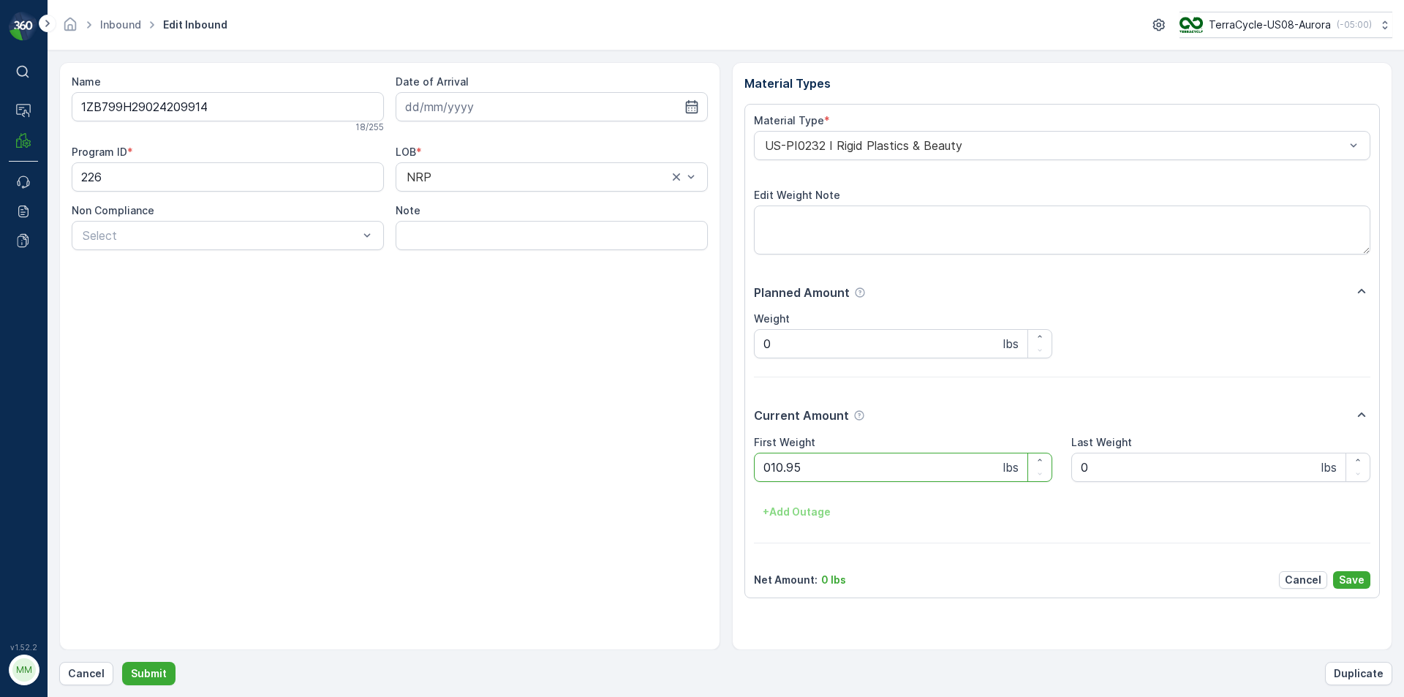
click at [122, 662] on button "Submit" at bounding box center [148, 673] width 53 height 23
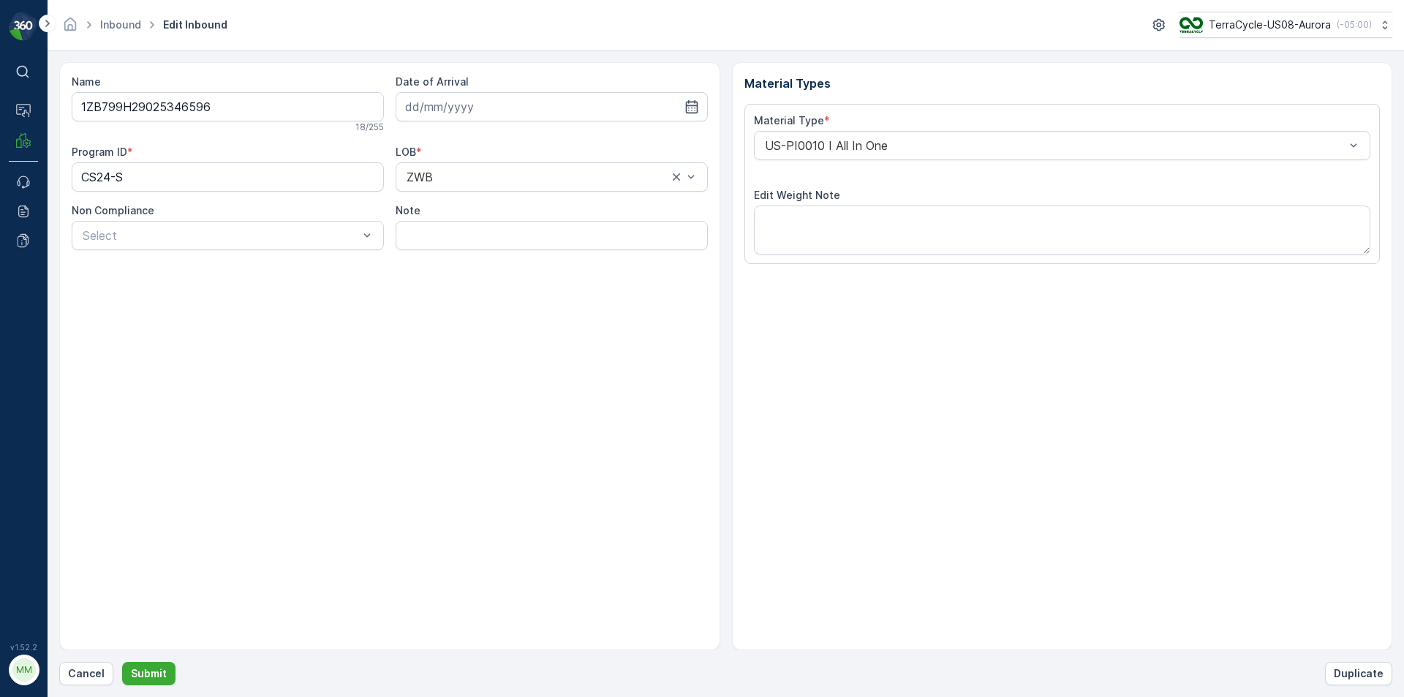
click at [122, 662] on button "Submit" at bounding box center [148, 673] width 53 height 23
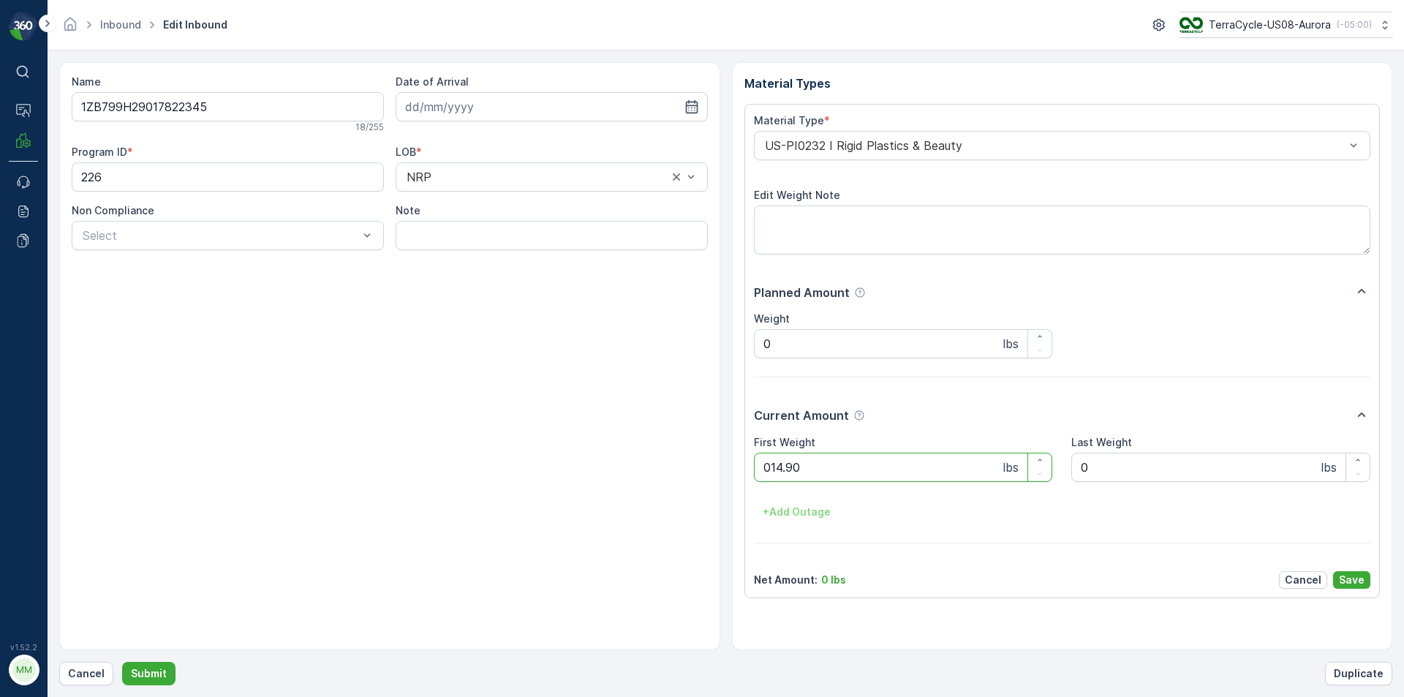
click at [122, 662] on button "Submit" at bounding box center [148, 673] width 53 height 23
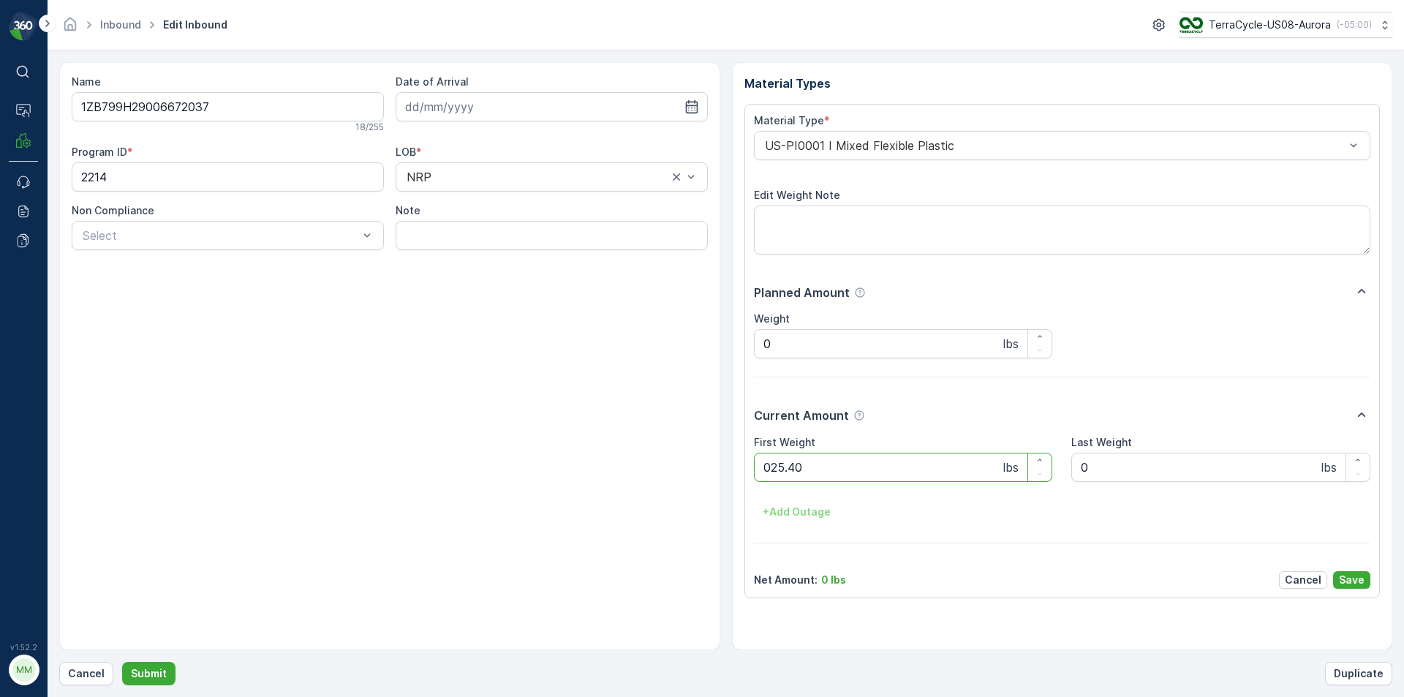
click at [122, 662] on button "Submit" at bounding box center [148, 673] width 53 height 23
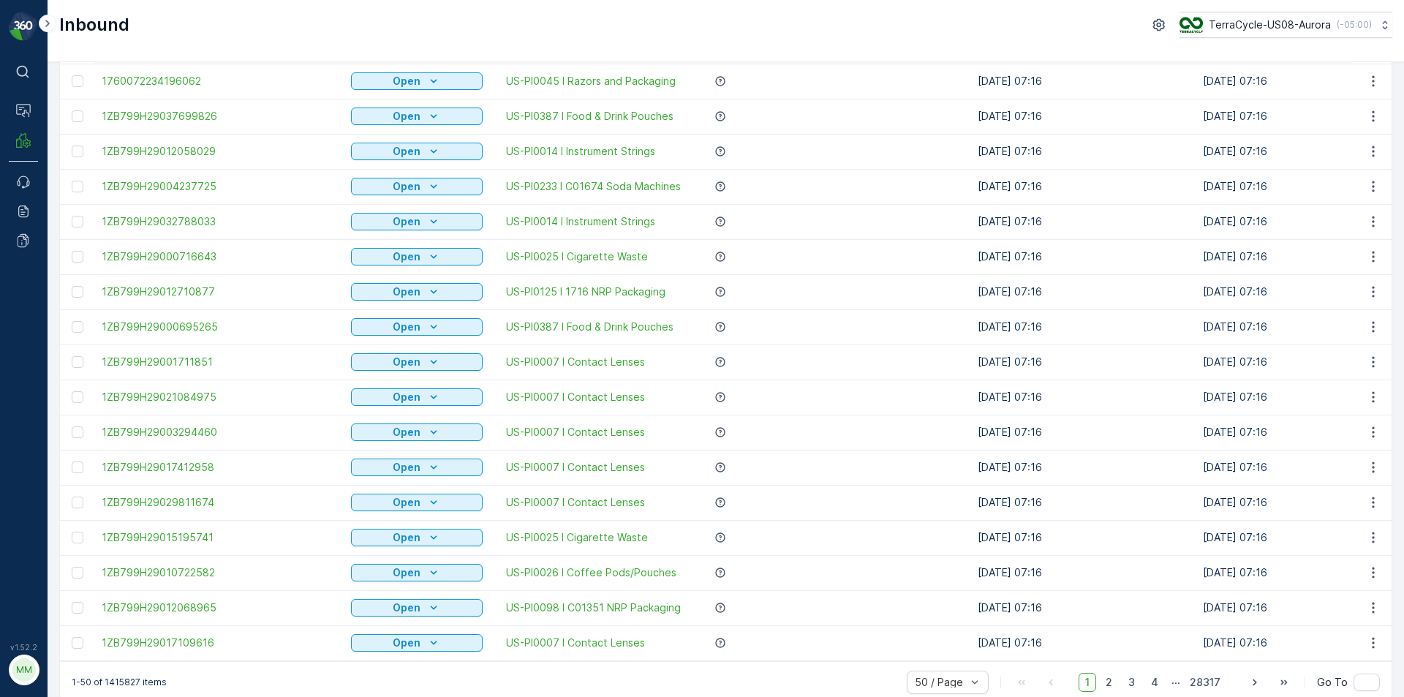
scroll to position [1282, 0]
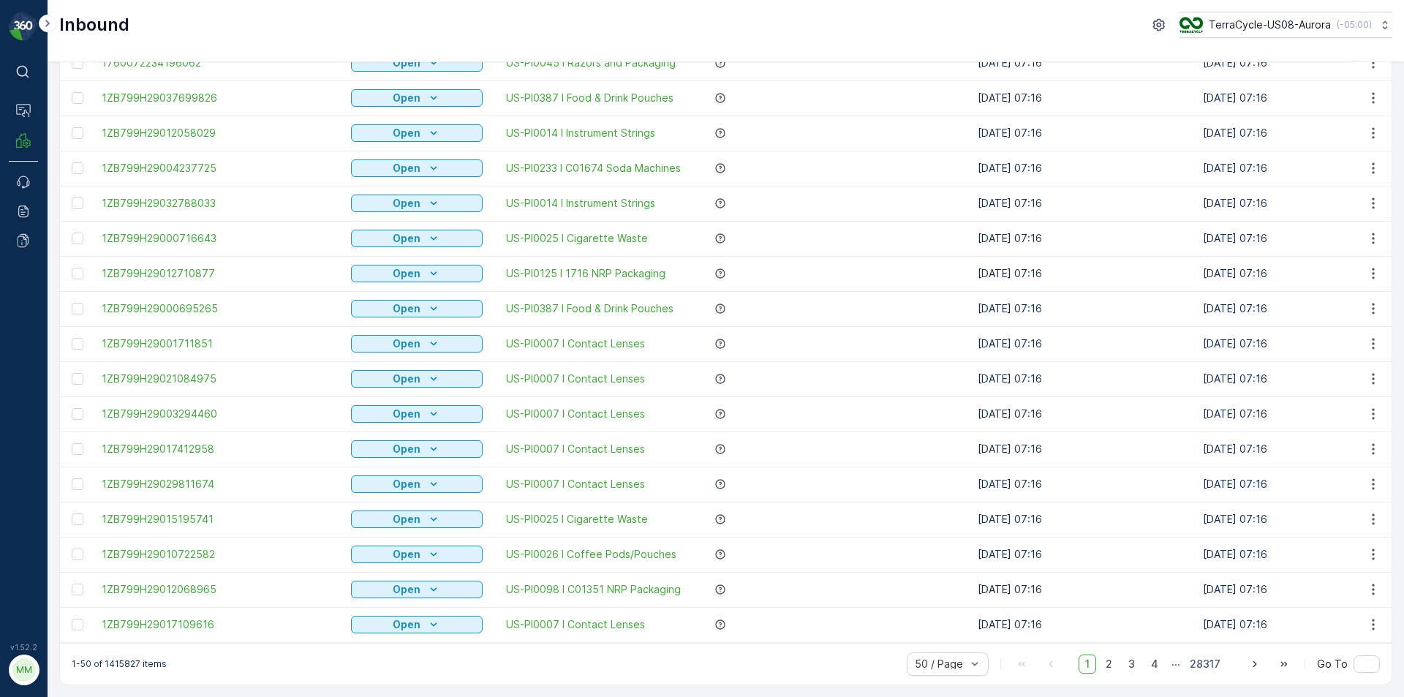
drag, startPoint x: 812, startPoint y: 451, endPoint x: 912, endPoint y: 61, distance: 402.9
click at [233, 21] on div "Inbound TerraCycle-US08-Aurora ( -05:00 )" at bounding box center [725, 25] width 1333 height 26
click at [241, 30] on div "Inbound TerraCycle-US08-Aurora ( -05:00 )" at bounding box center [725, 25] width 1333 height 26
drag, startPoint x: 241, startPoint y: 30, endPoint x: 219, endPoint y: 36, distance: 23.4
click at [243, 31] on div "Inbound TerraCycle-US08-Aurora ( -05:00 )" at bounding box center [725, 25] width 1333 height 26
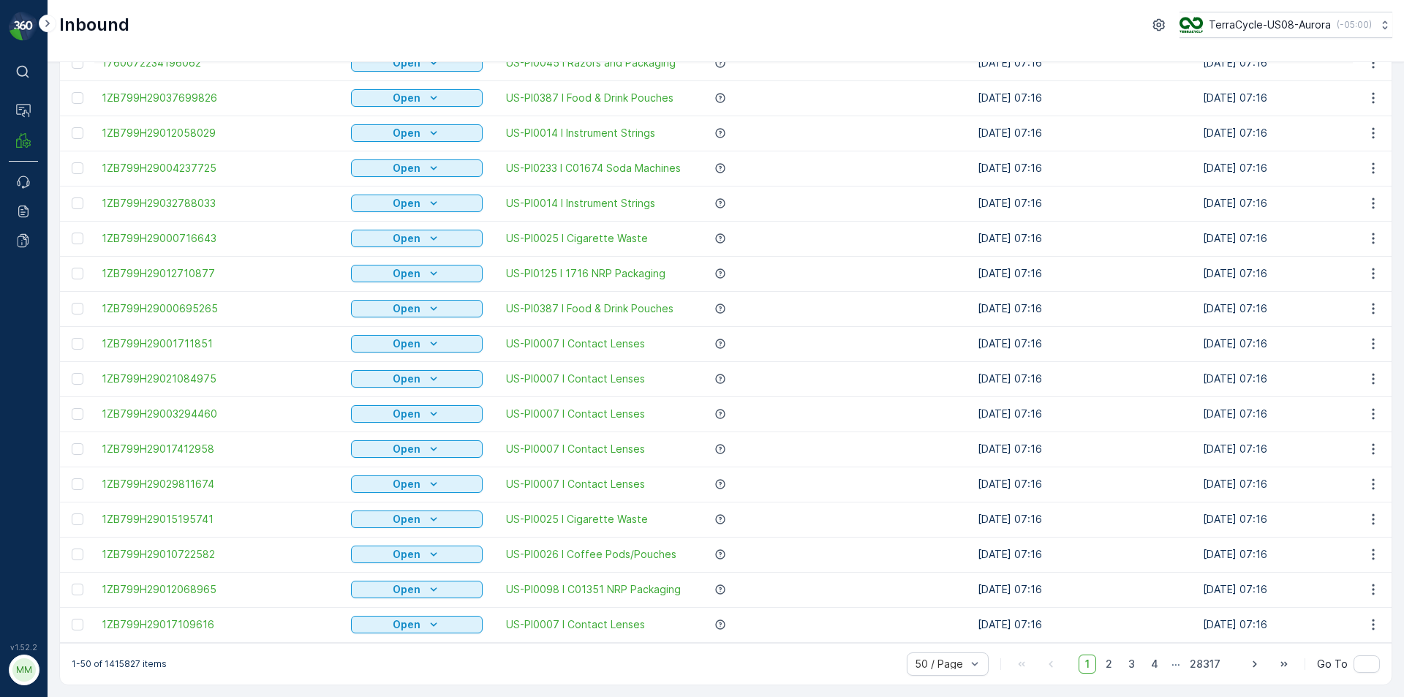
click at [211, 37] on div "Inbound TerraCycle-US08-Aurora ( -05:00 )" at bounding box center [725, 25] width 1333 height 26
drag, startPoint x: 265, startPoint y: 203, endPoint x: 276, endPoint y: 31, distance: 172.2
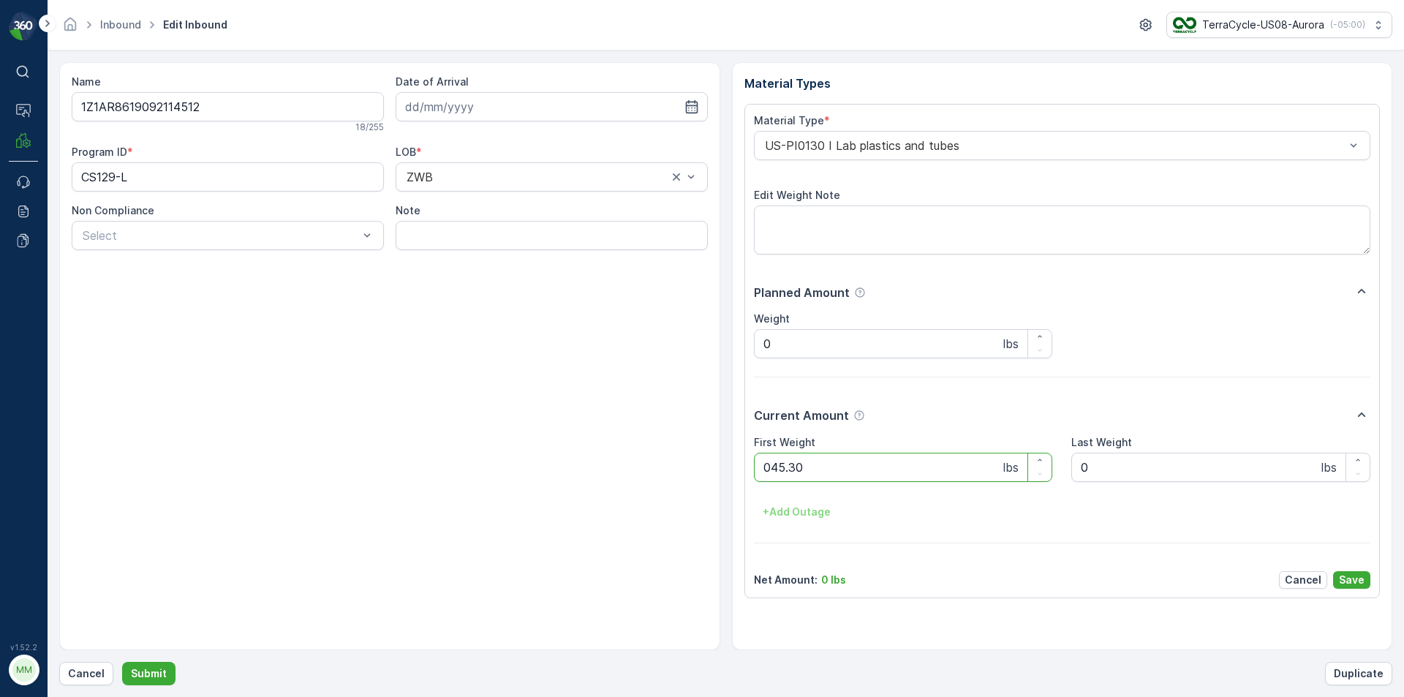
click at [122, 662] on button "Submit" at bounding box center [148, 673] width 53 height 23
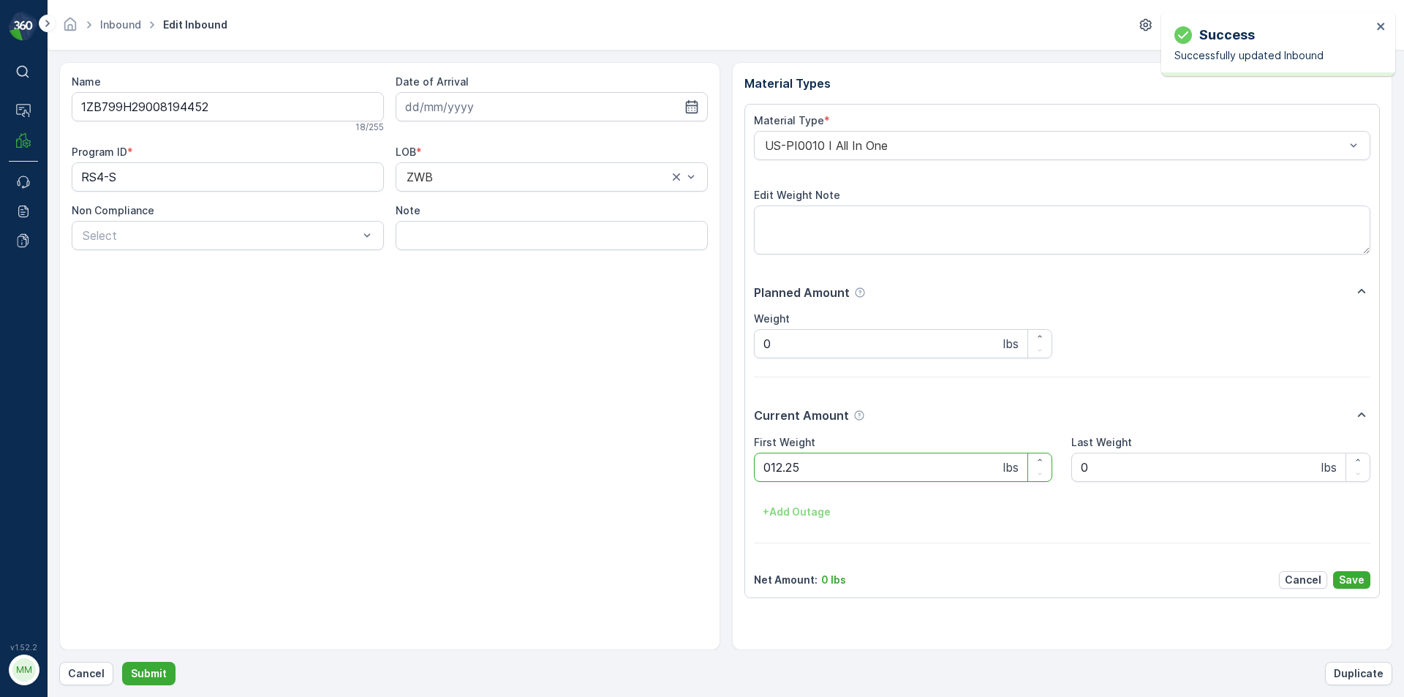
click at [122, 662] on button "Submit" at bounding box center [148, 673] width 53 height 23
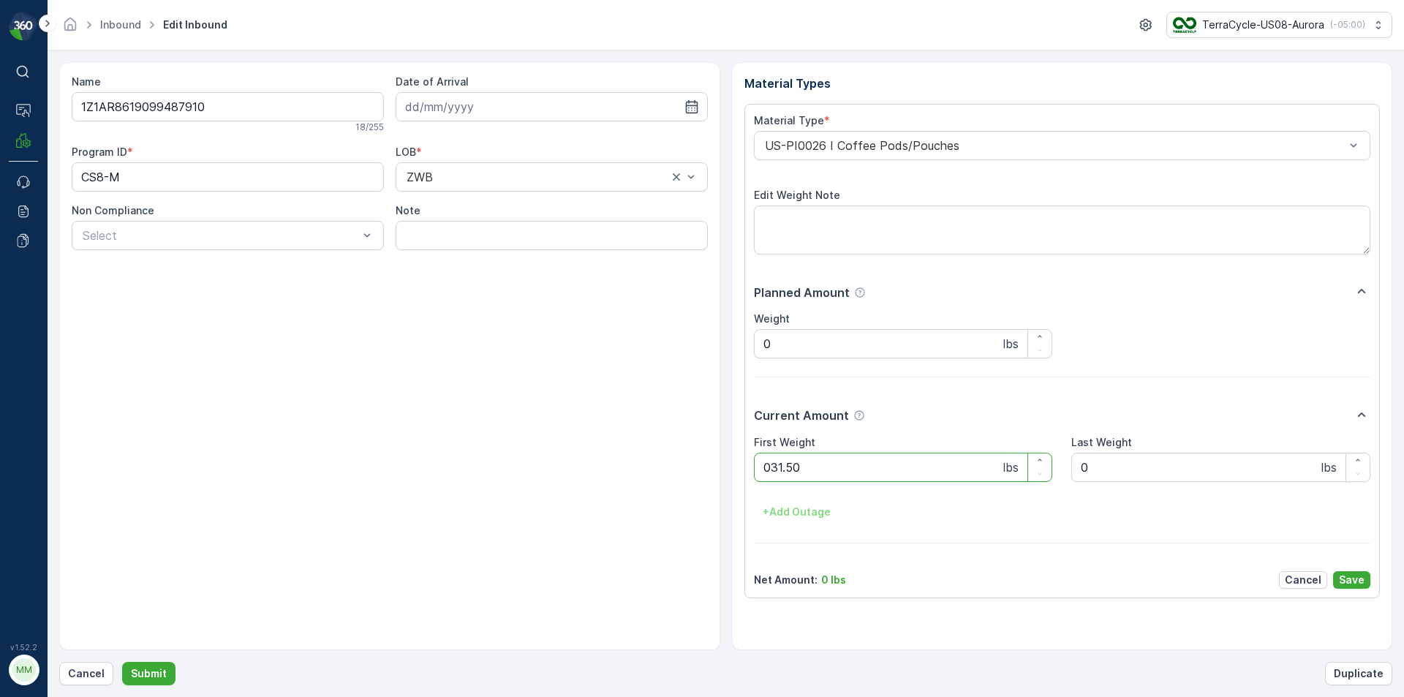
click at [122, 662] on button "Submit" at bounding box center [148, 673] width 53 height 23
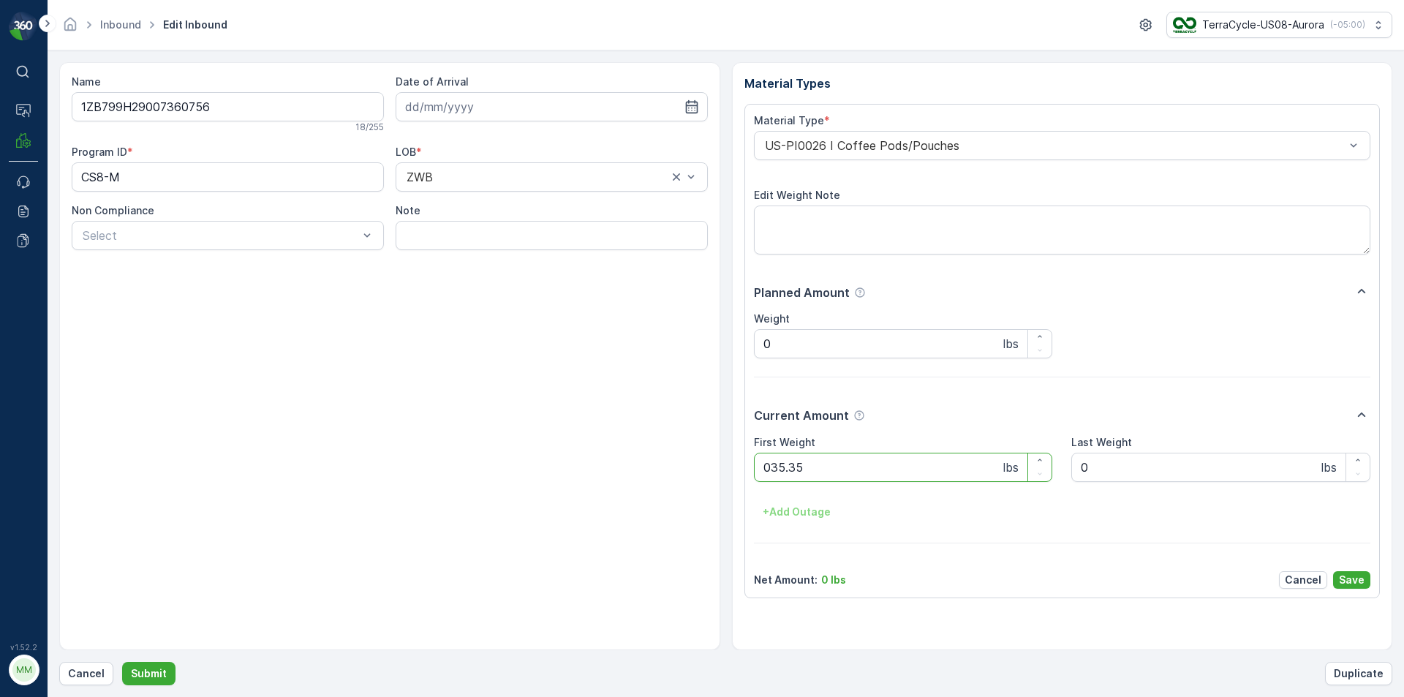
click at [122, 662] on button "Submit" at bounding box center [148, 673] width 53 height 23
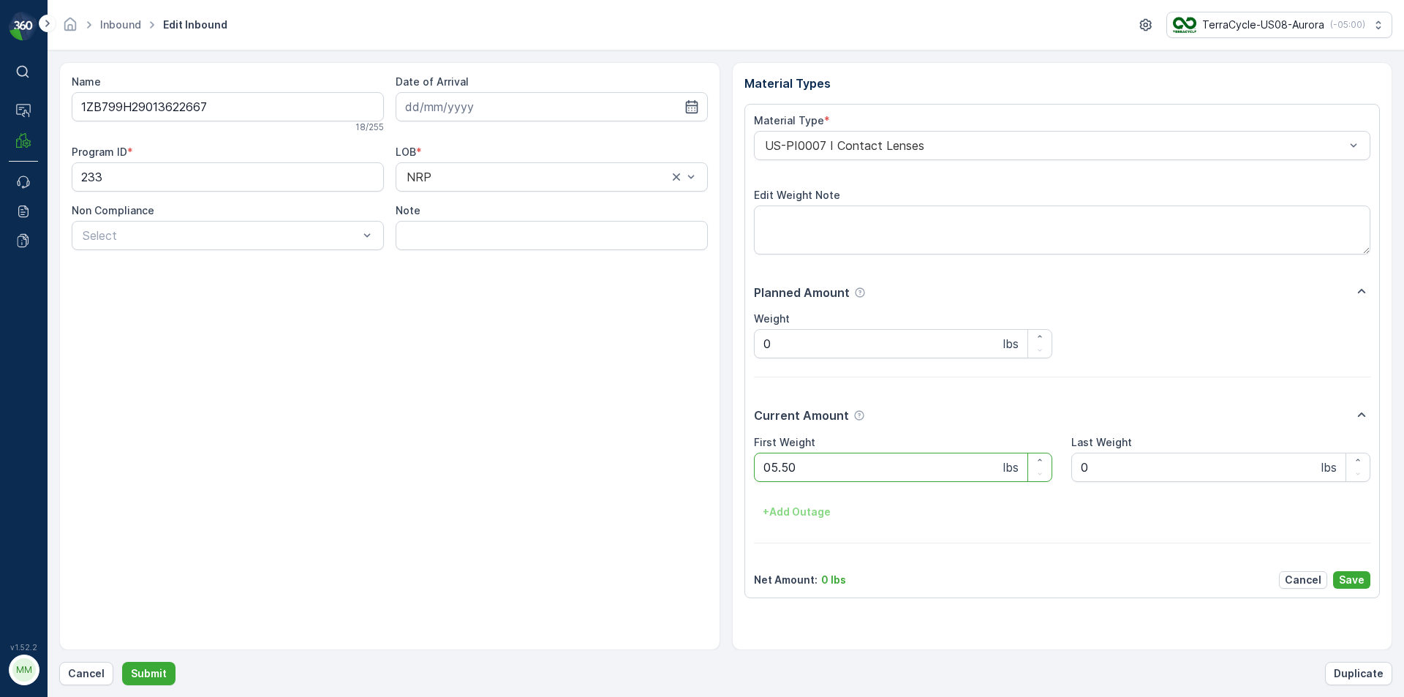
click at [122, 662] on button "Submit" at bounding box center [148, 673] width 53 height 23
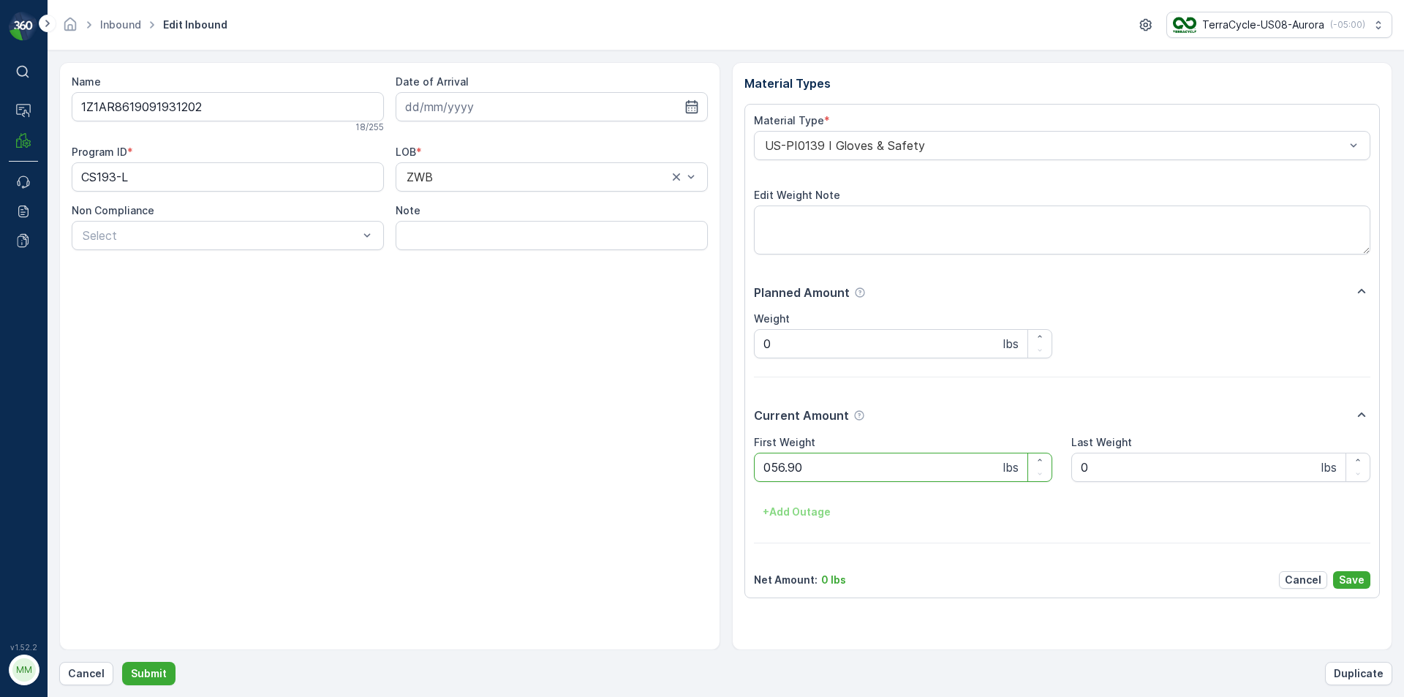
click at [122, 662] on button "Submit" at bounding box center [148, 673] width 53 height 23
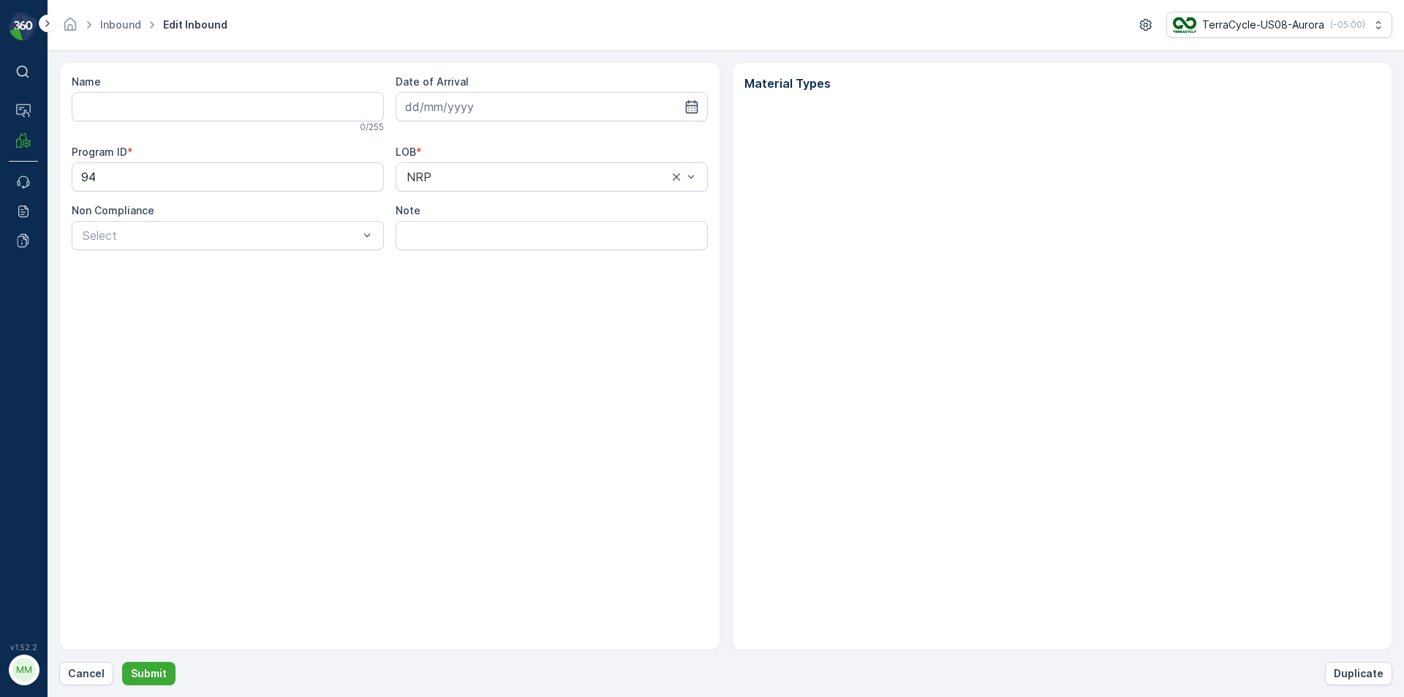
type input "1ZB799H29013290874"
type input "[DATE]"
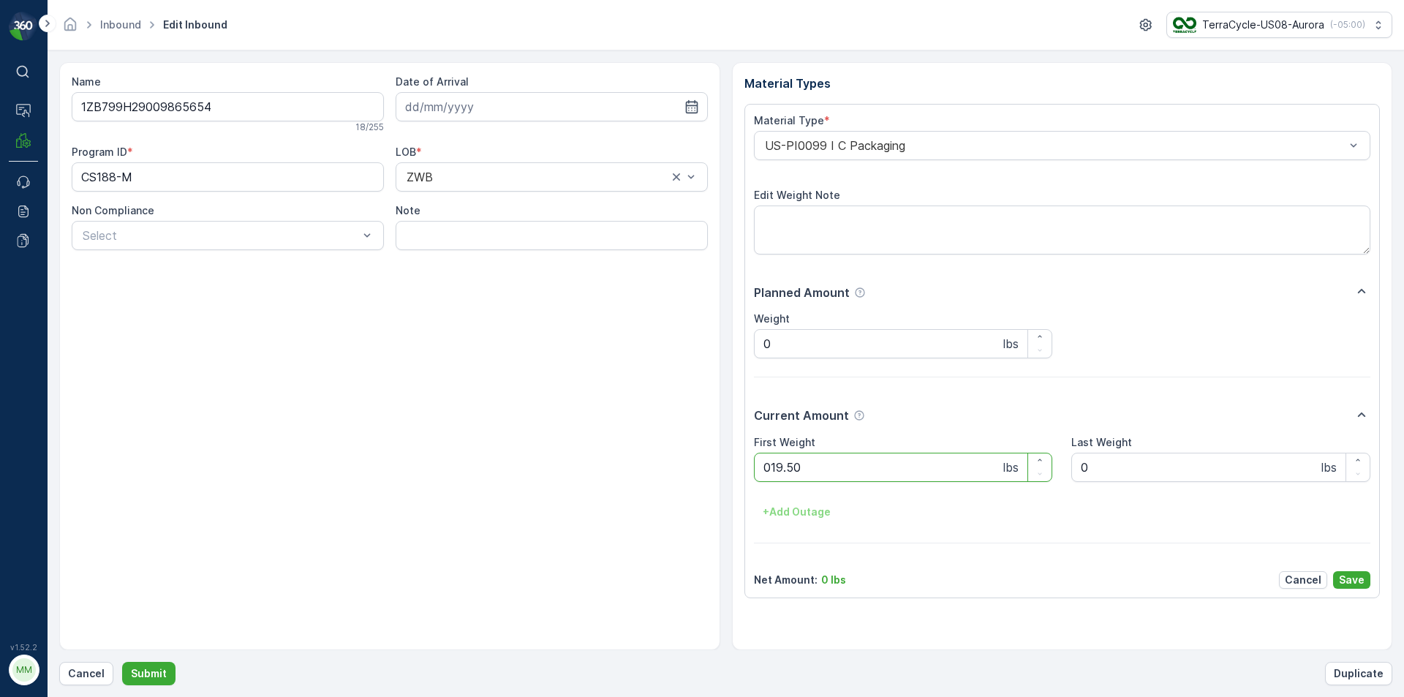
click at [122, 662] on button "Submit" at bounding box center [148, 673] width 53 height 23
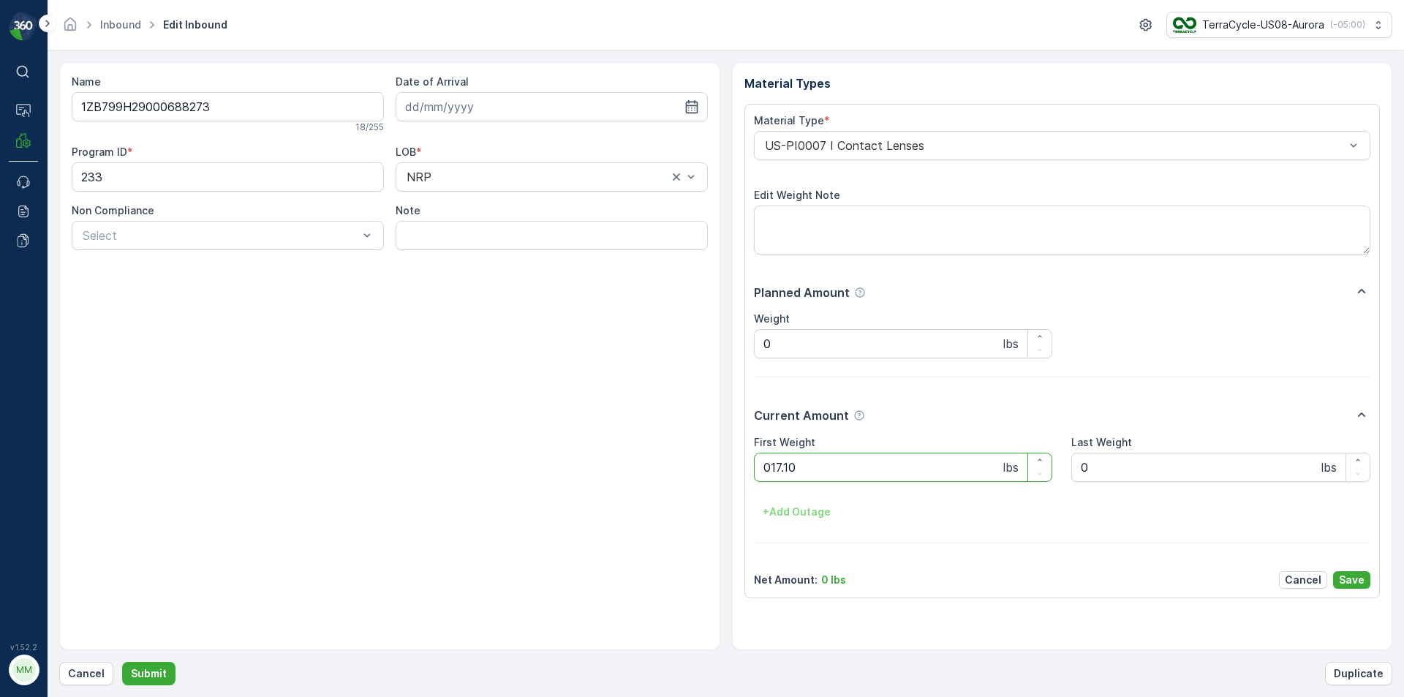
click at [122, 662] on button "Submit" at bounding box center [148, 673] width 53 height 23
click at [817, 467] on Weight "0" at bounding box center [903, 467] width 299 height 29
click at [122, 662] on button "Submit" at bounding box center [148, 673] width 53 height 23
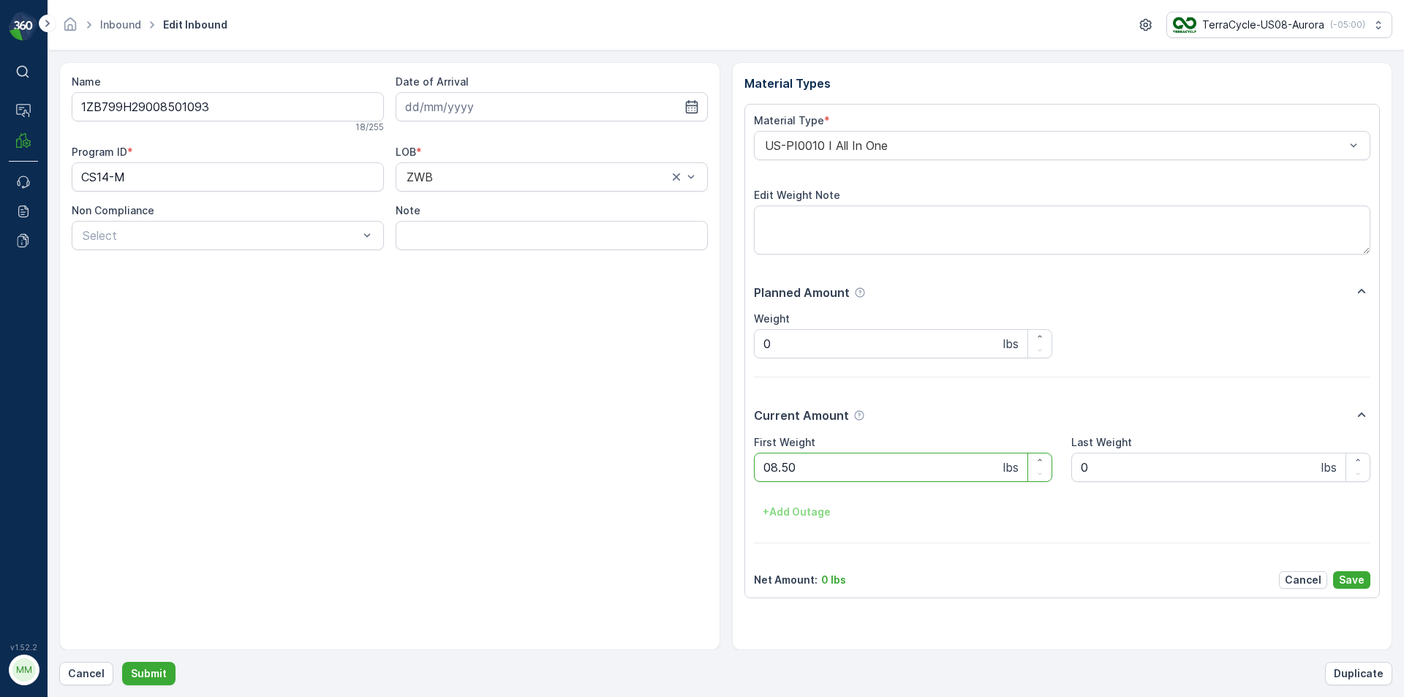
click at [122, 662] on button "Submit" at bounding box center [148, 673] width 53 height 23
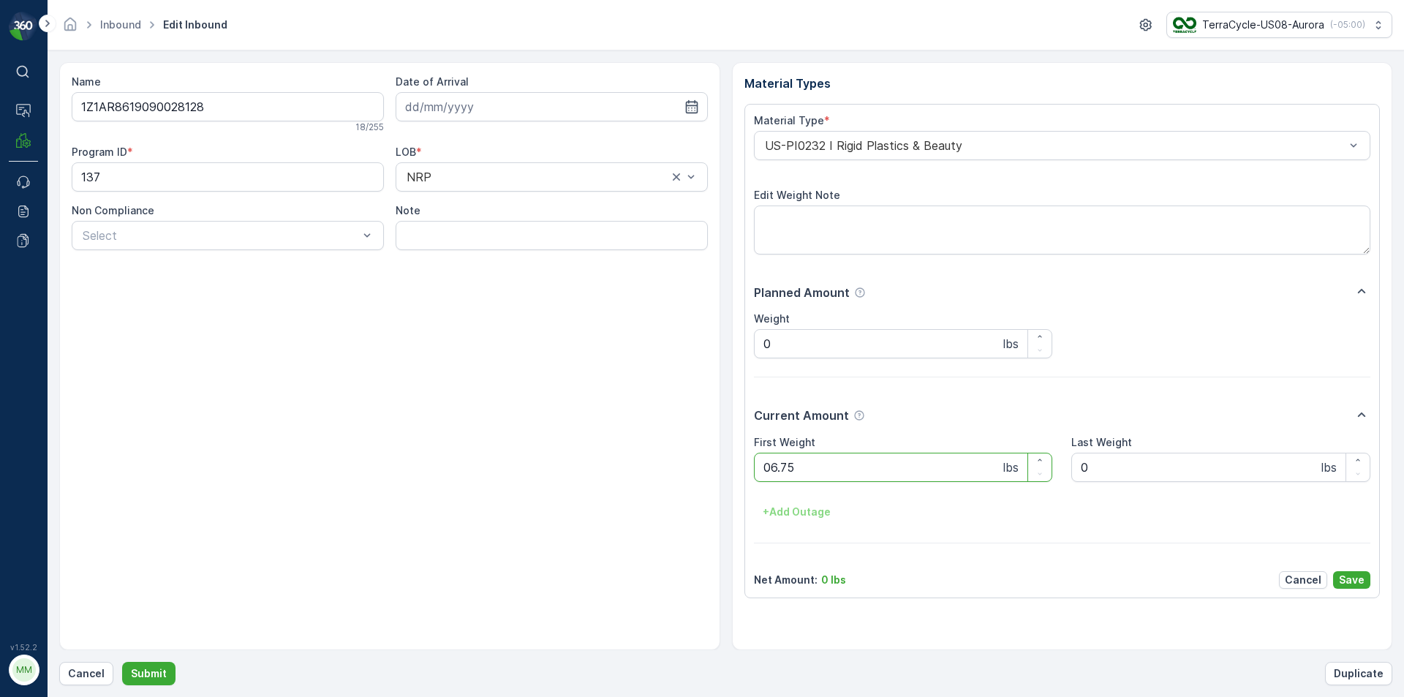
click at [122, 662] on button "Submit" at bounding box center [148, 673] width 53 height 23
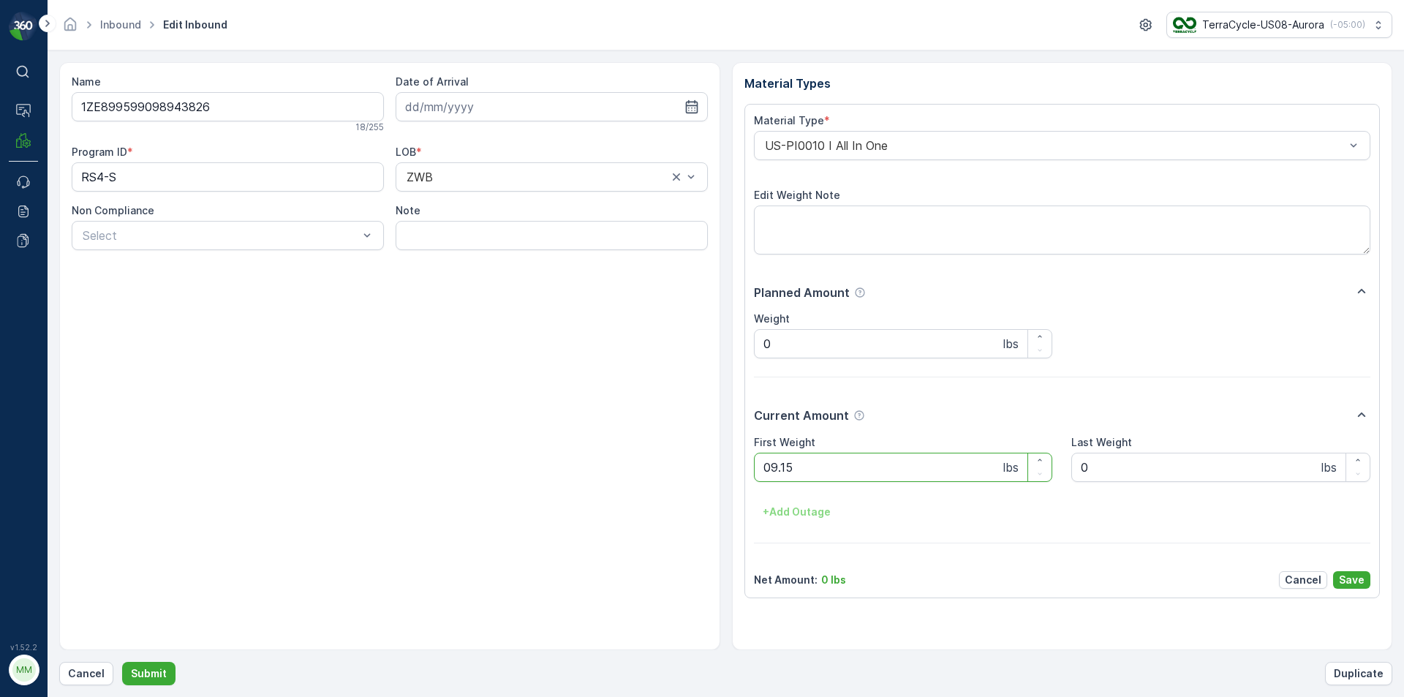
click at [122, 662] on button "Submit" at bounding box center [148, 673] width 53 height 23
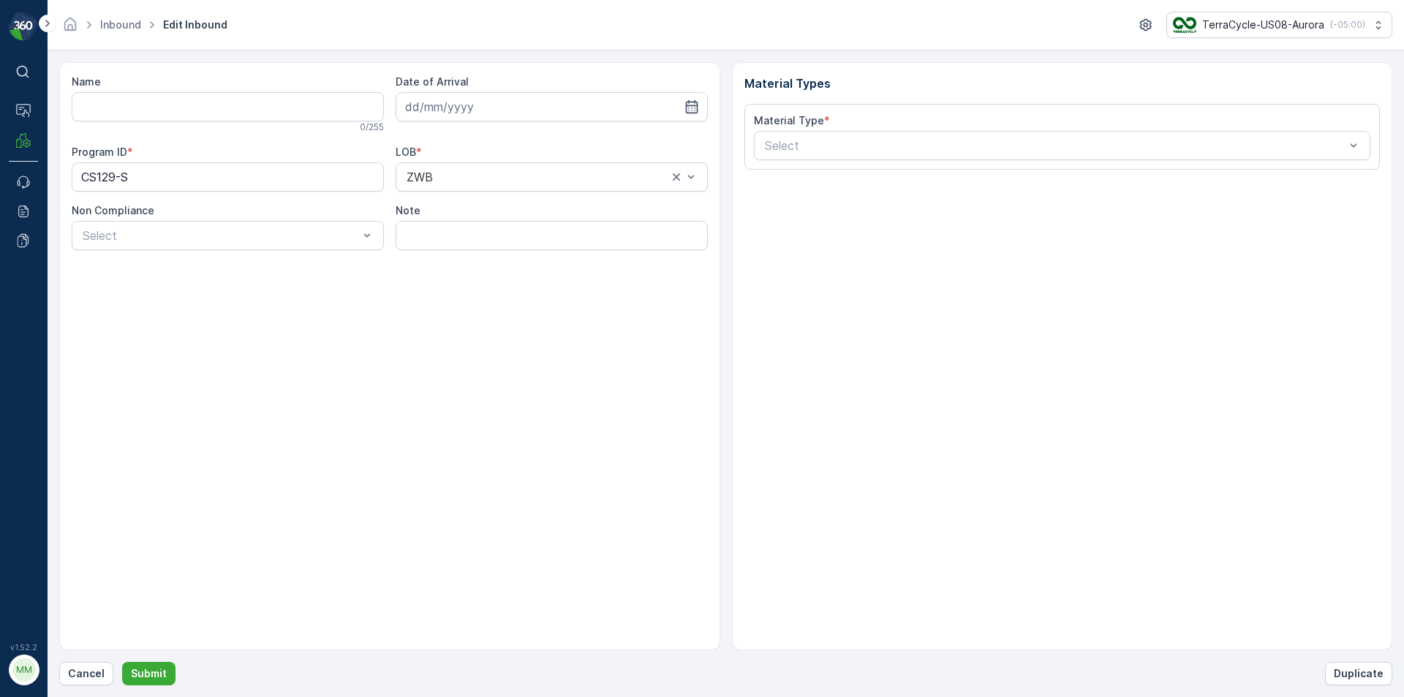
type input "1ZB799H29013751518"
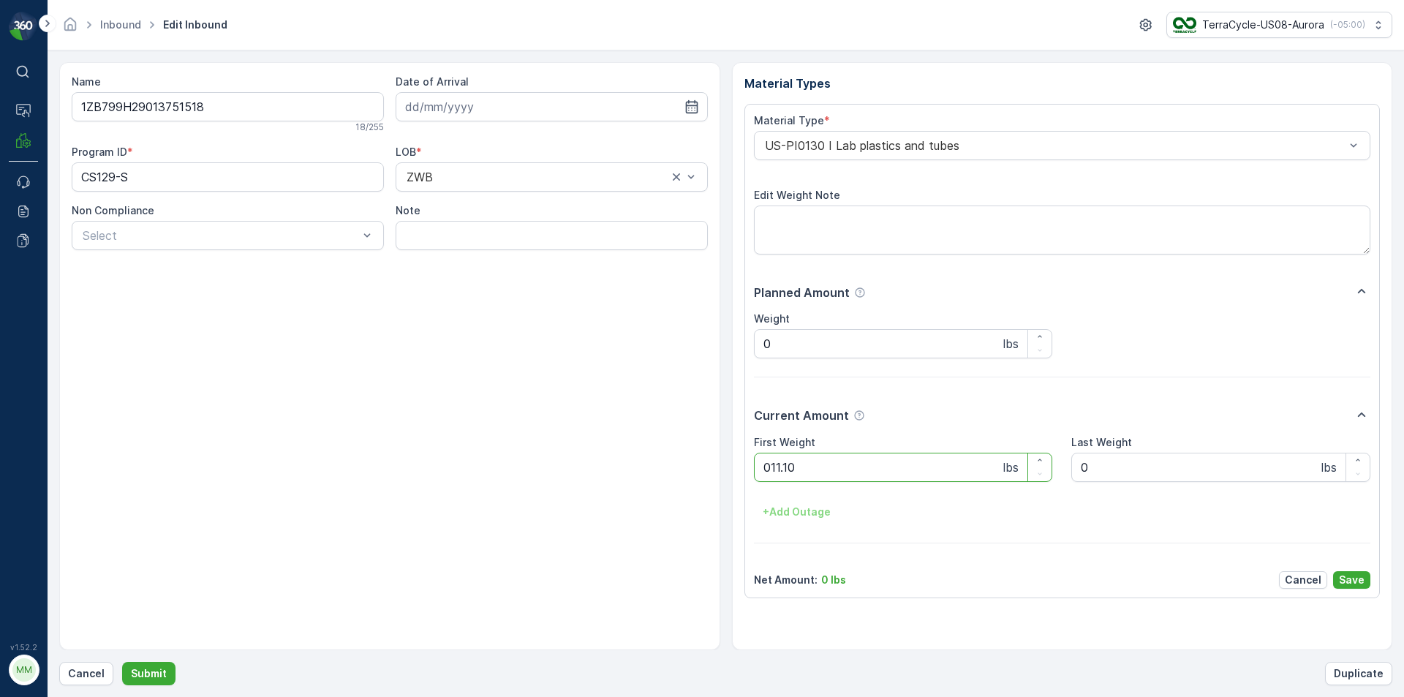
click at [122, 662] on button "Submit" at bounding box center [148, 673] width 53 height 23
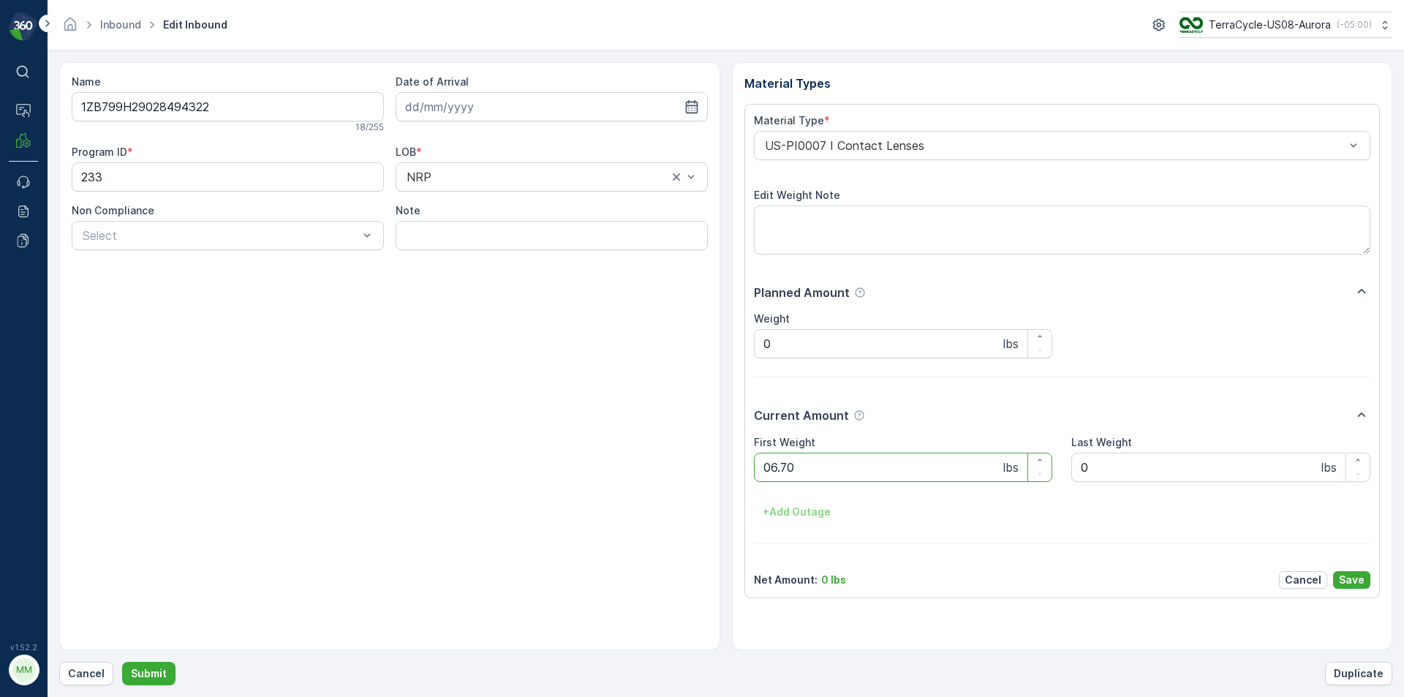
click at [122, 662] on button "Submit" at bounding box center [148, 673] width 53 height 23
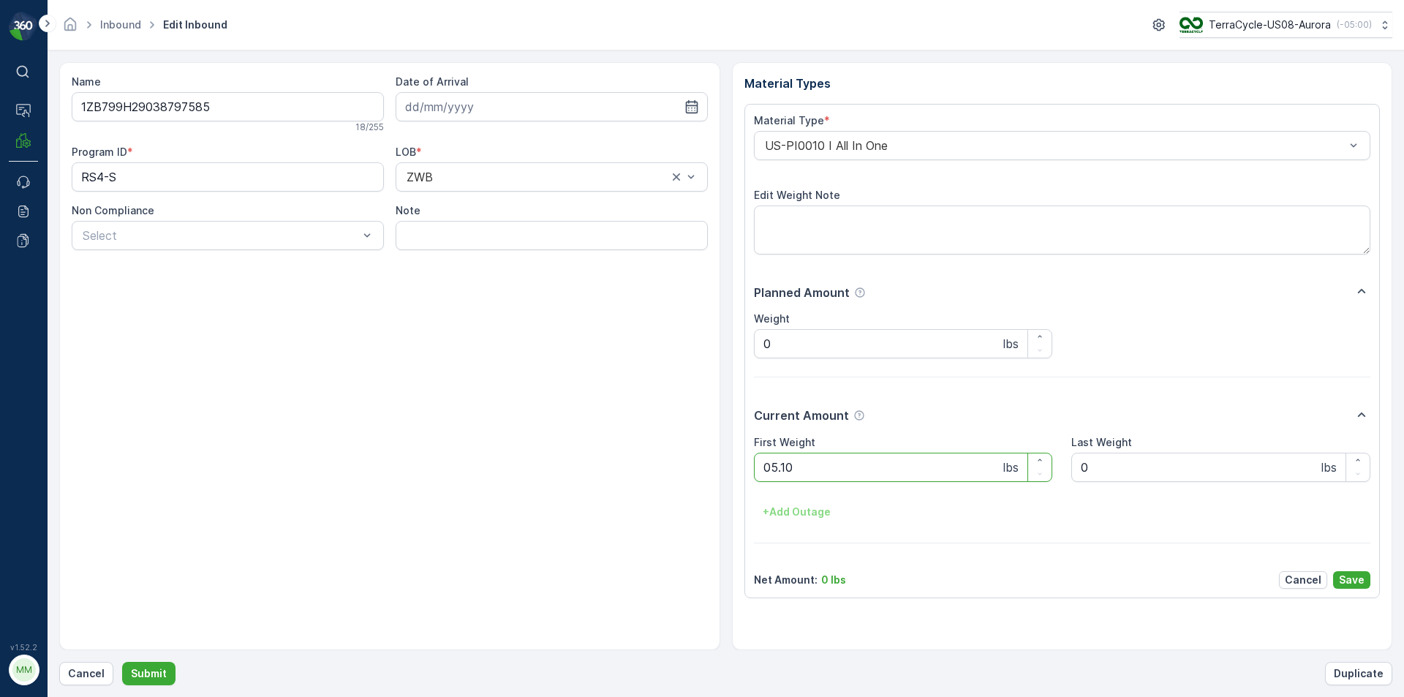
click at [122, 662] on button "Submit" at bounding box center [148, 673] width 53 height 23
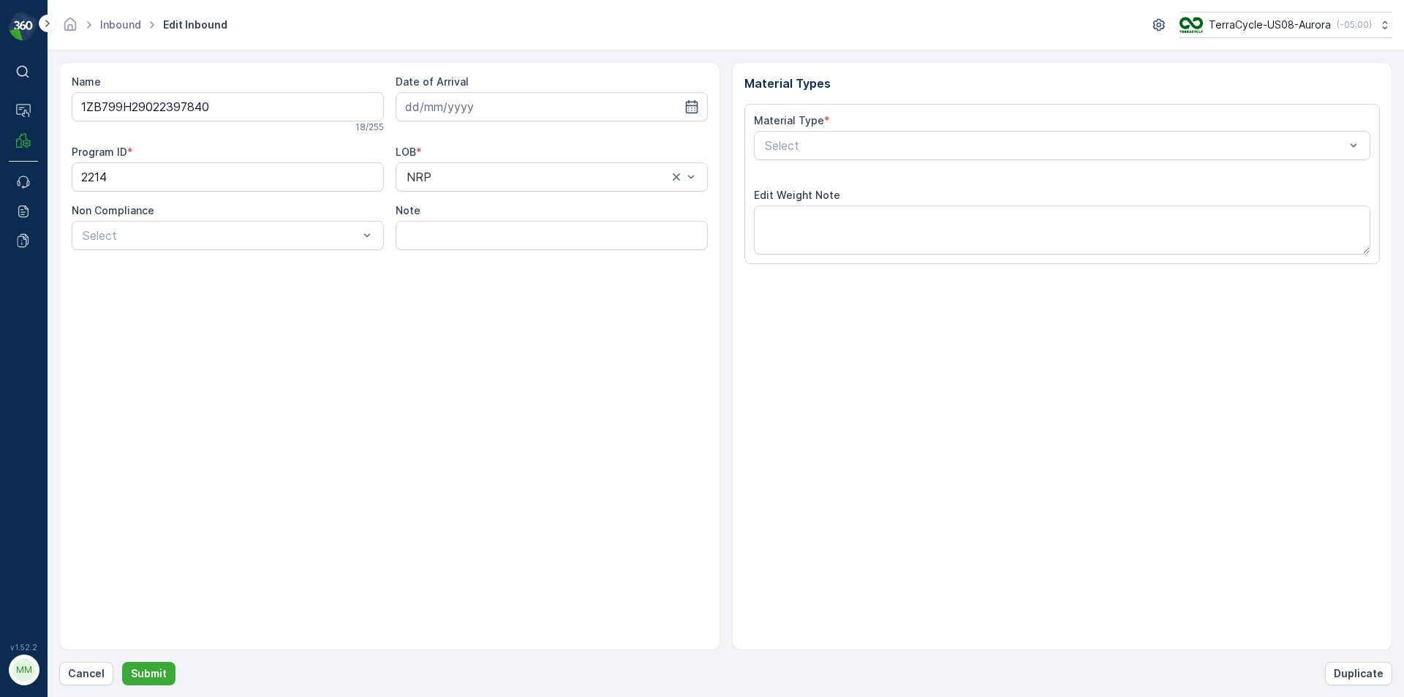
type input "[DATE]"
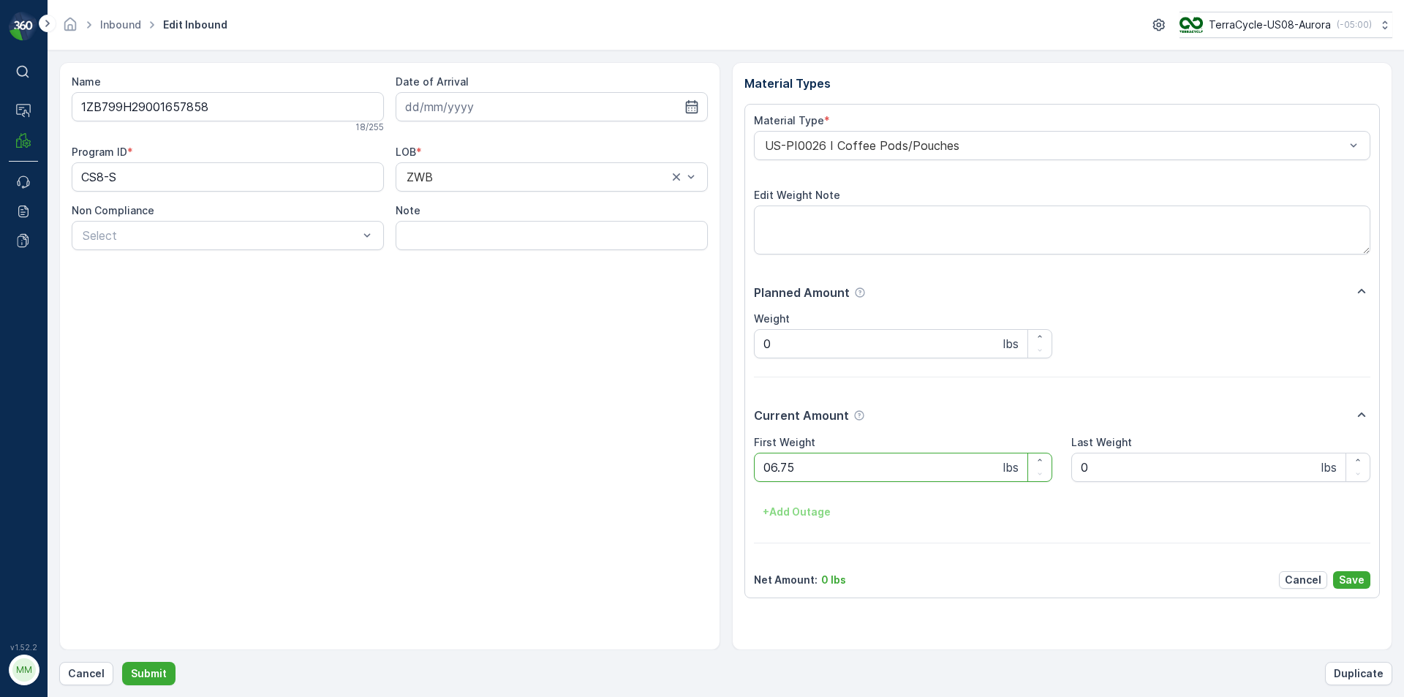
click at [122, 662] on button "Submit" at bounding box center [148, 673] width 53 height 23
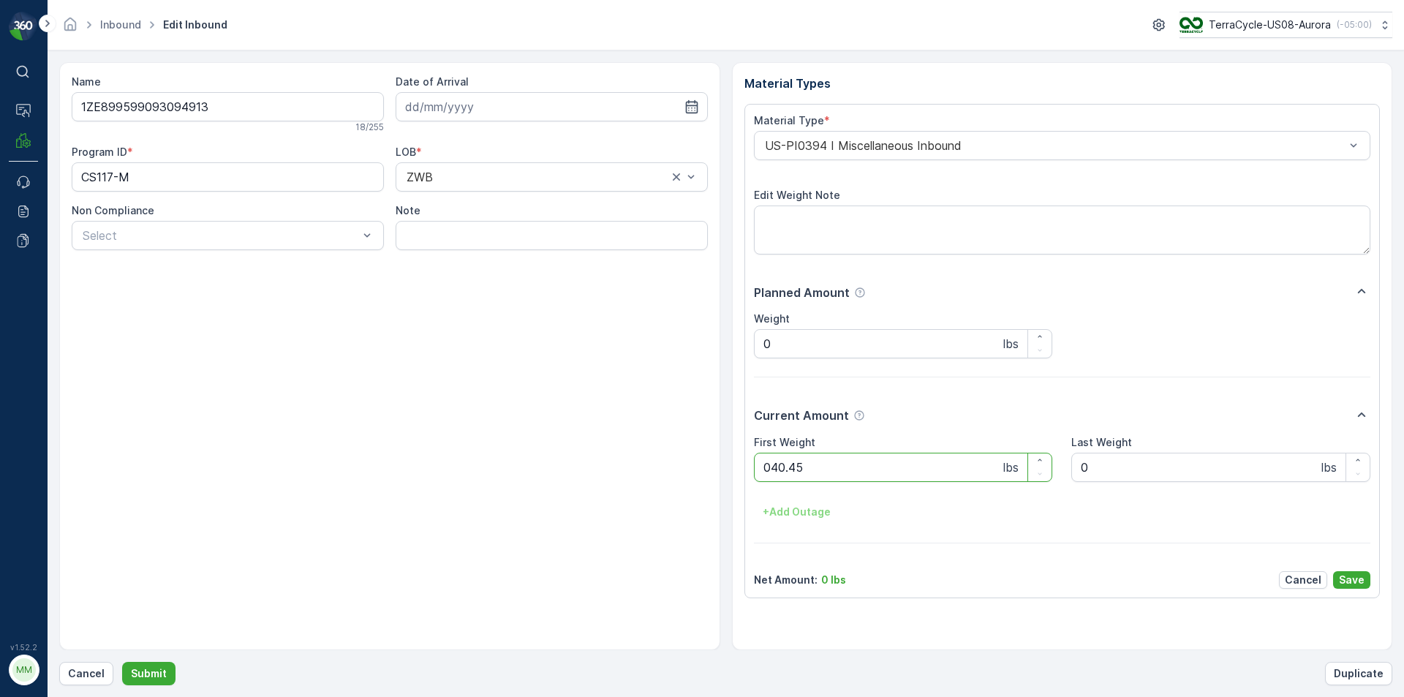
click at [122, 662] on button "Submit" at bounding box center [148, 673] width 53 height 23
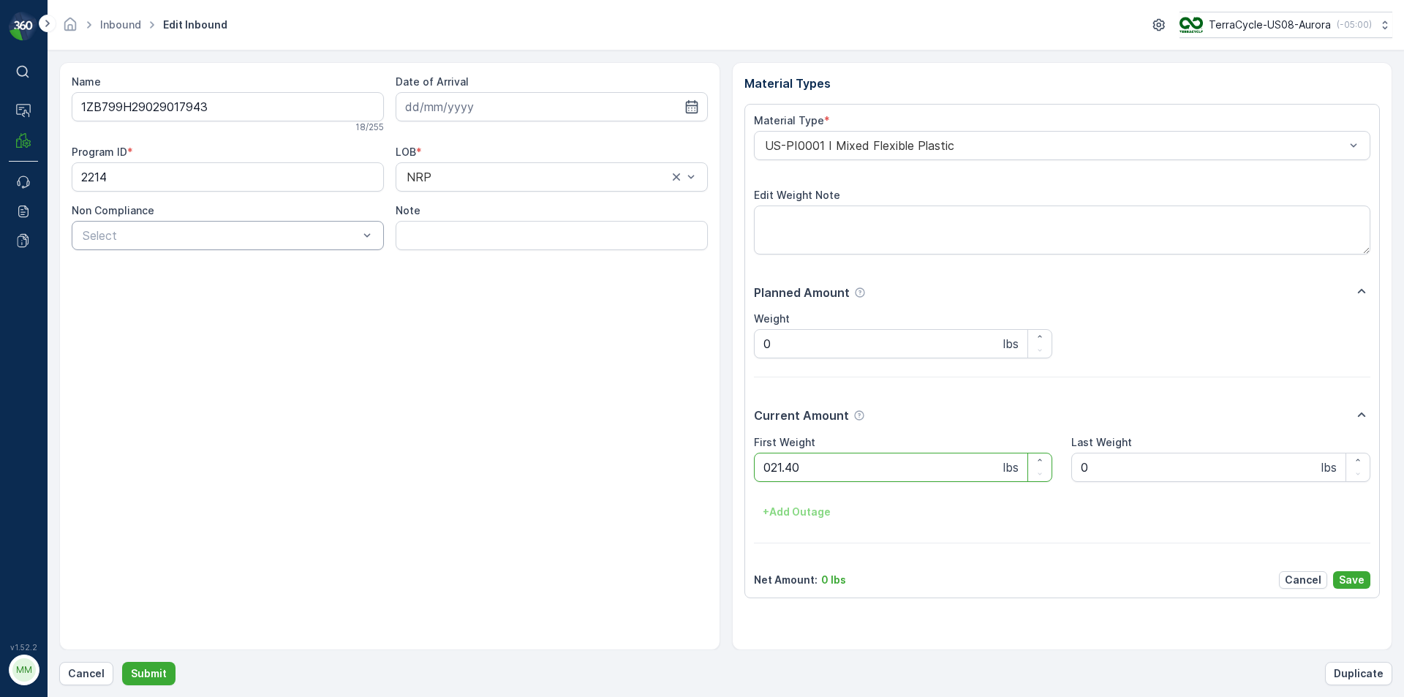
click at [122, 662] on button "Submit" at bounding box center [148, 673] width 53 height 23
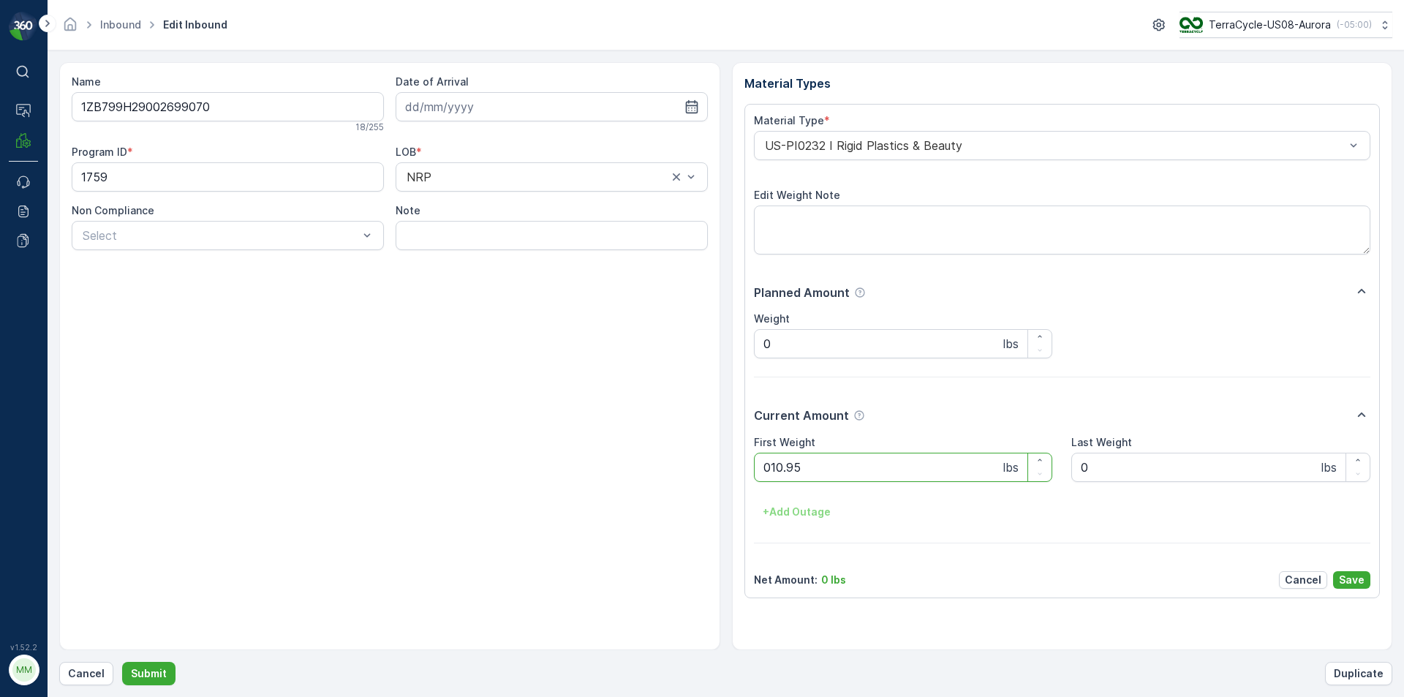
click at [122, 662] on button "Submit" at bounding box center [148, 673] width 53 height 23
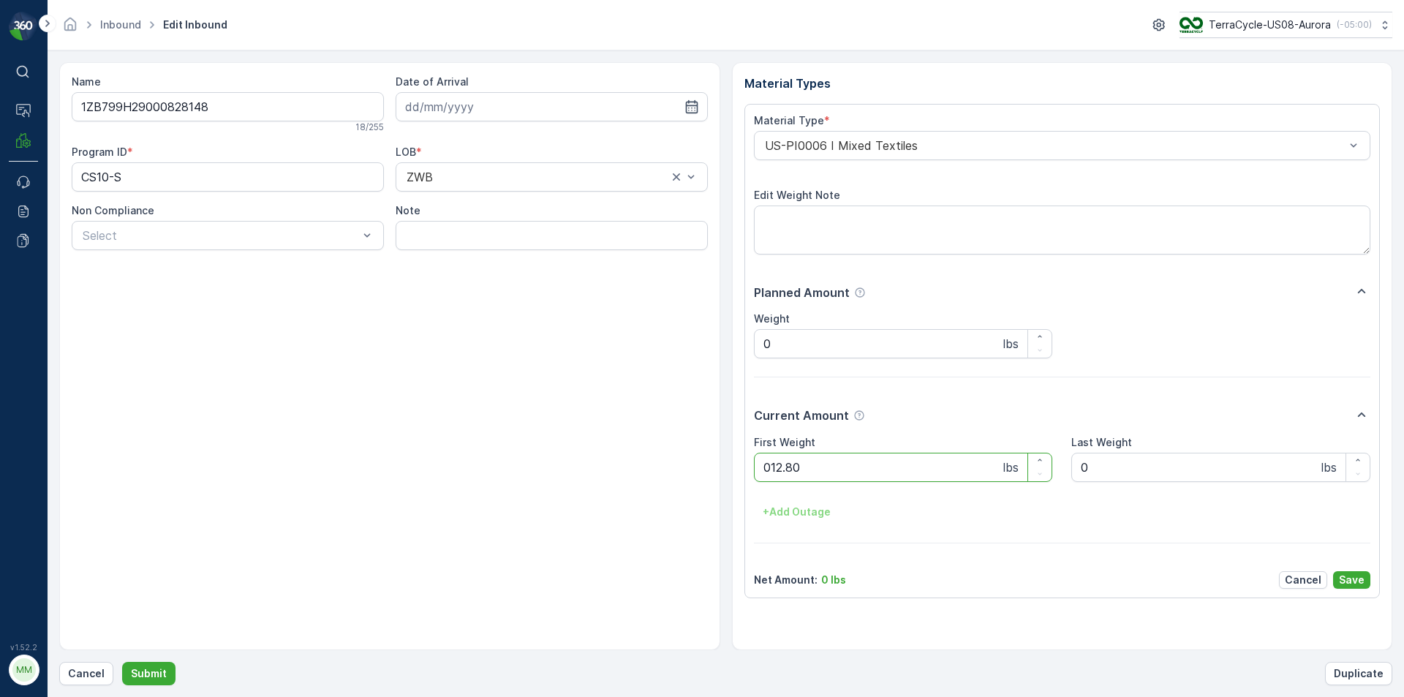
click at [122, 662] on button "Submit" at bounding box center [148, 673] width 53 height 23
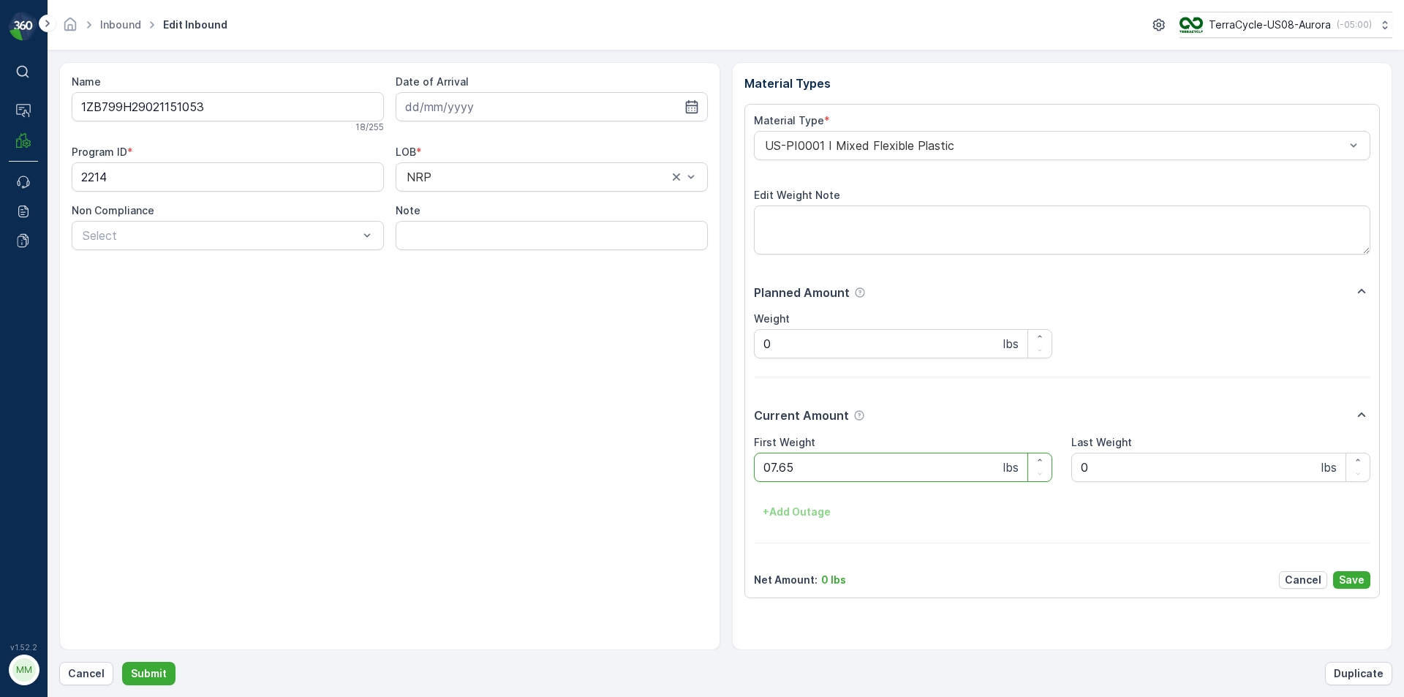
click at [122, 662] on button "Submit" at bounding box center [148, 673] width 53 height 23
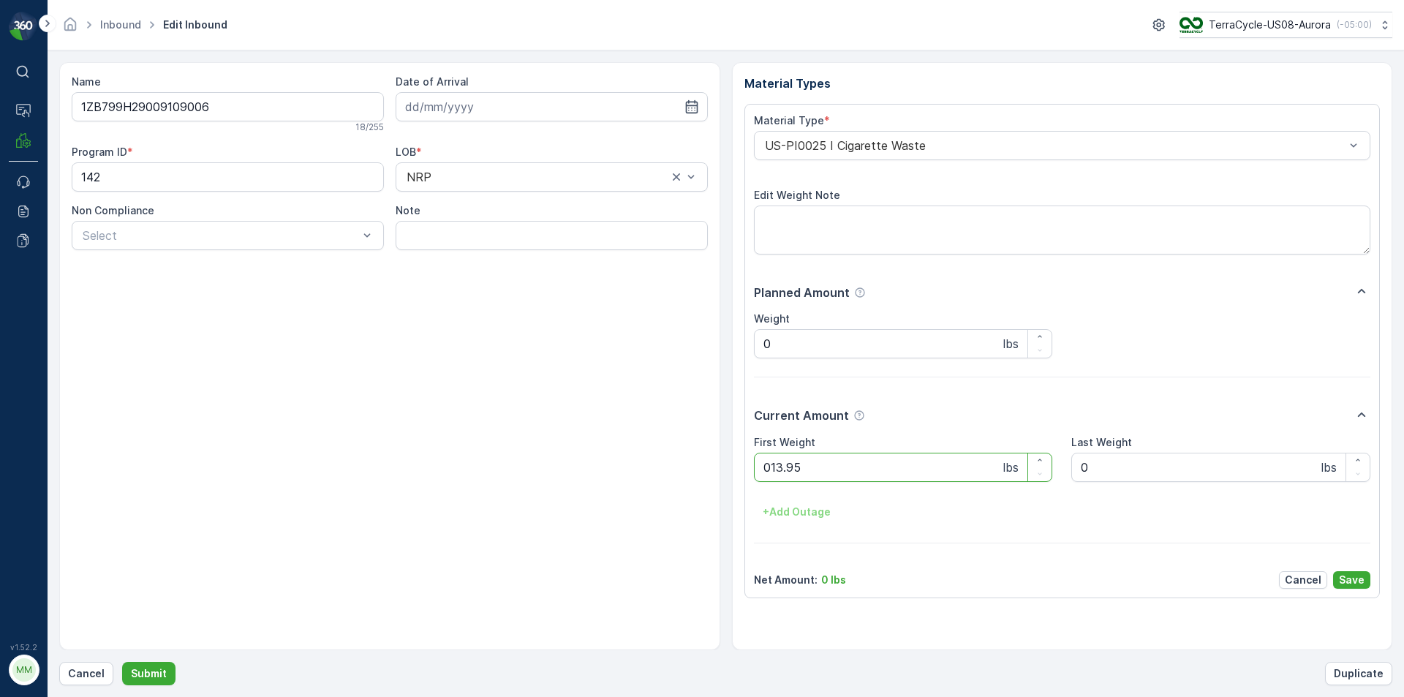
click at [122, 662] on button "Submit" at bounding box center [148, 673] width 53 height 23
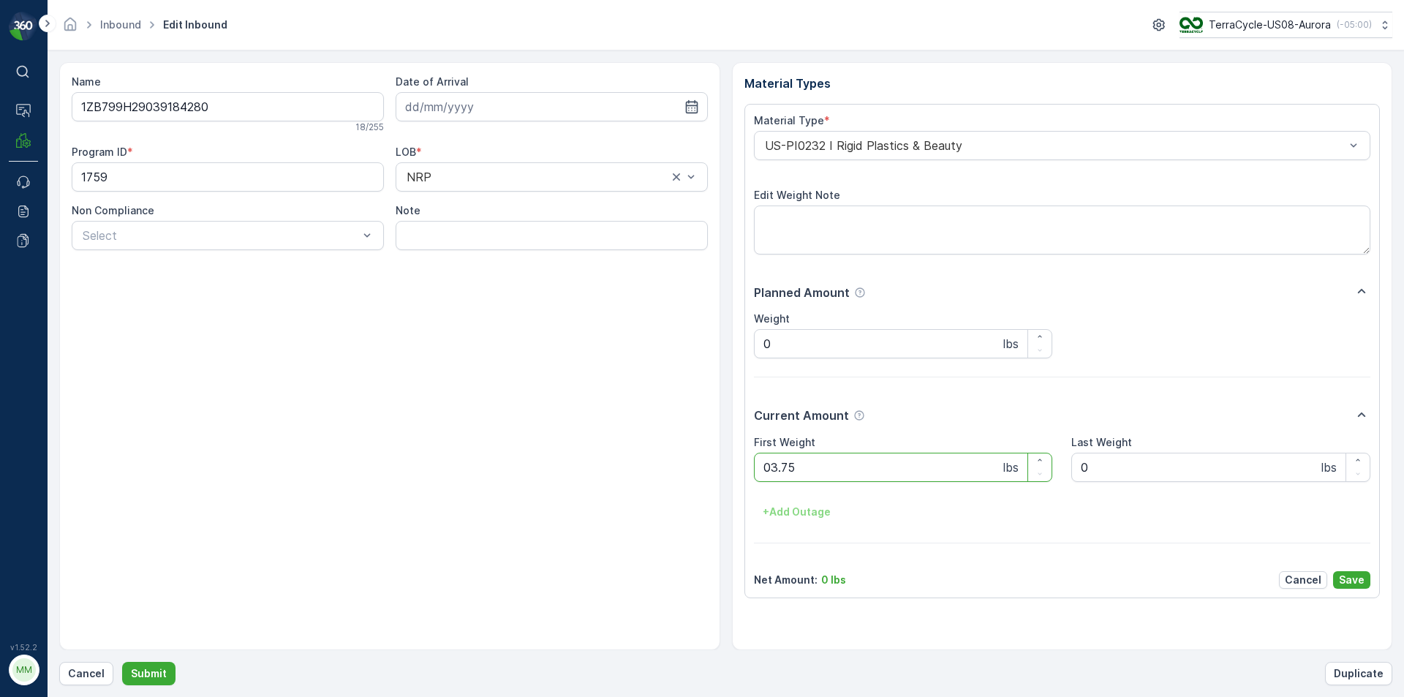
click at [122, 662] on button "Submit" at bounding box center [148, 673] width 53 height 23
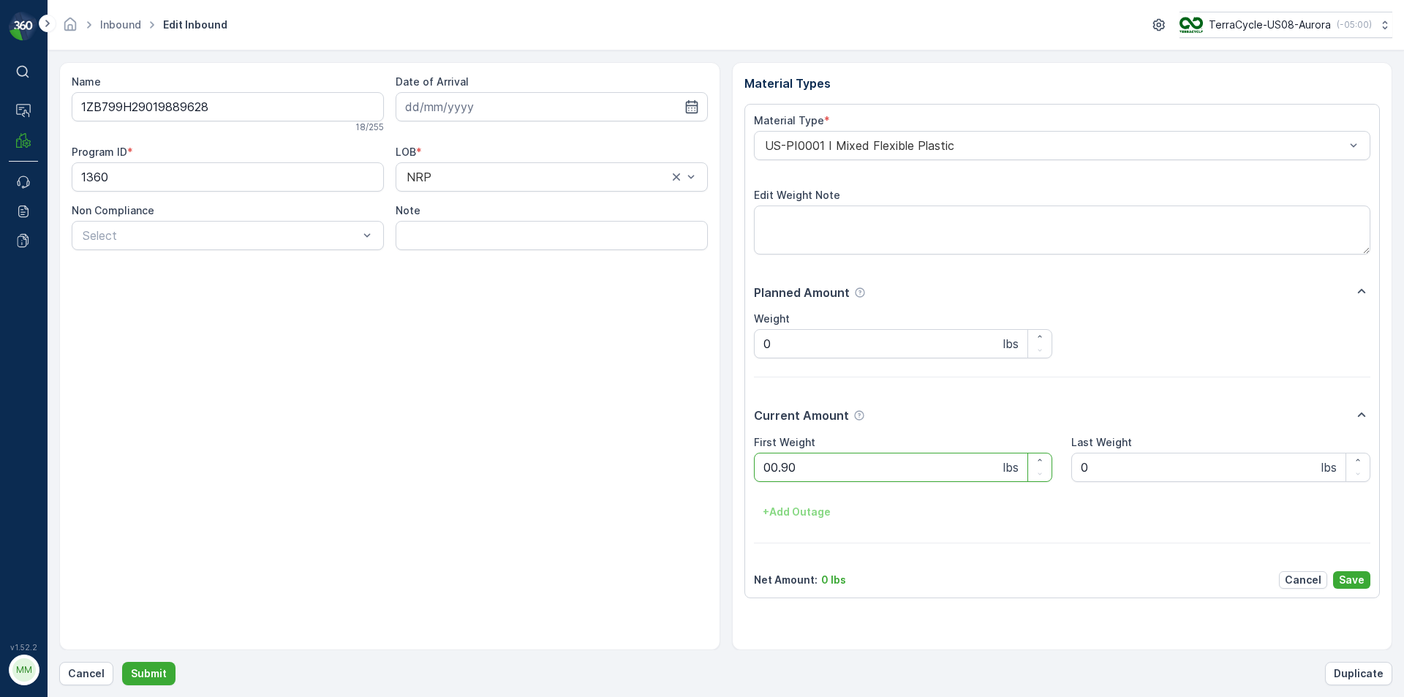
click at [122, 662] on button "Submit" at bounding box center [148, 673] width 53 height 23
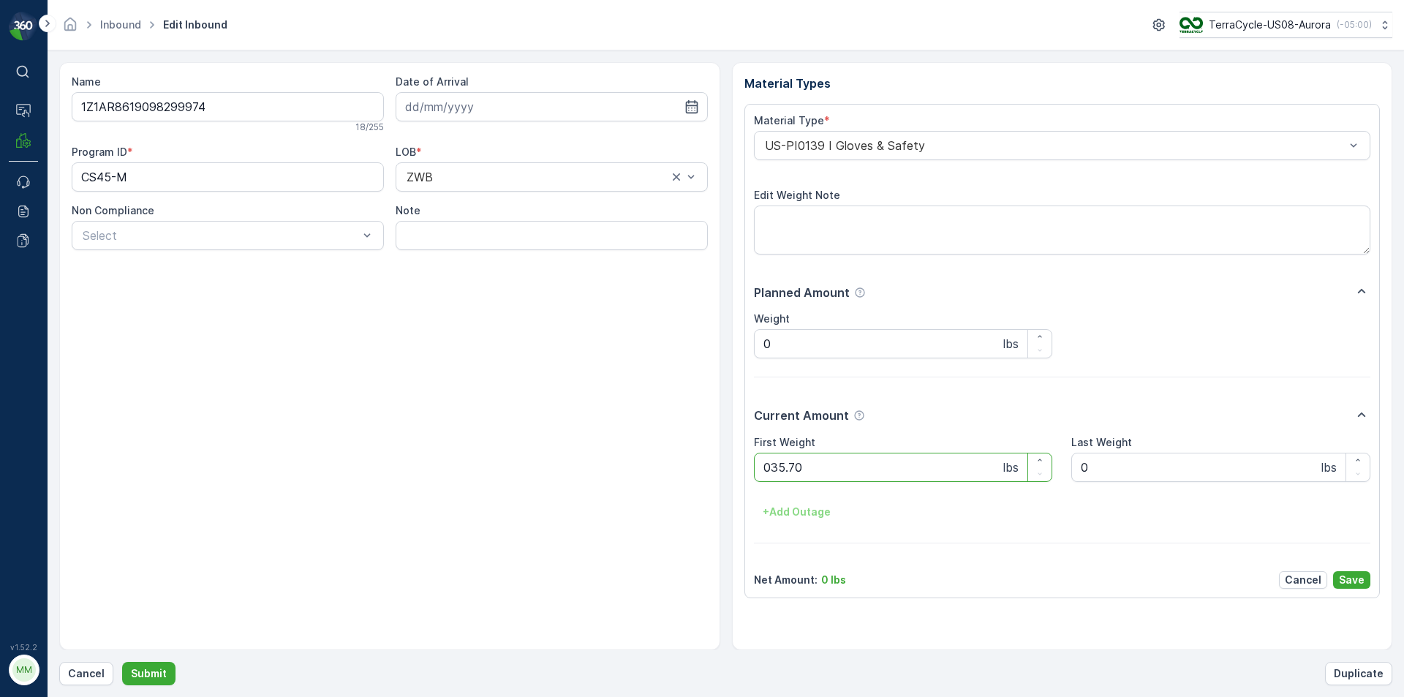
click at [122, 662] on button "Submit" at bounding box center [148, 673] width 53 height 23
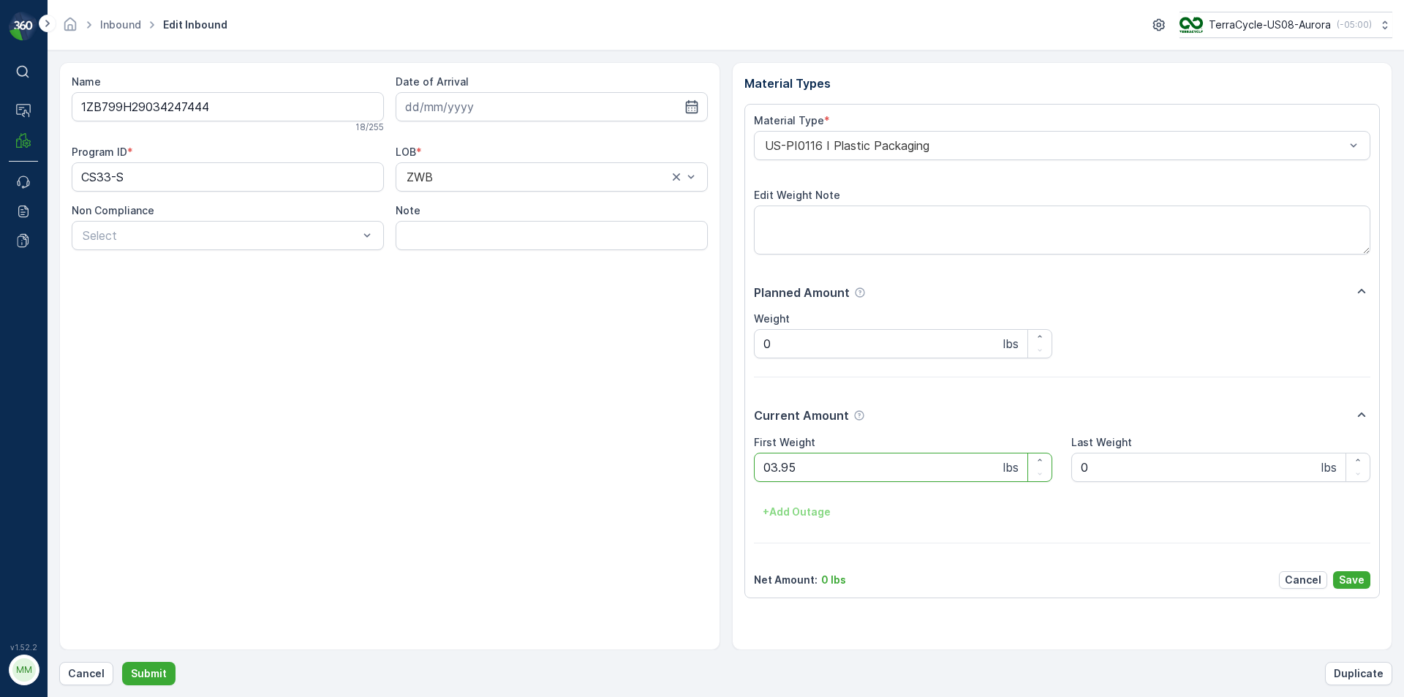
click at [122, 662] on button "Submit" at bounding box center [148, 673] width 53 height 23
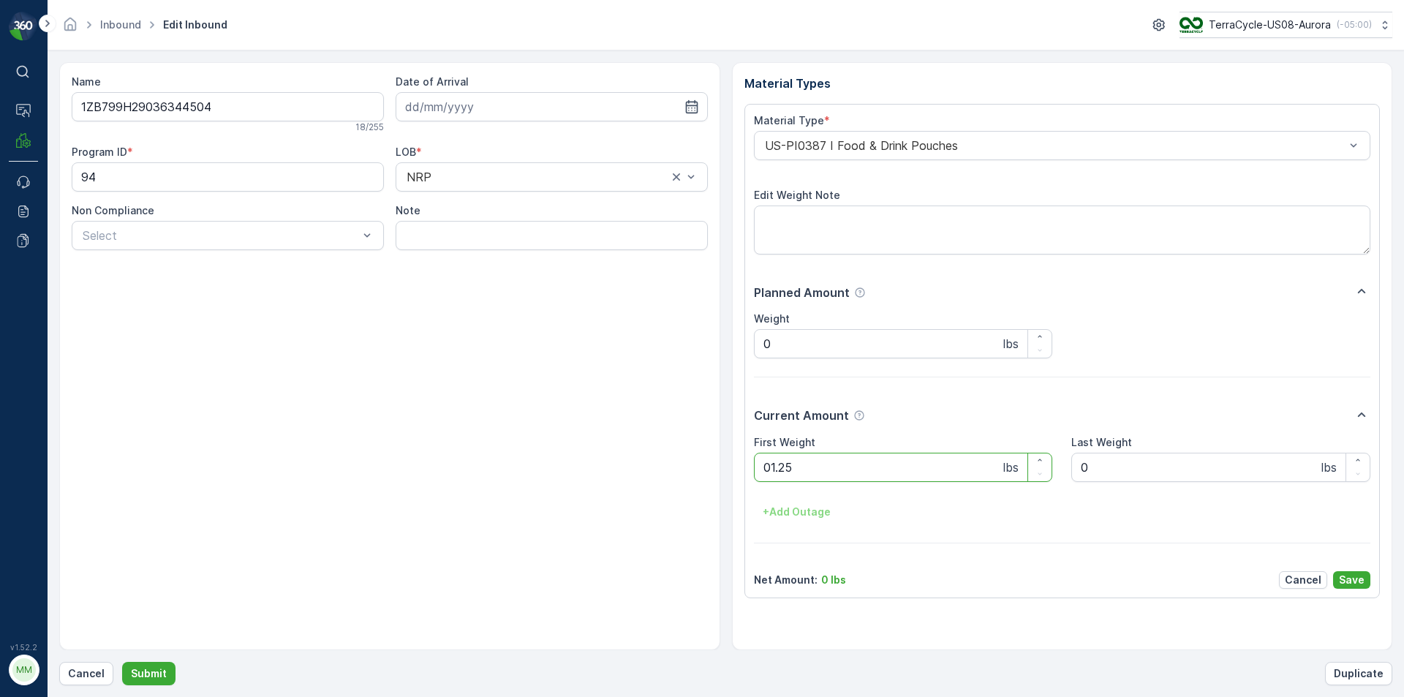
click at [122, 662] on button "Submit" at bounding box center [148, 673] width 53 height 23
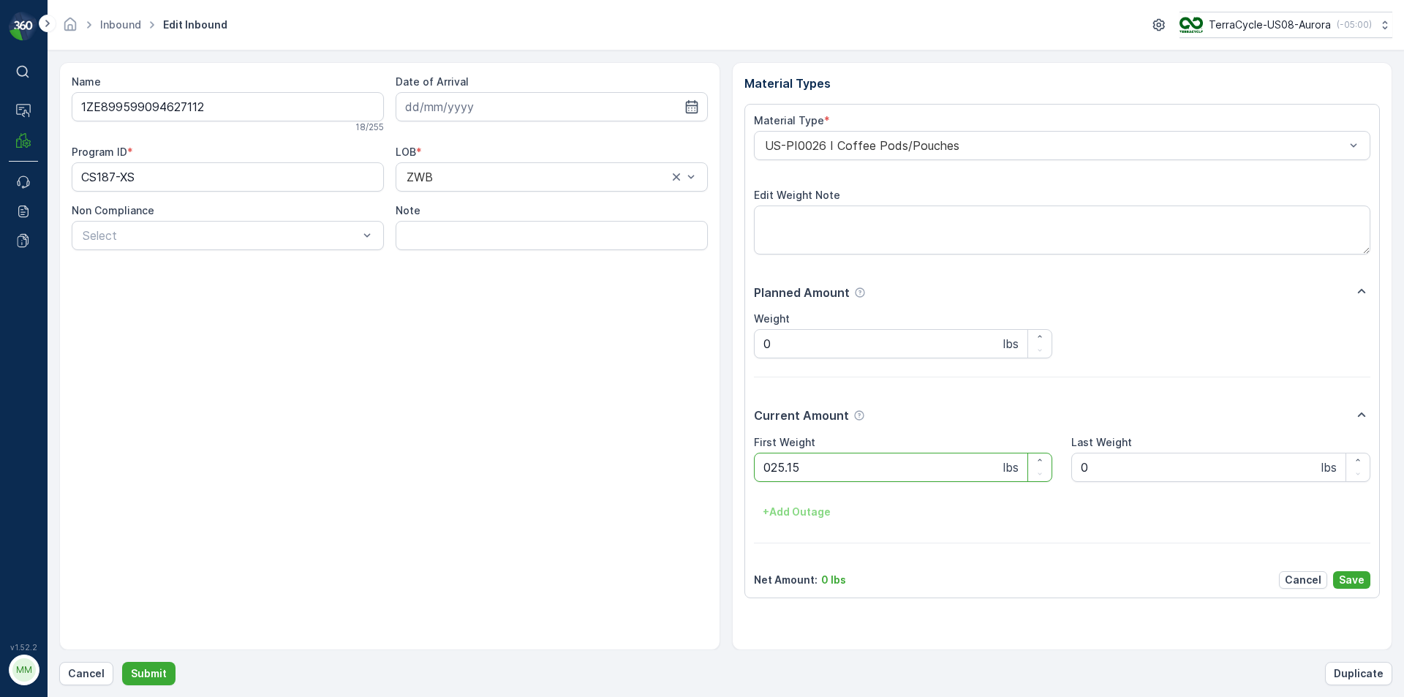
click at [122, 662] on button "Submit" at bounding box center [148, 673] width 53 height 23
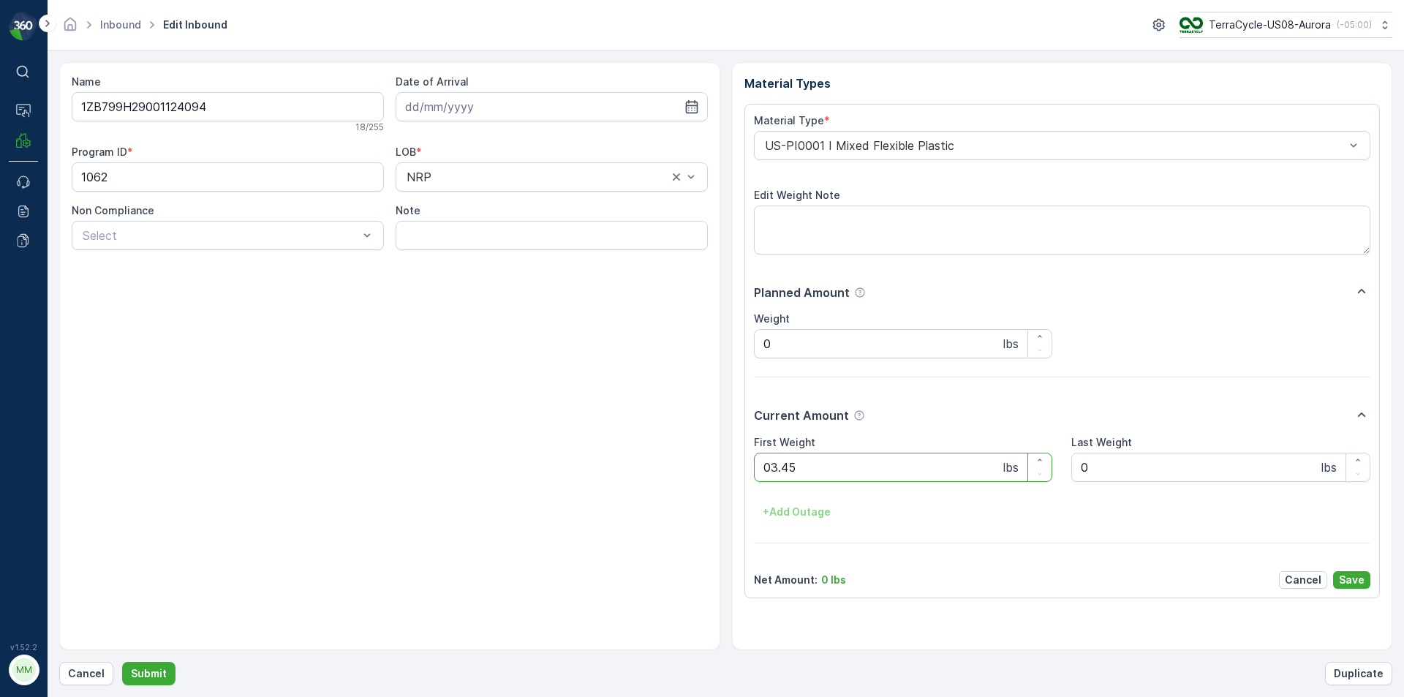
click at [122, 662] on button "Submit" at bounding box center [148, 673] width 53 height 23
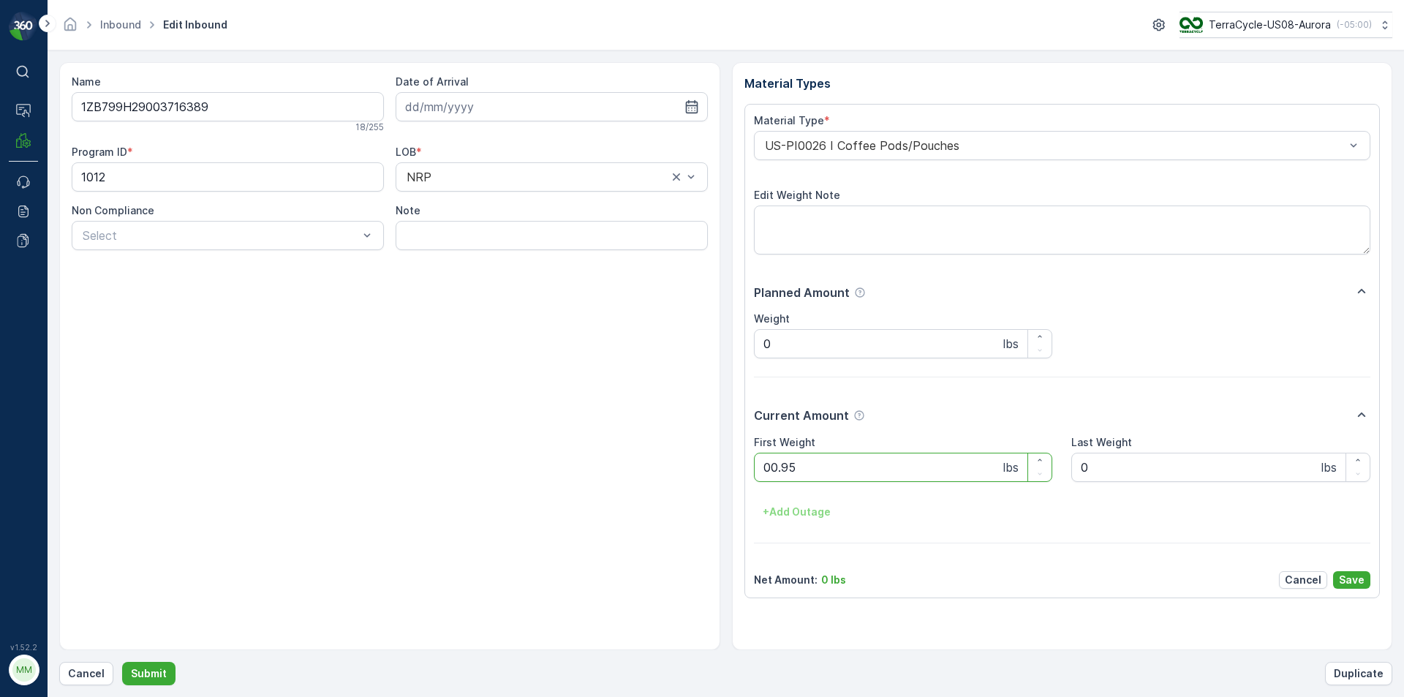
click at [122, 662] on button "Submit" at bounding box center [148, 673] width 53 height 23
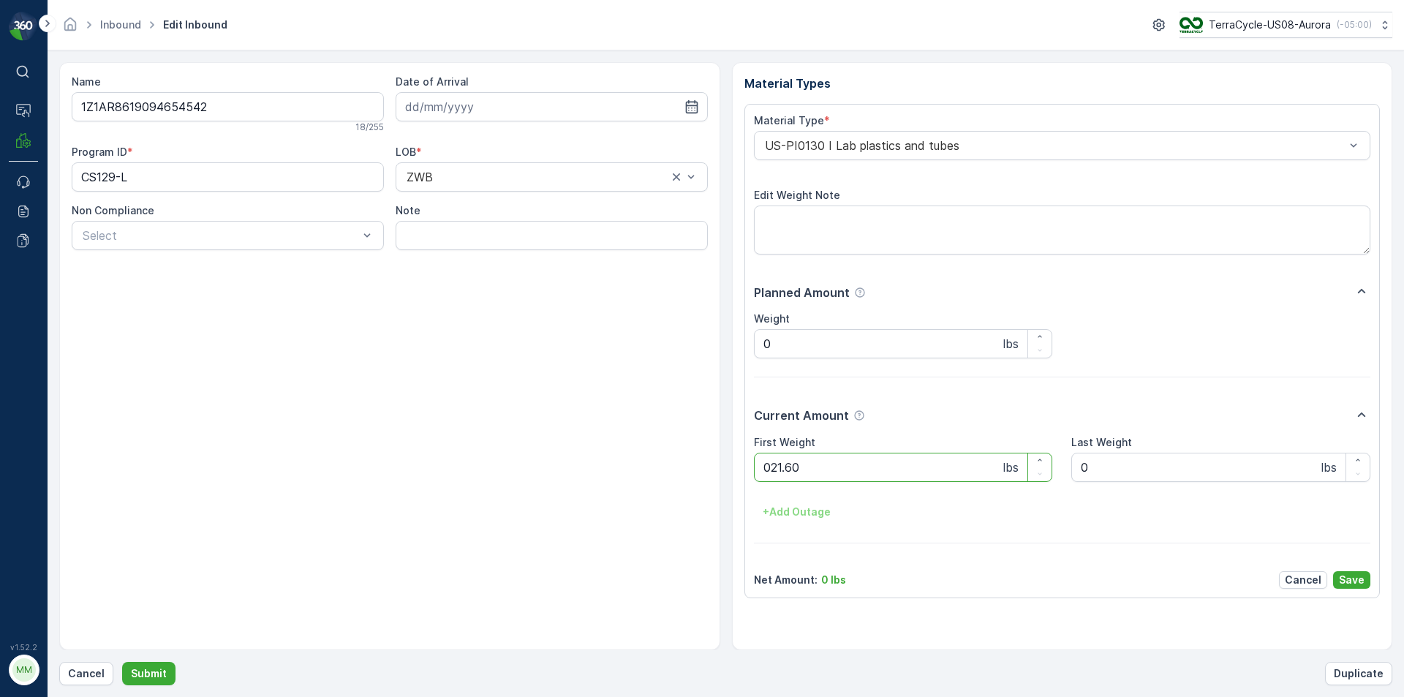
click at [122, 662] on button "Submit" at bounding box center [148, 673] width 53 height 23
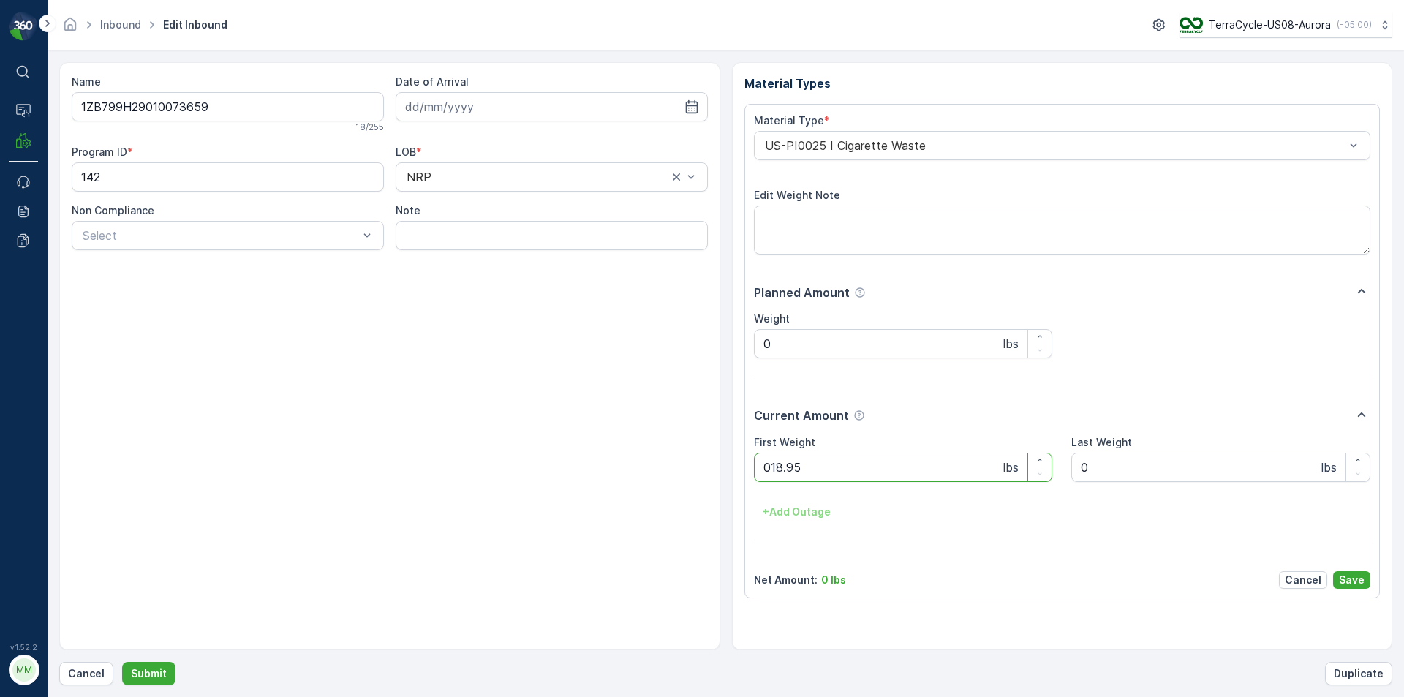
click at [122, 662] on button "Submit" at bounding box center [148, 673] width 53 height 23
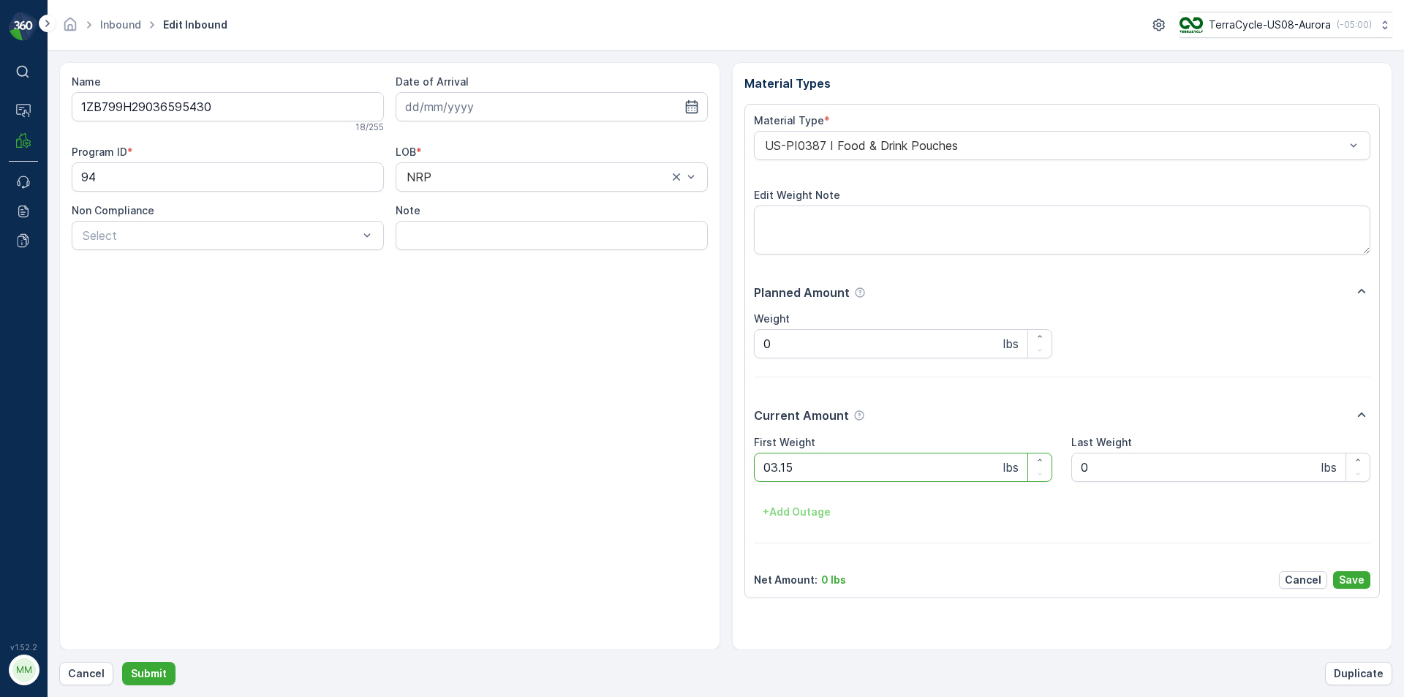
click at [122, 662] on button "Submit" at bounding box center [148, 673] width 53 height 23
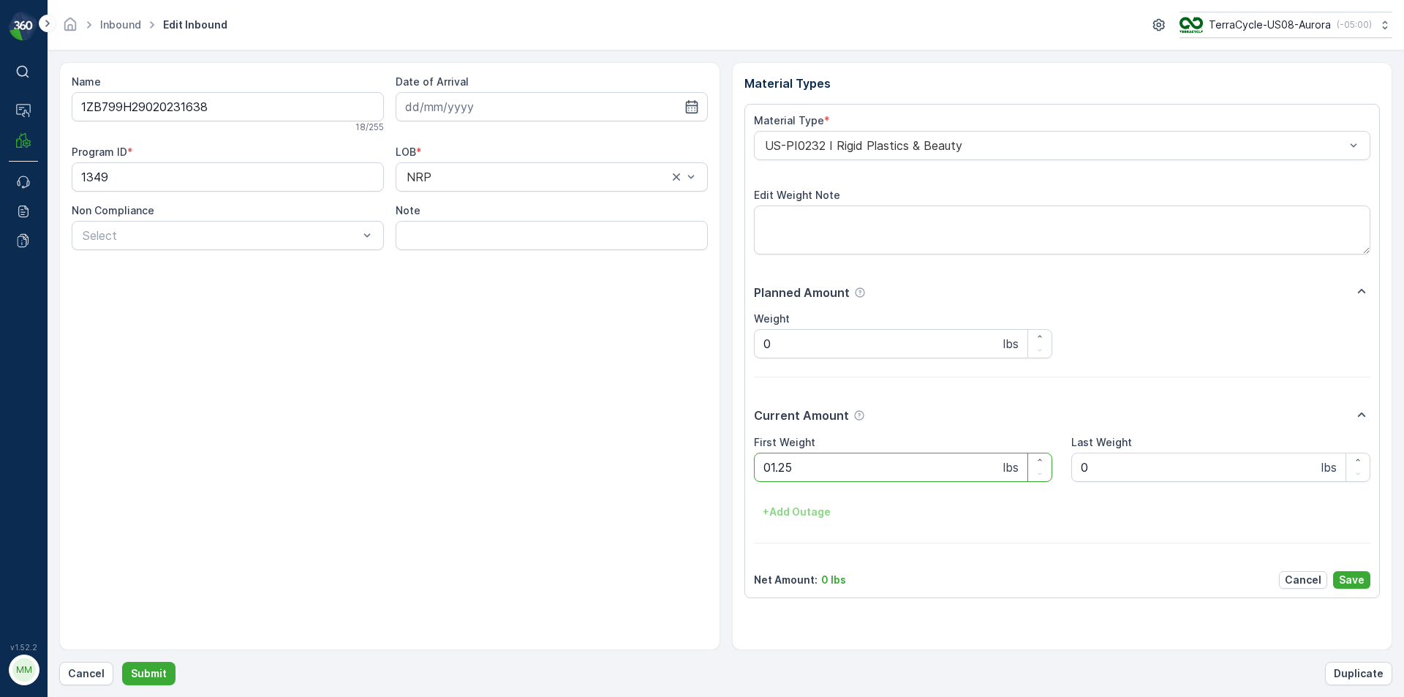
click at [122, 662] on button "Submit" at bounding box center [148, 673] width 53 height 23
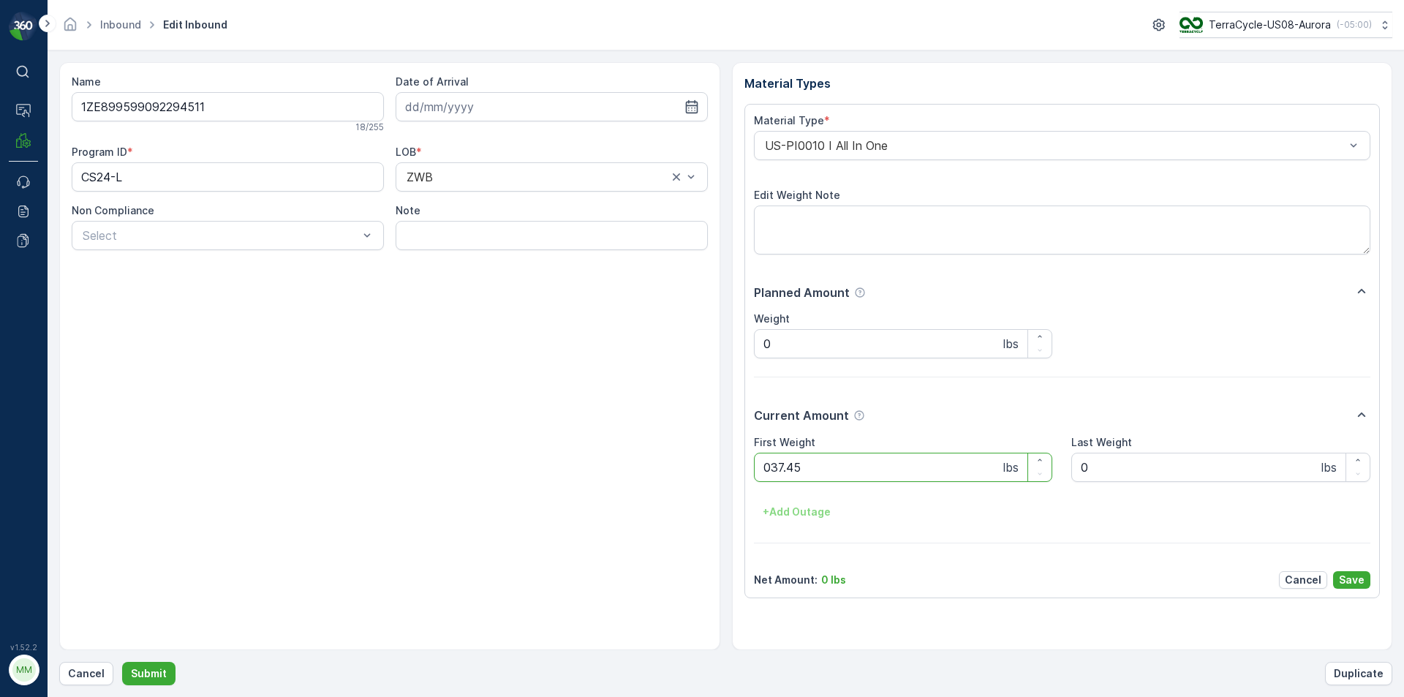
click at [122, 662] on button "Submit" at bounding box center [148, 673] width 53 height 23
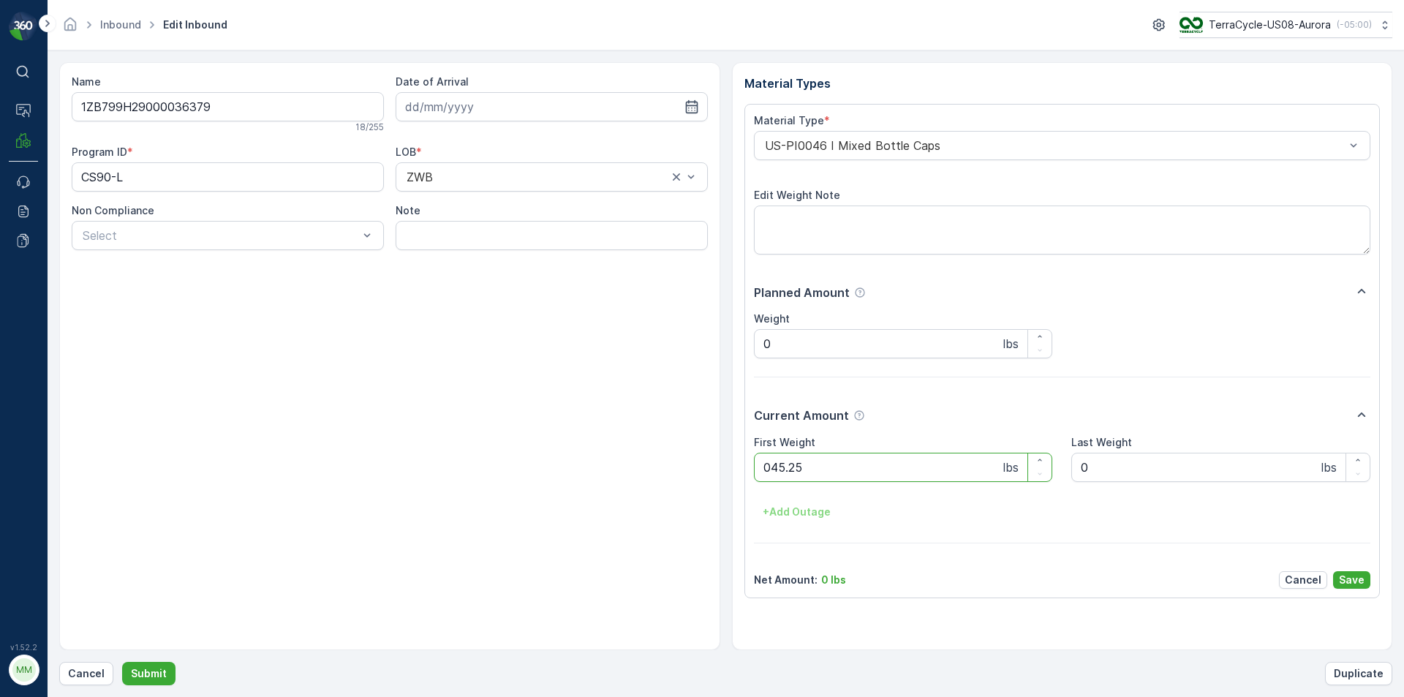
click at [122, 662] on button "Submit" at bounding box center [148, 673] width 53 height 23
